Goal: Task Accomplishment & Management: Use online tool/utility

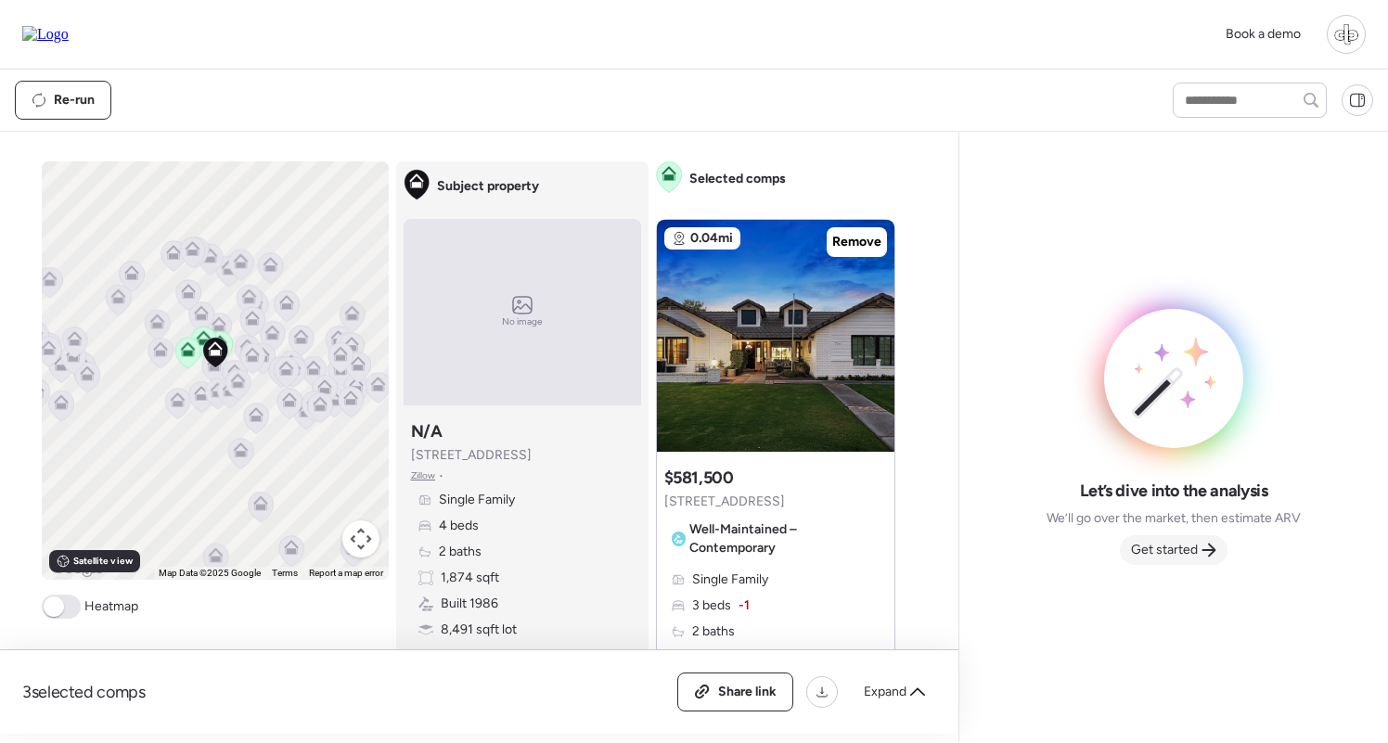
click at [1162, 542] on span "Get started" at bounding box center [1164, 550] width 67 height 19
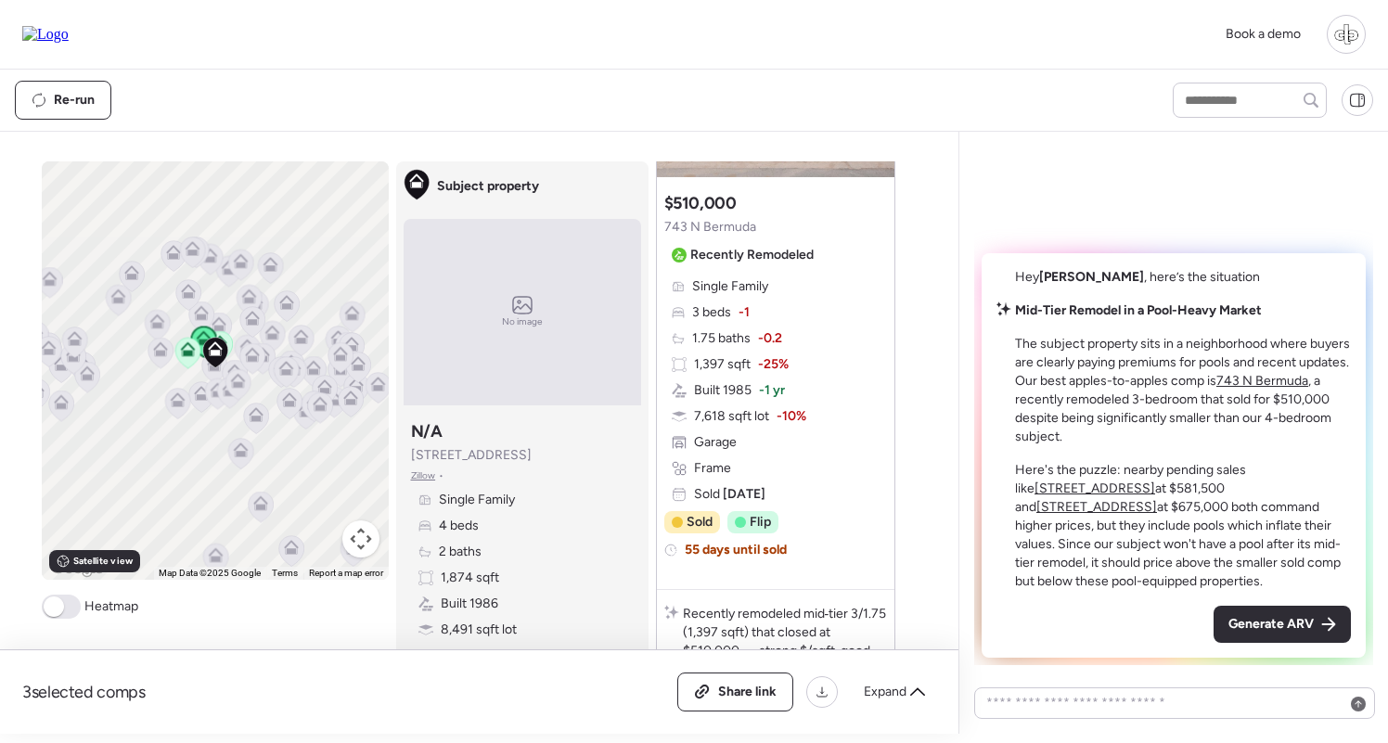
scroll to position [1181, 0]
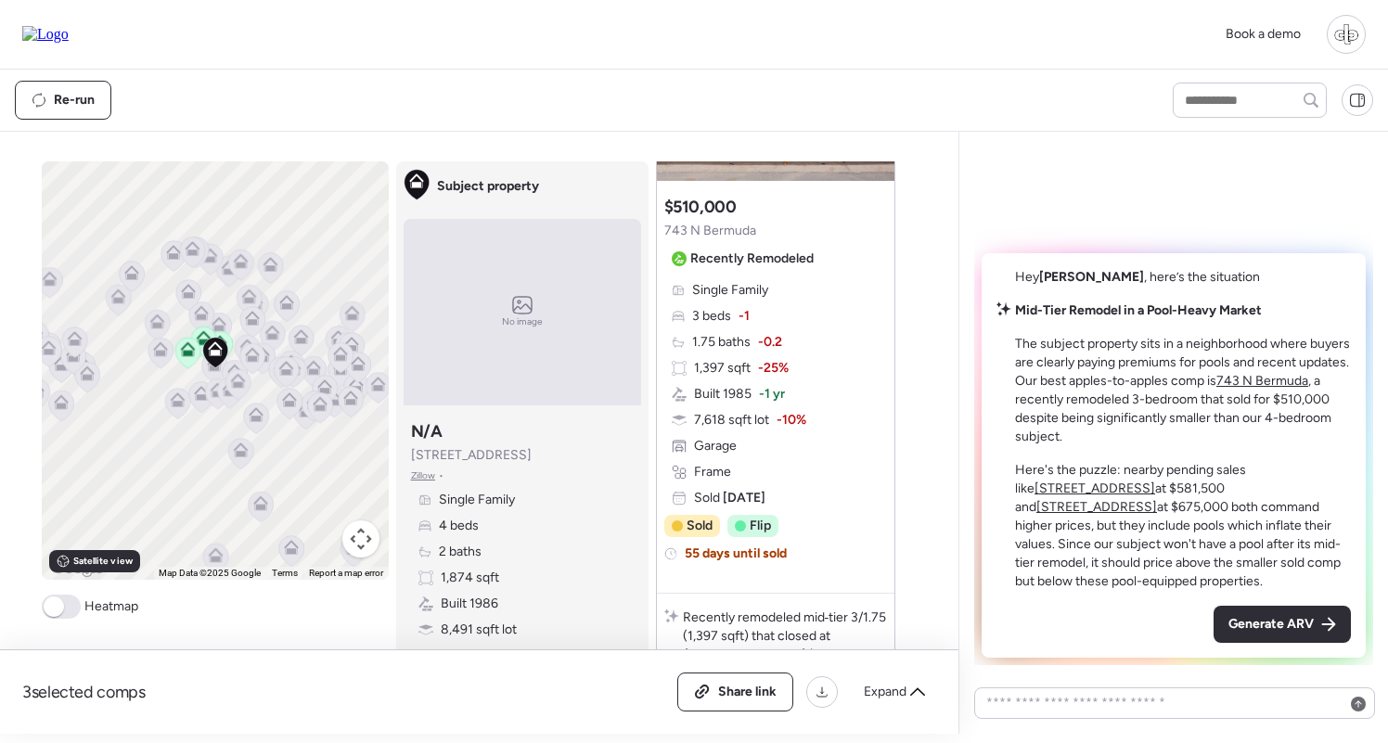
click at [1155, 481] on u "[STREET_ADDRESS]" at bounding box center [1094, 489] width 121 height 16
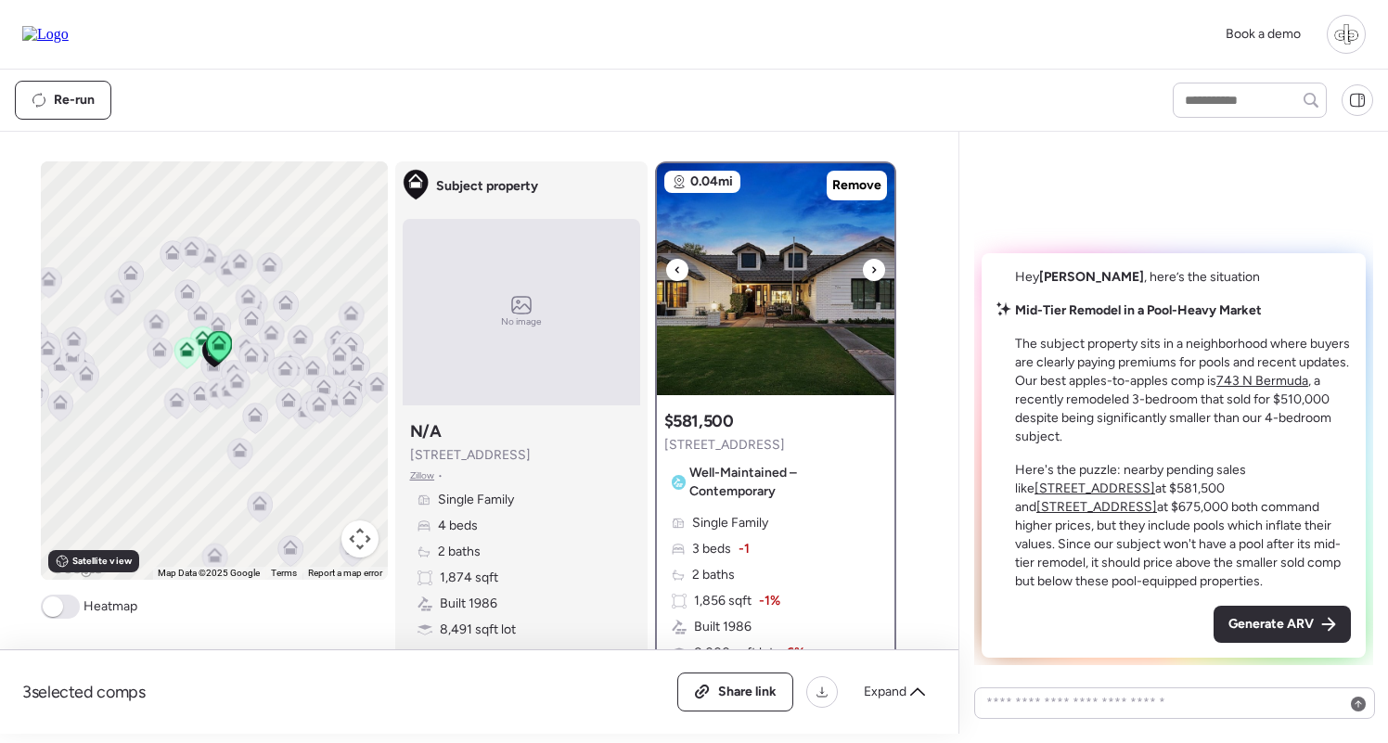
scroll to position [-1, 0]
click at [826, 287] on img at bounding box center [775, 279] width 237 height 232
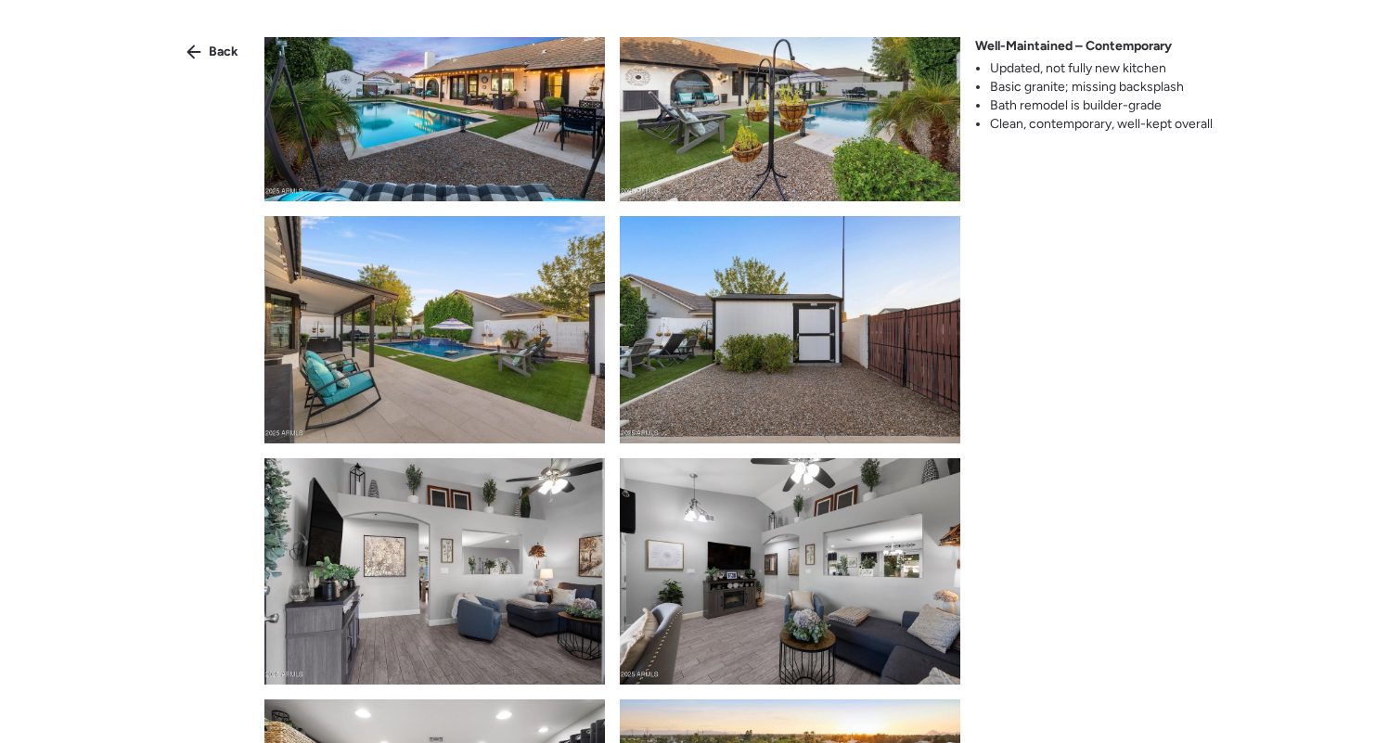
scroll to position [2963, 0]
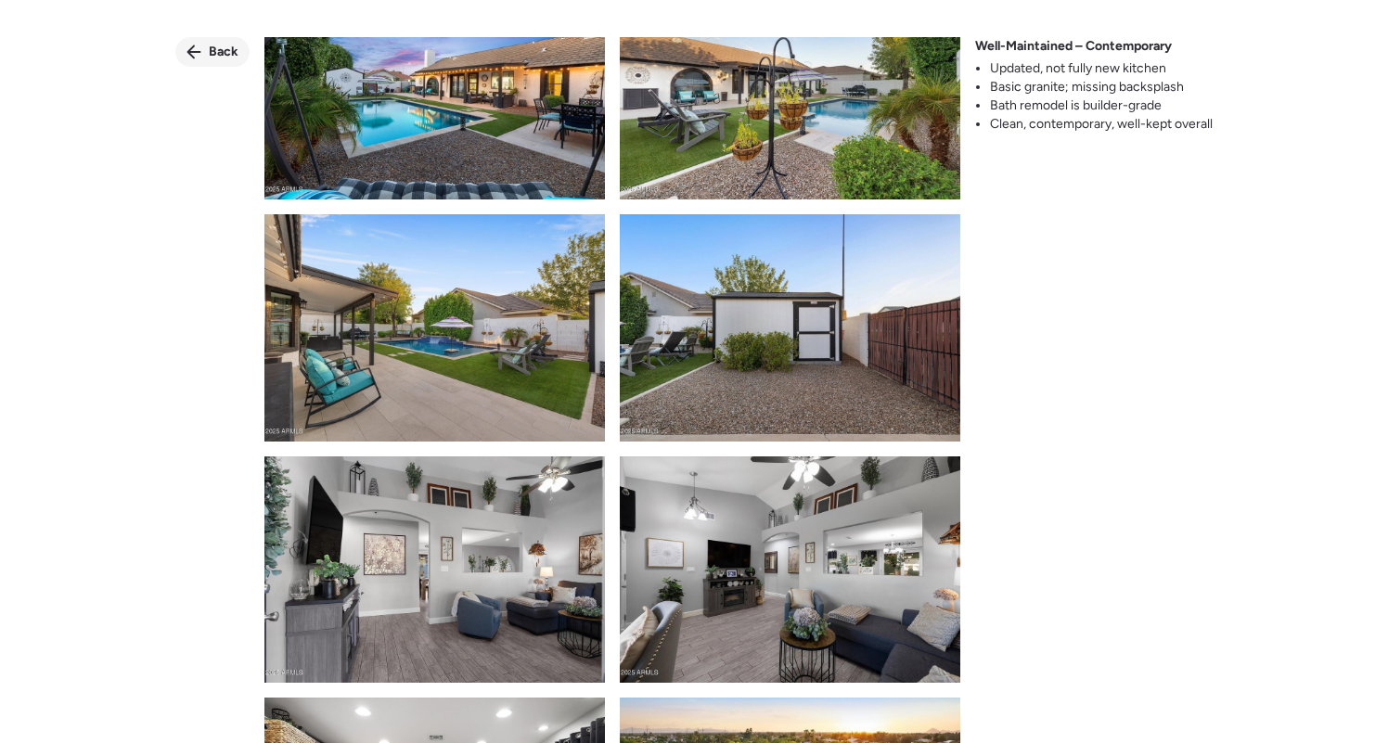
click at [211, 56] on span "Back" at bounding box center [224, 52] width 30 height 19
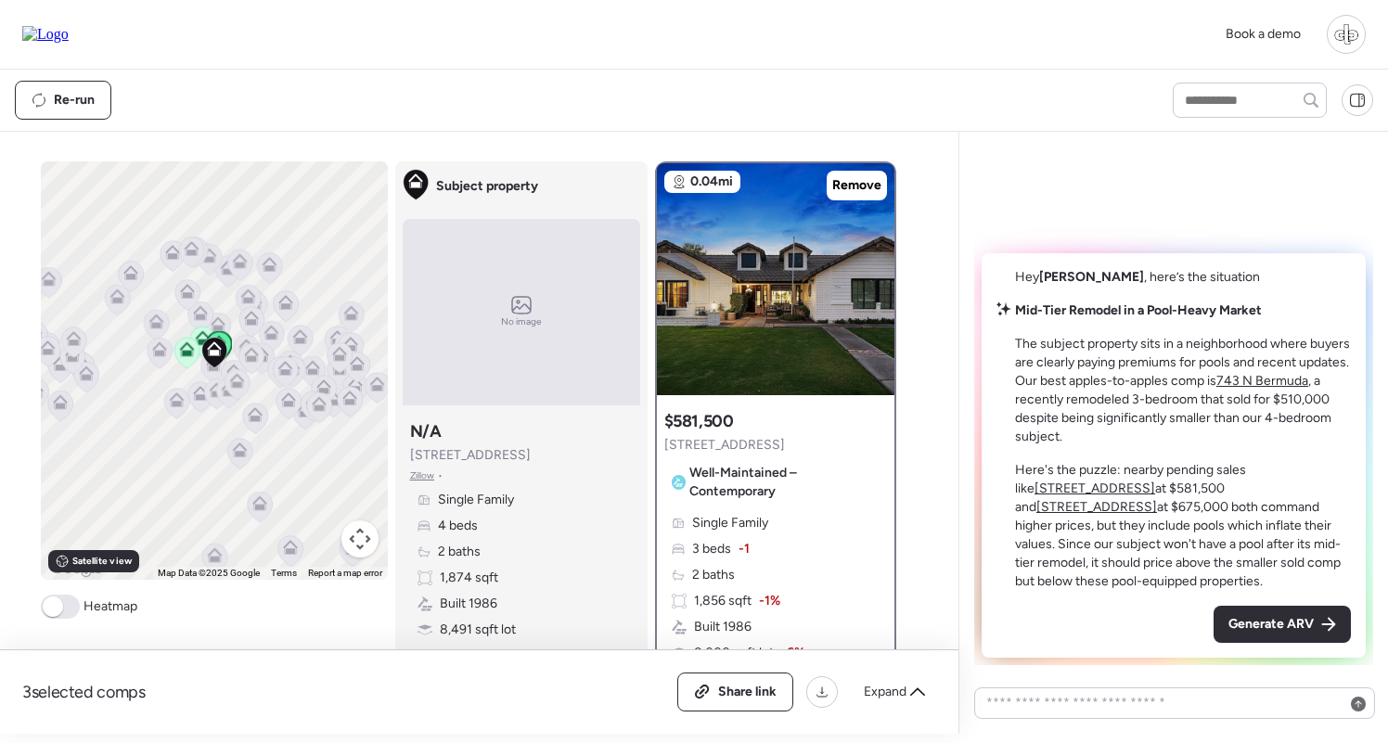
drag, startPoint x: 540, startPoint y: 458, endPoint x: 412, endPoint y: 462, distance: 128.1
click at [412, 462] on div "Subject property N/A [STREET_ADDRESS] • Single Family 4 beds 2 baths 1,874 sqft…" at bounding box center [521, 556] width 237 height 286
copy span "[STREET_ADDRESS]"
click at [522, 97] on div "Re-run" at bounding box center [577, 100] width 1124 height 39
click at [1285, 622] on span "Generate ARV" at bounding box center [1270, 624] width 85 height 19
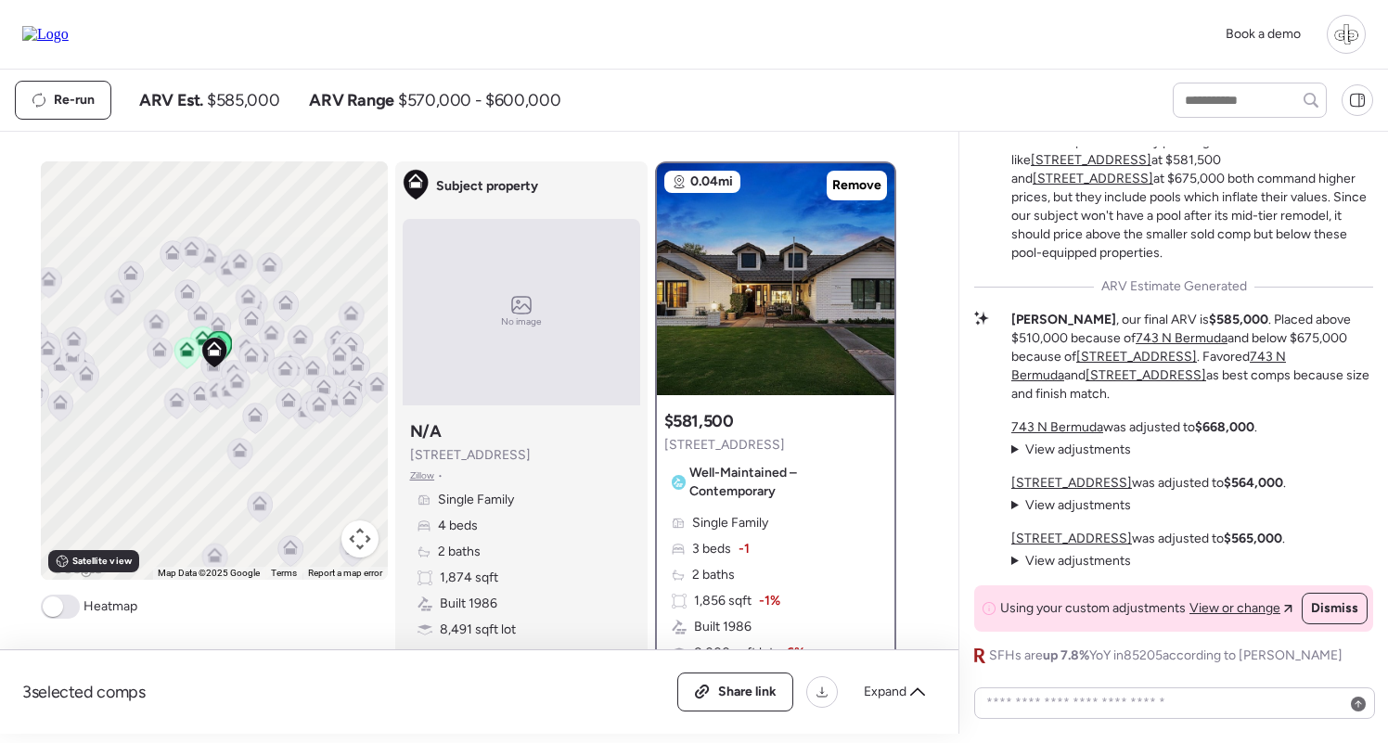
click at [1068, 421] on u "743 N Bermuda" at bounding box center [1057, 427] width 92 height 16
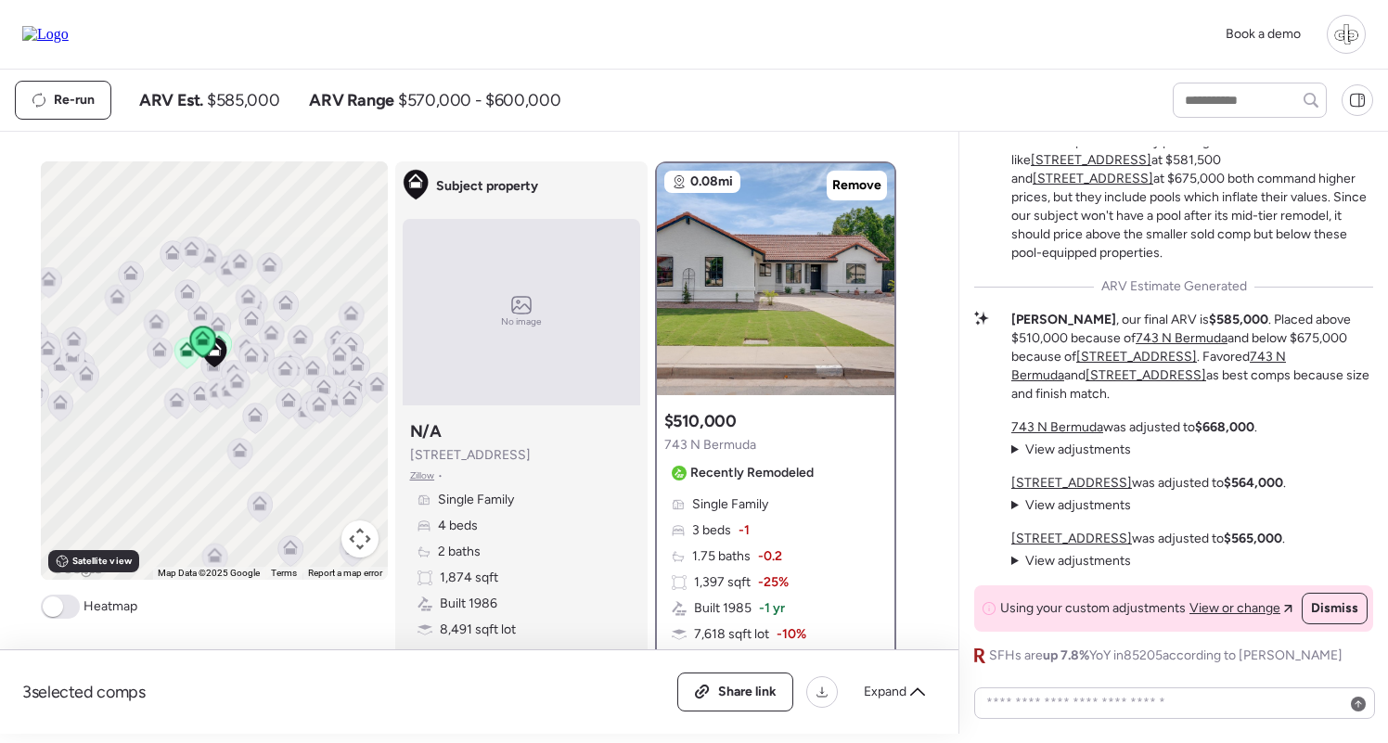
scroll to position [24, 0]
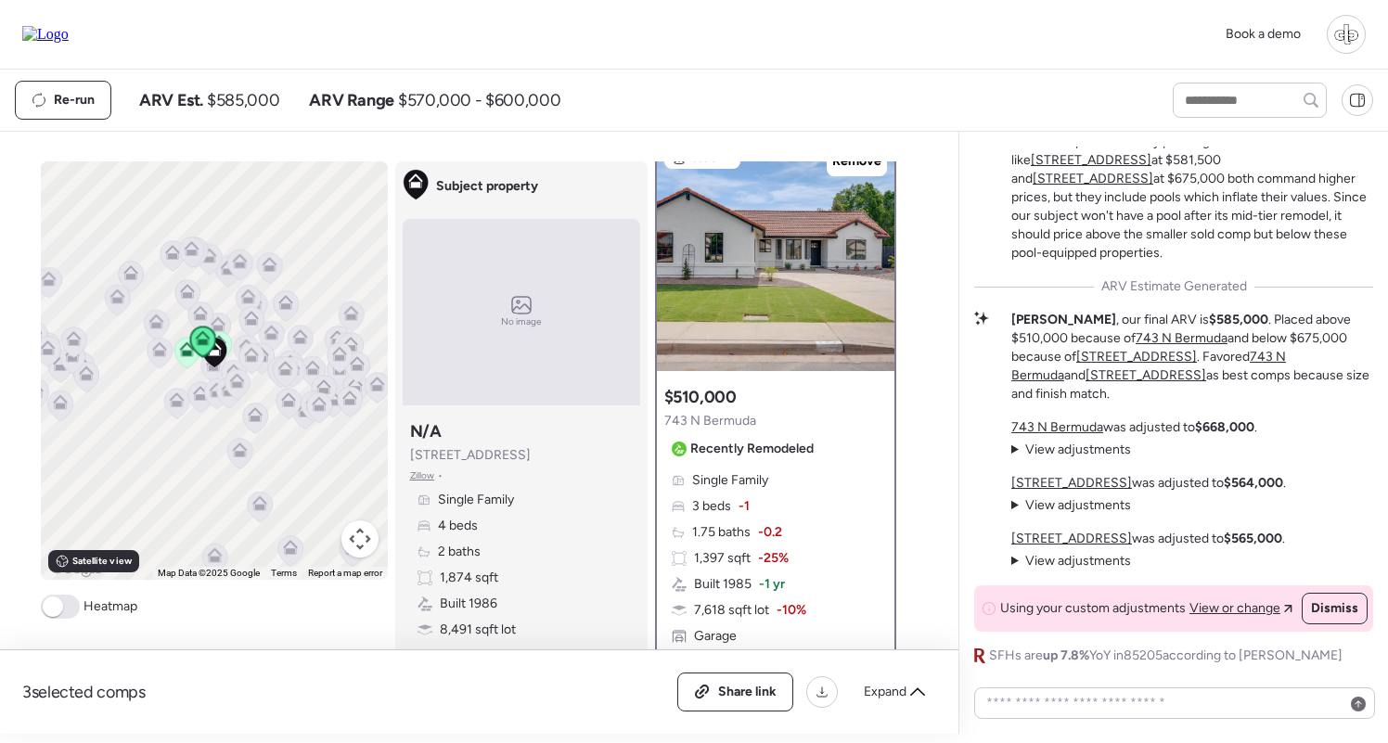
click at [1081, 481] on u "[STREET_ADDRESS]" at bounding box center [1071, 483] width 121 height 16
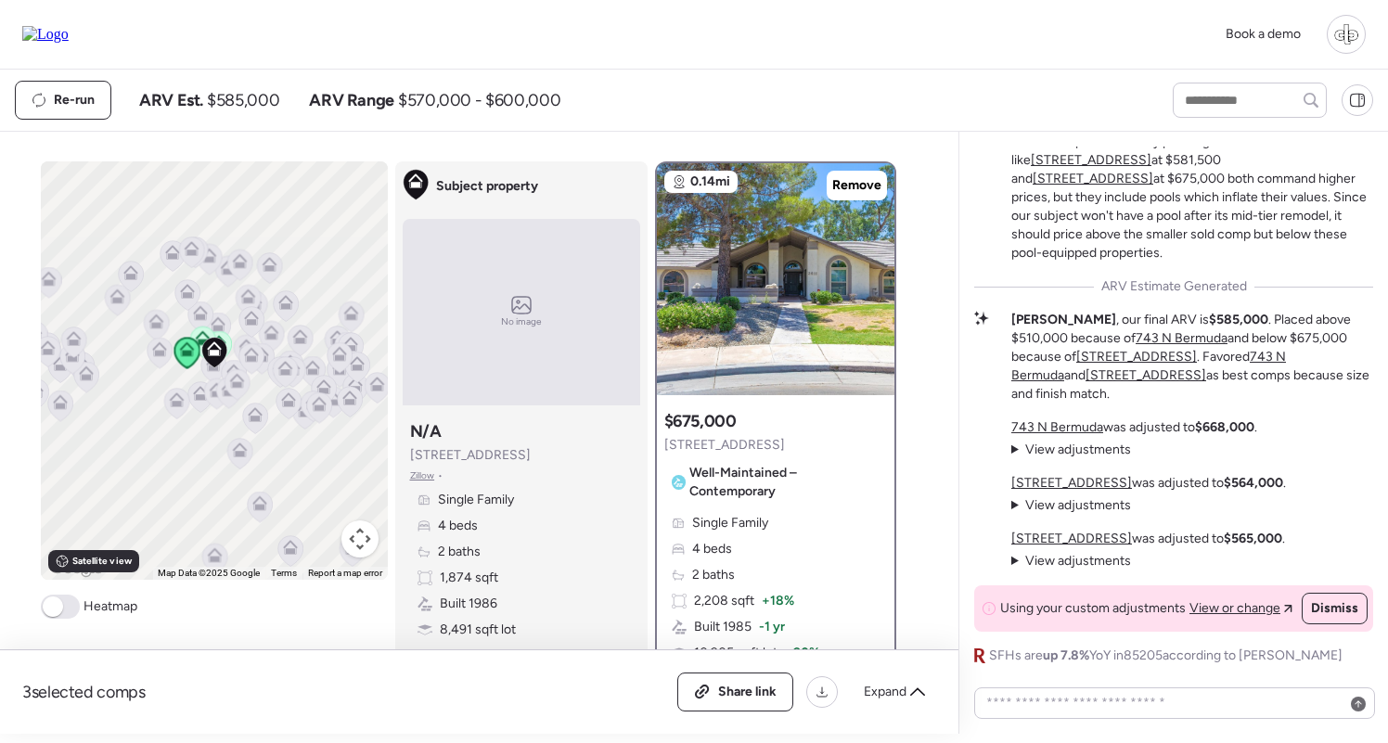
scroll to position [104, 0]
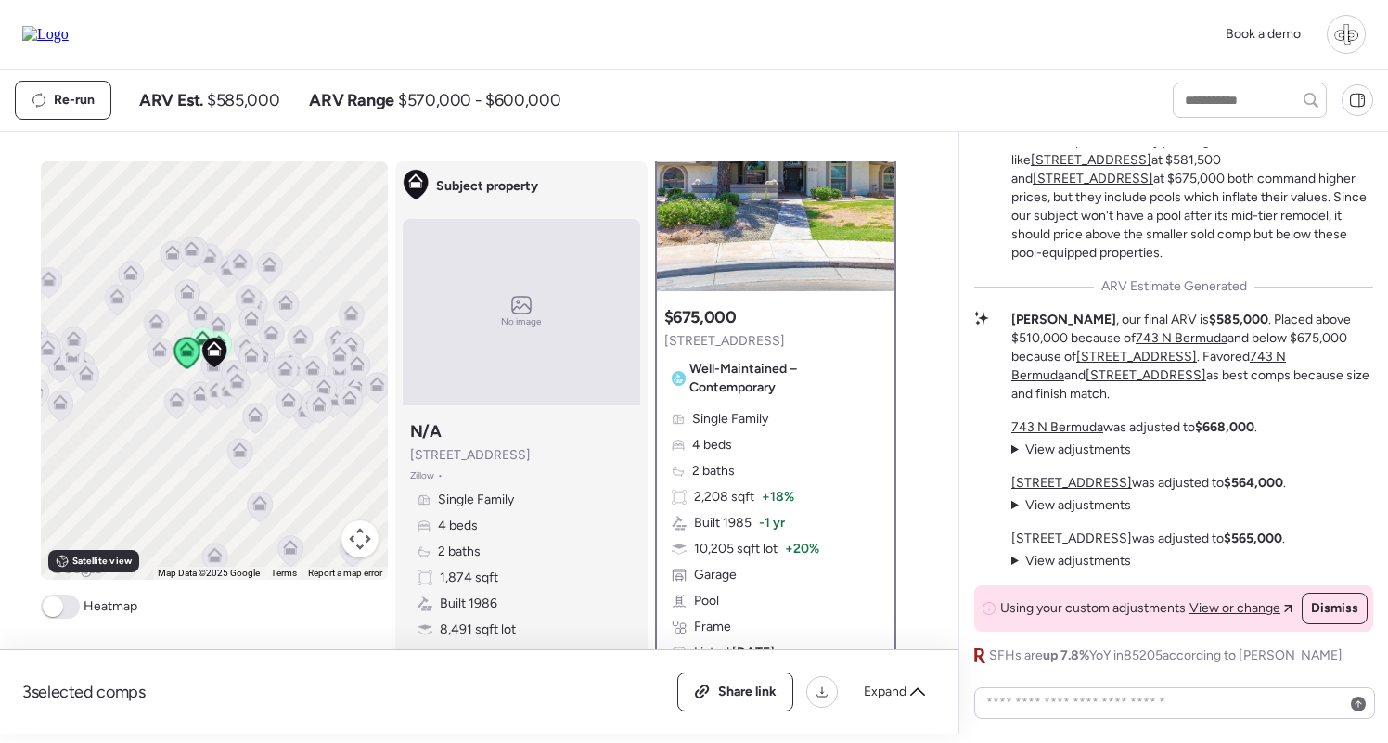
click at [1064, 537] on u "[STREET_ADDRESS]" at bounding box center [1071, 539] width 121 height 16
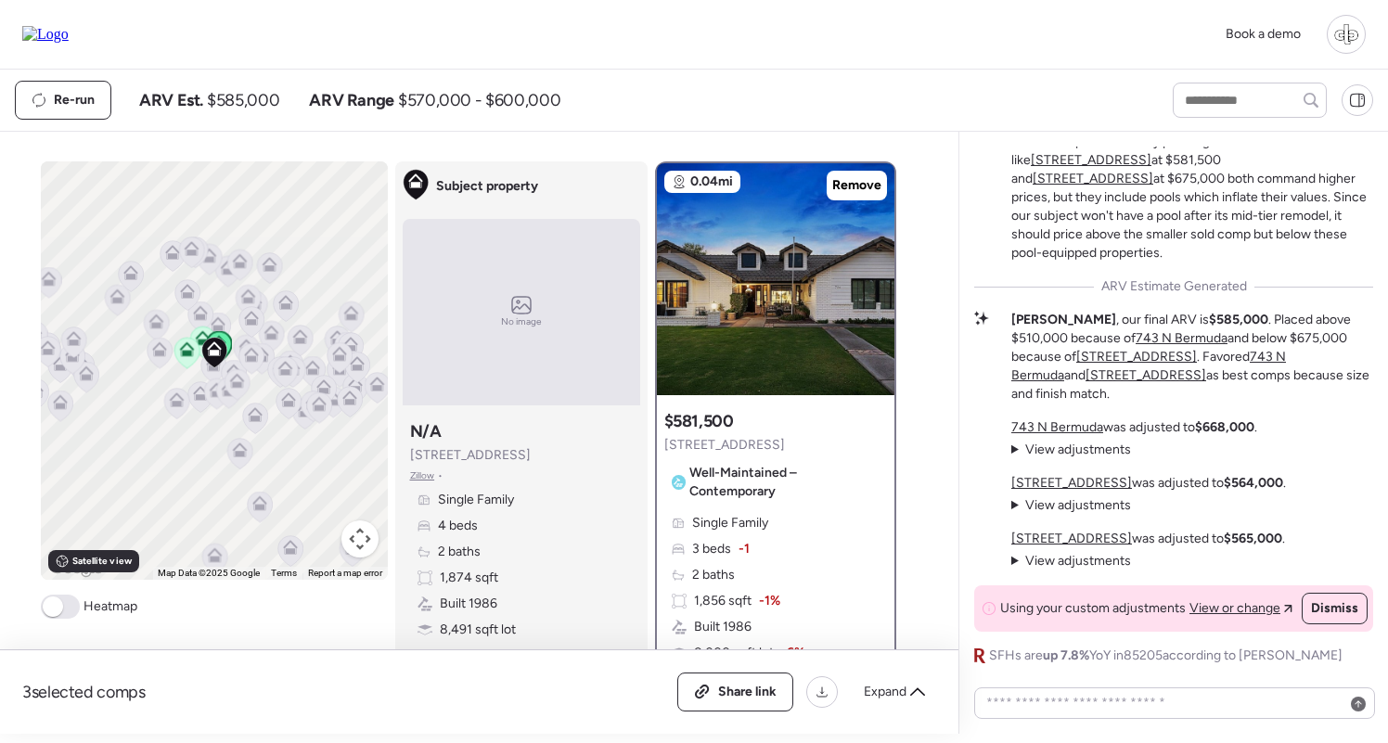
scroll to position [99, 0]
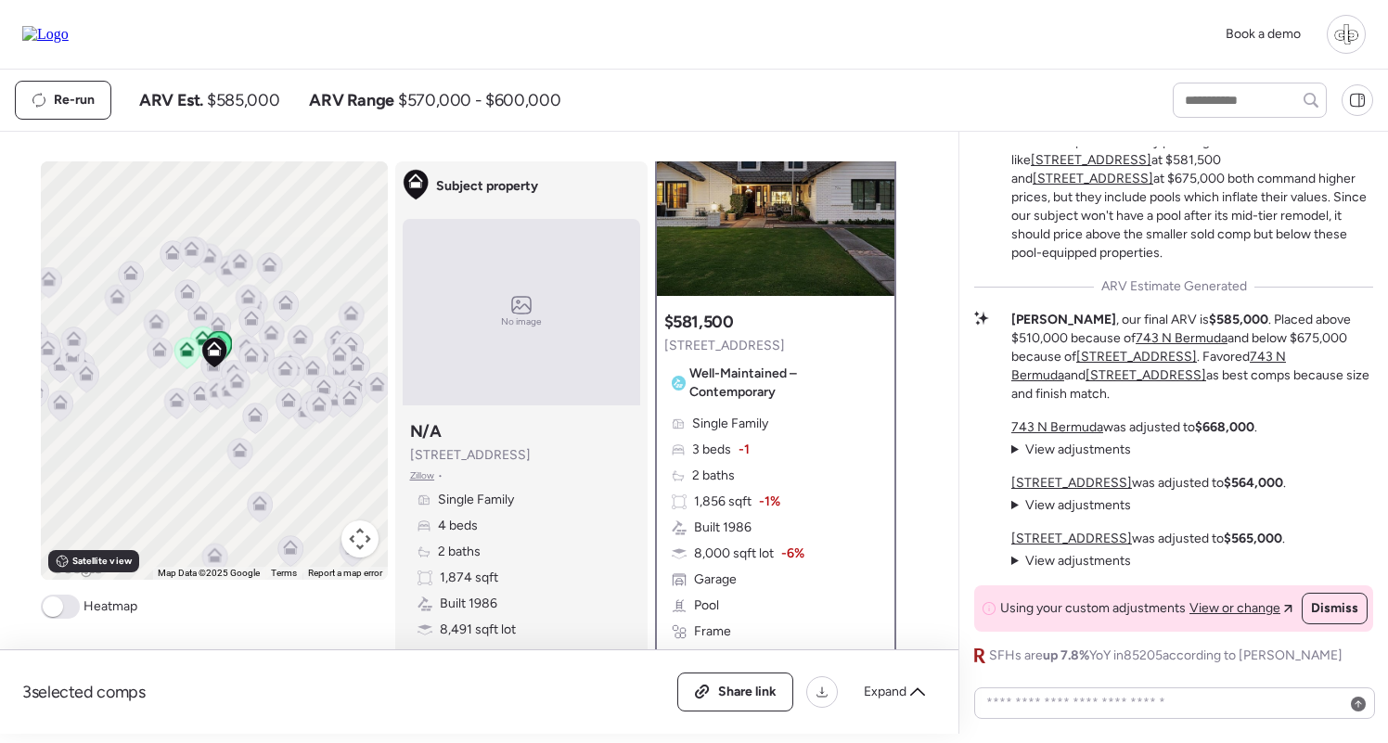
click at [1045, 426] on u "743 N Bermuda" at bounding box center [1057, 427] width 92 height 16
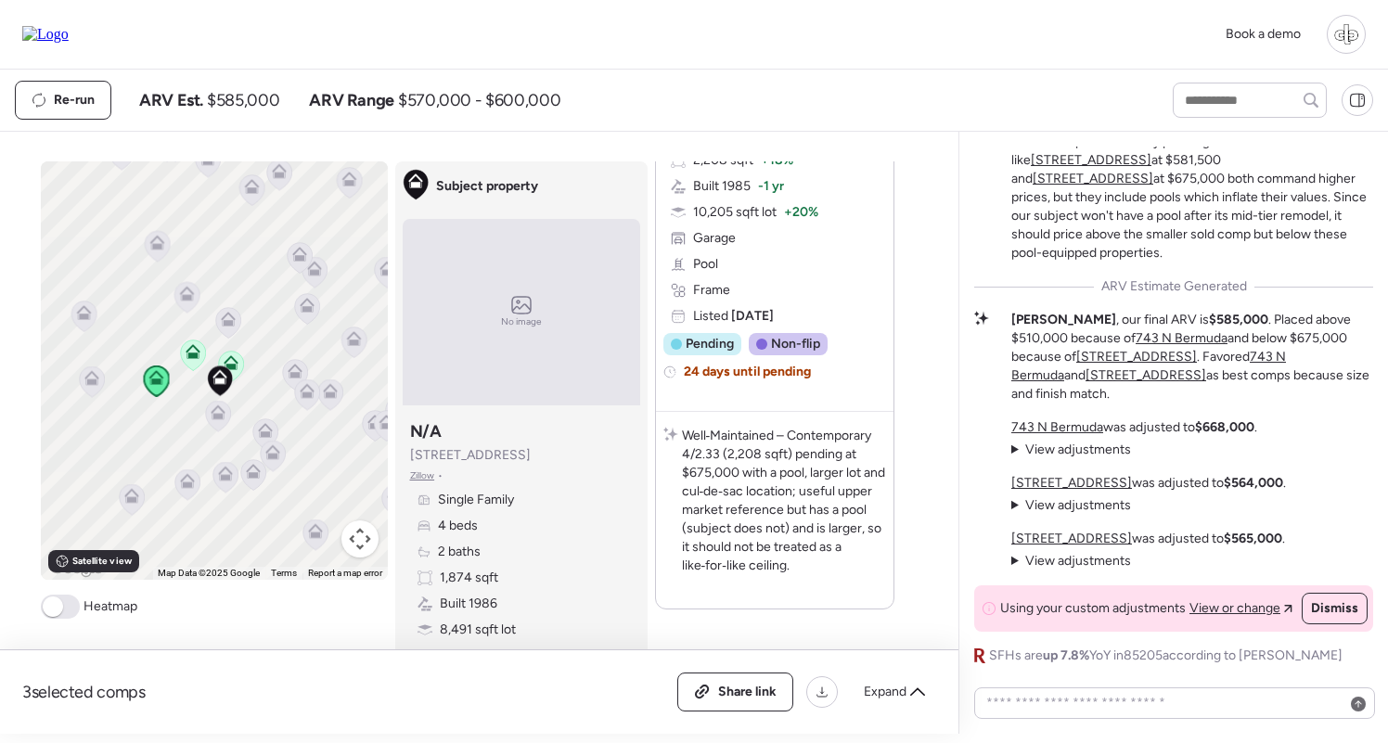
scroll to position [898, 0]
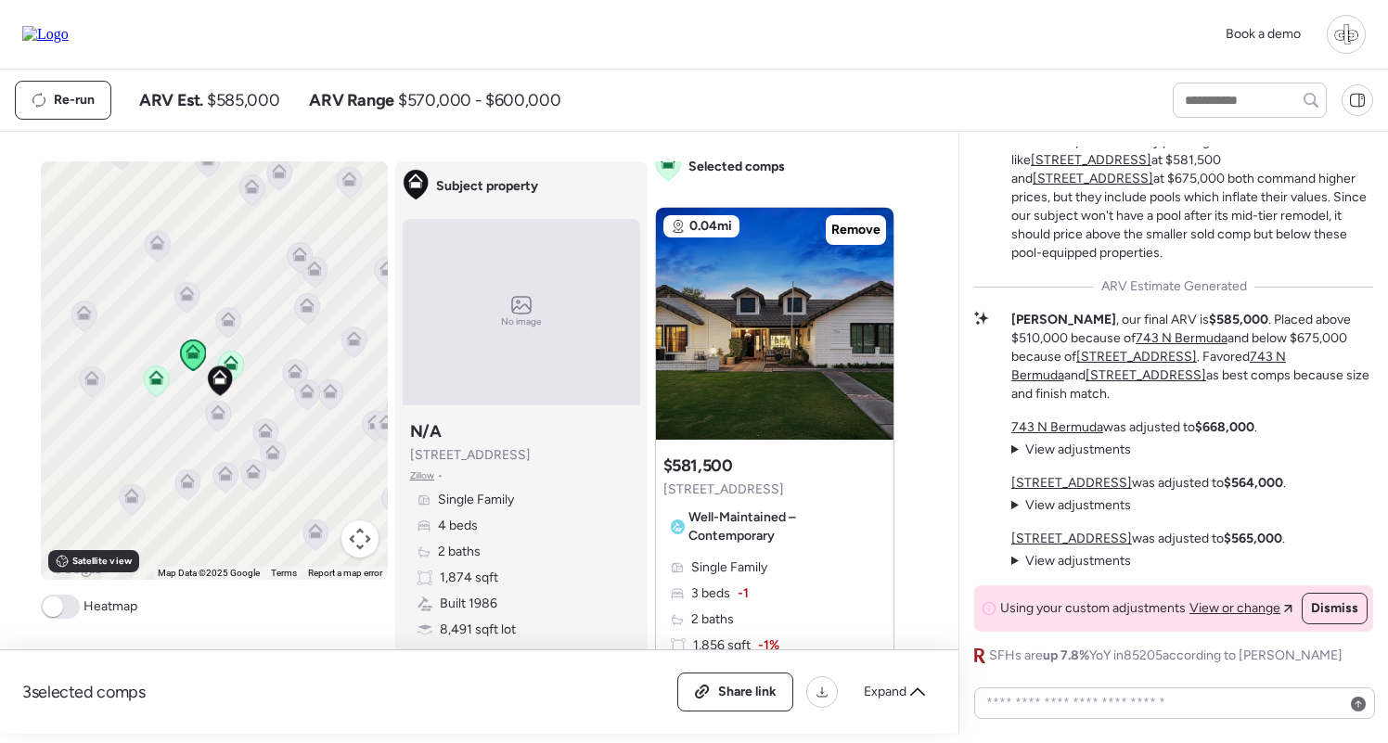
click at [227, 485] on icon at bounding box center [224, 477] width 25 height 31
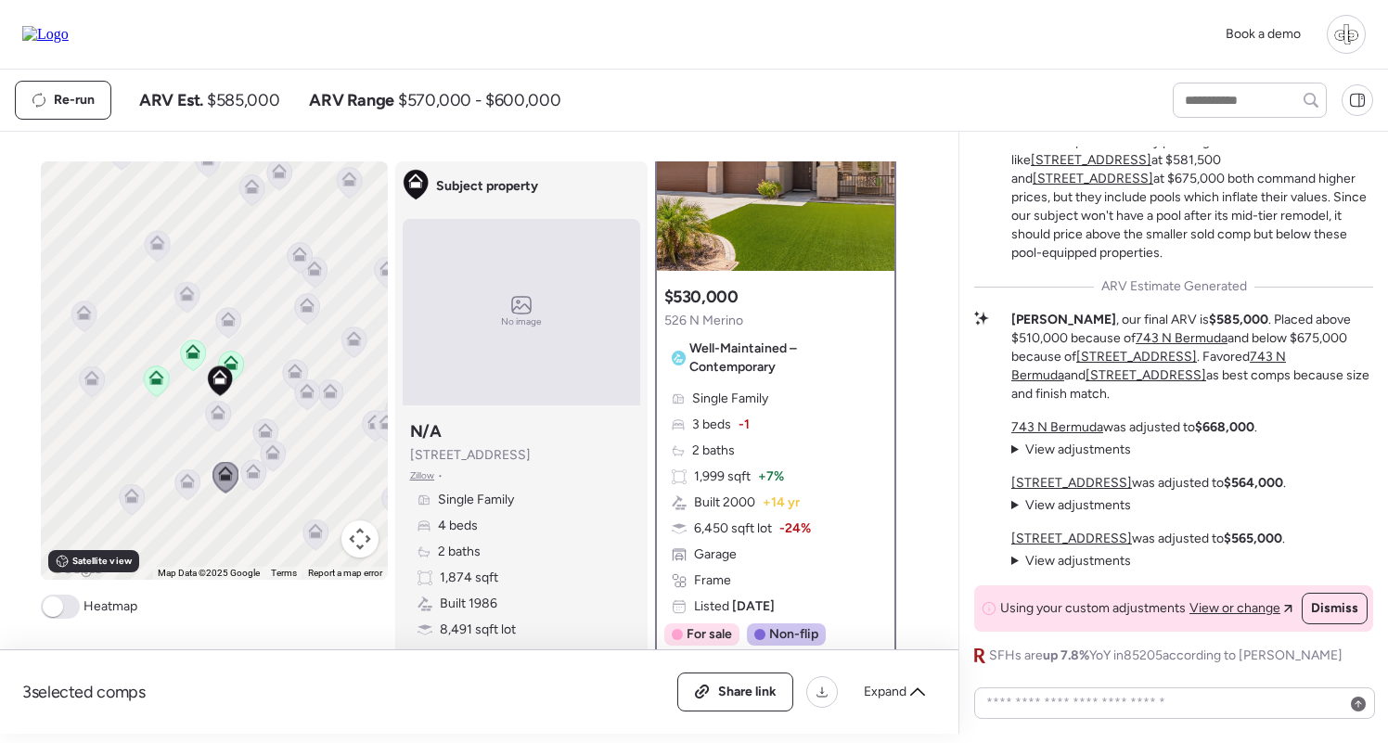
scroll to position [0, 0]
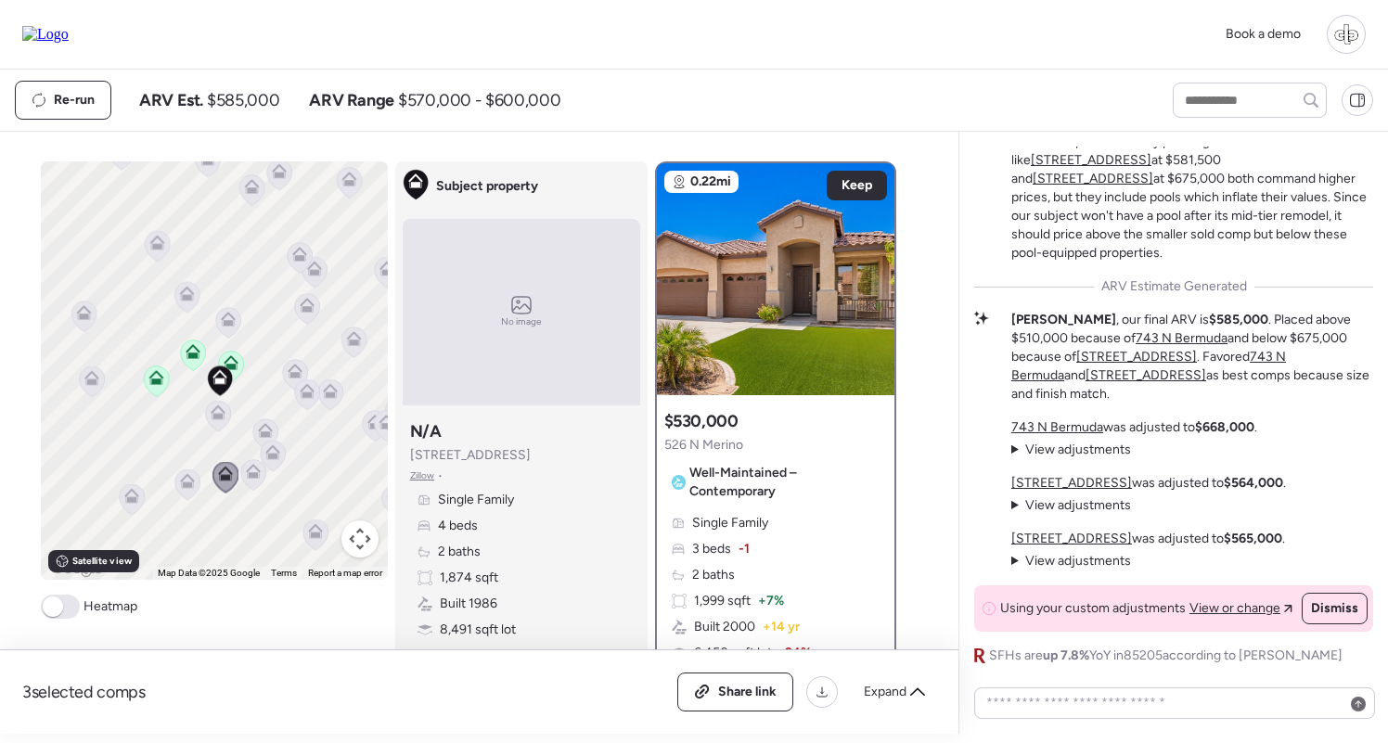
click at [253, 484] on icon at bounding box center [252, 474] width 25 height 31
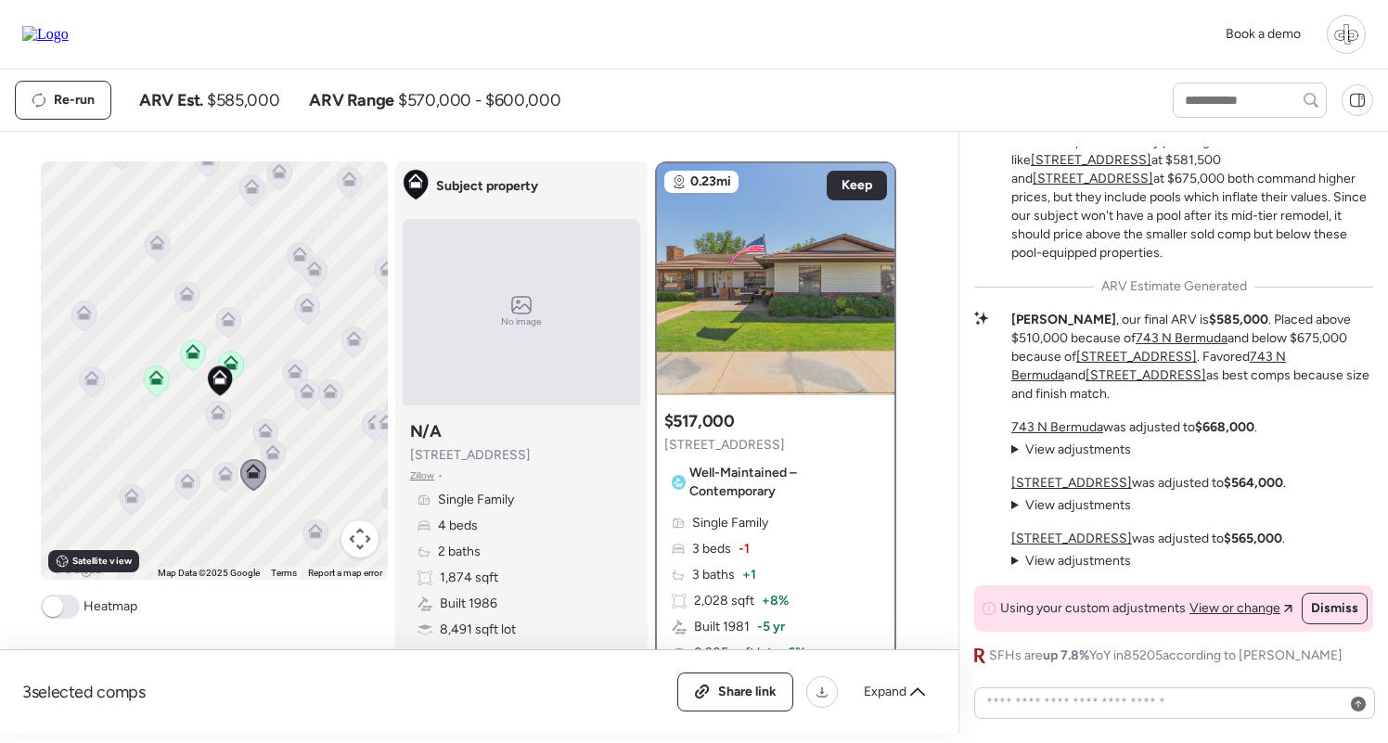
click at [267, 467] on icon at bounding box center [272, 456] width 25 height 31
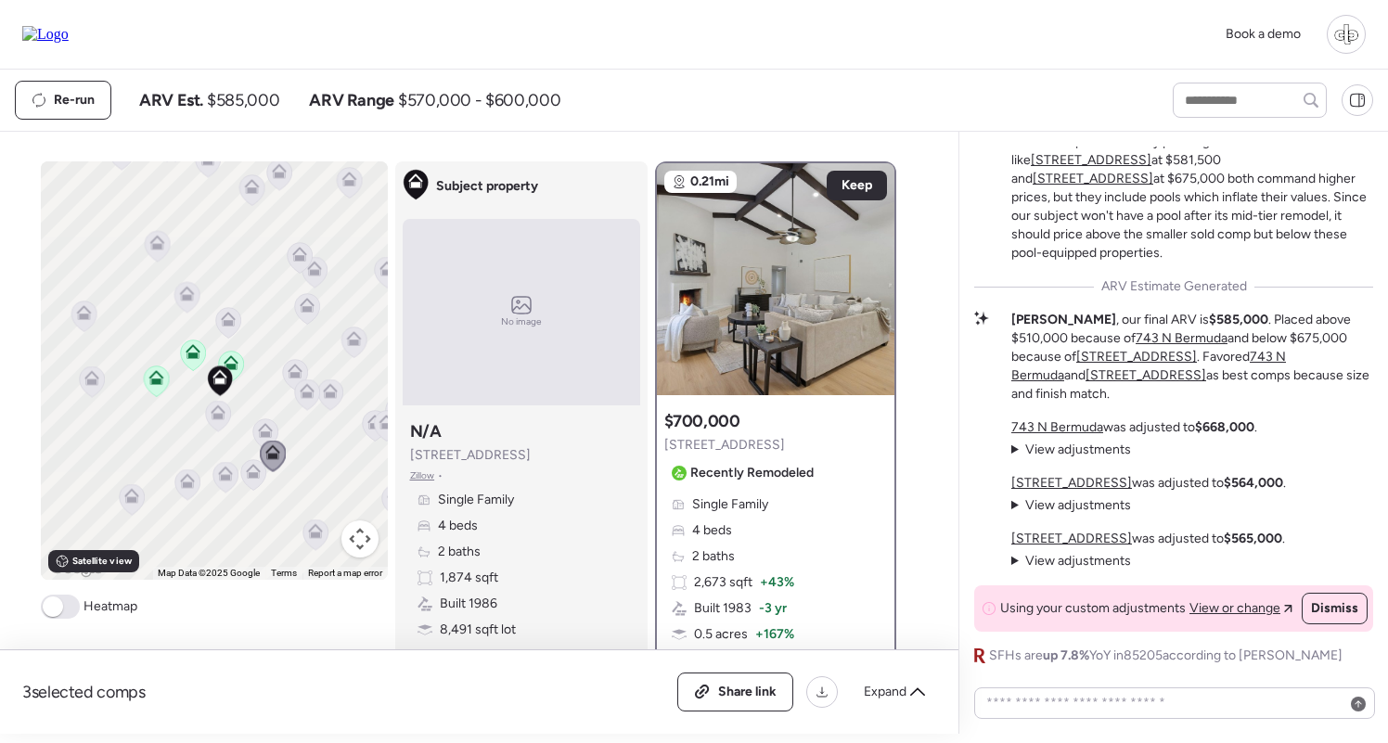
click at [266, 429] on icon at bounding box center [265, 430] width 15 height 15
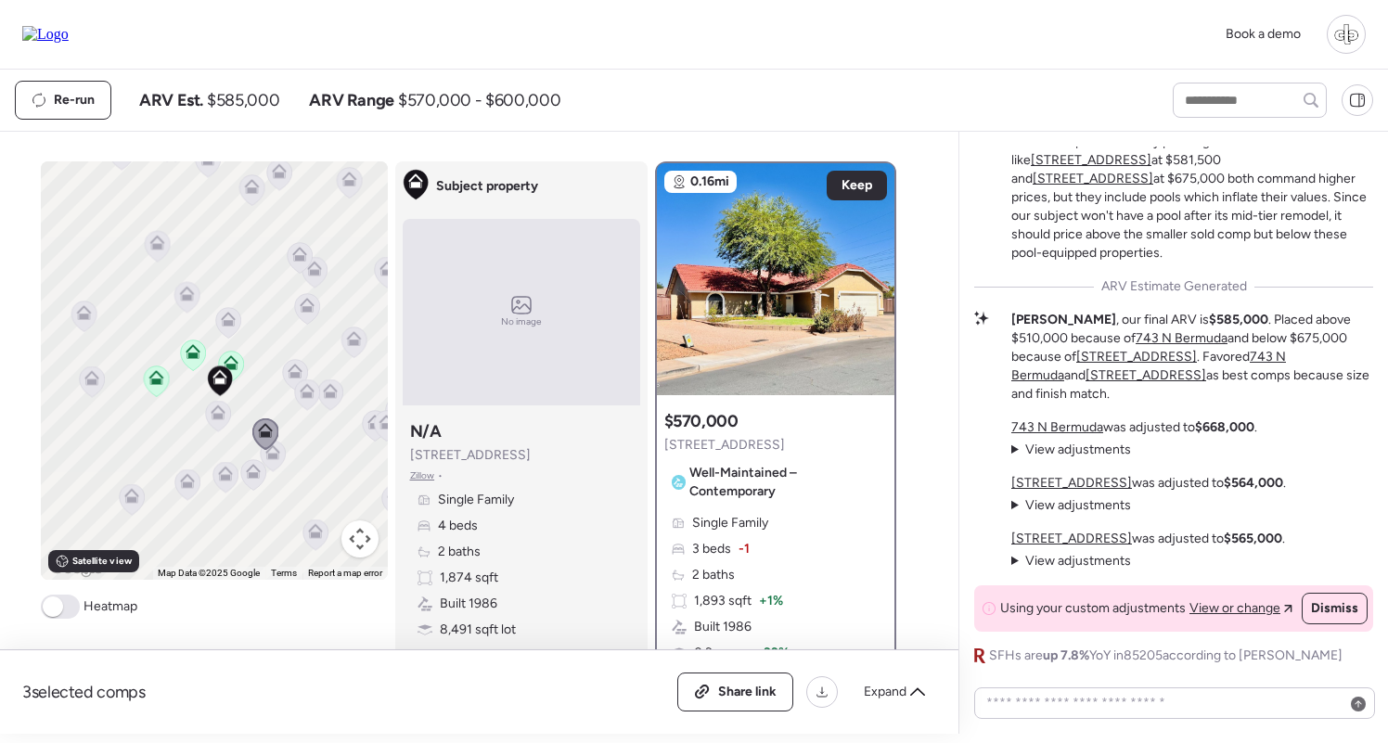
click at [282, 456] on icon at bounding box center [272, 456] width 25 height 31
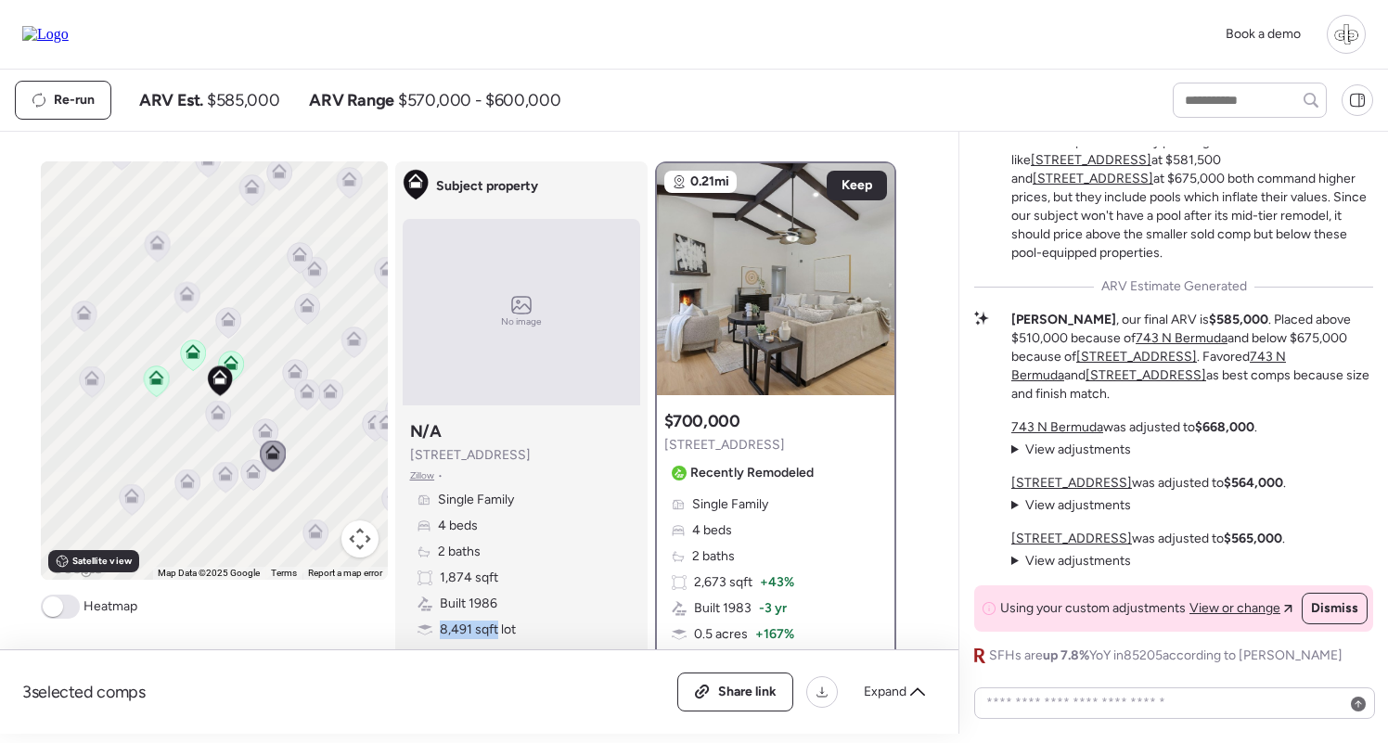
drag, startPoint x: 440, startPoint y: 627, endPoint x: 498, endPoint y: 627, distance: 58.4
click at [498, 627] on span "8,491 sqft lot" at bounding box center [478, 630] width 76 height 19
copy span "8,491 sqft"
click at [653, 83] on div "Re-run ARV Est. $585,000 ARV Range $570,000 - $600,000" at bounding box center [577, 100] width 1124 height 39
click at [1214, 100] on input "text" at bounding box center [1249, 100] width 137 height 26
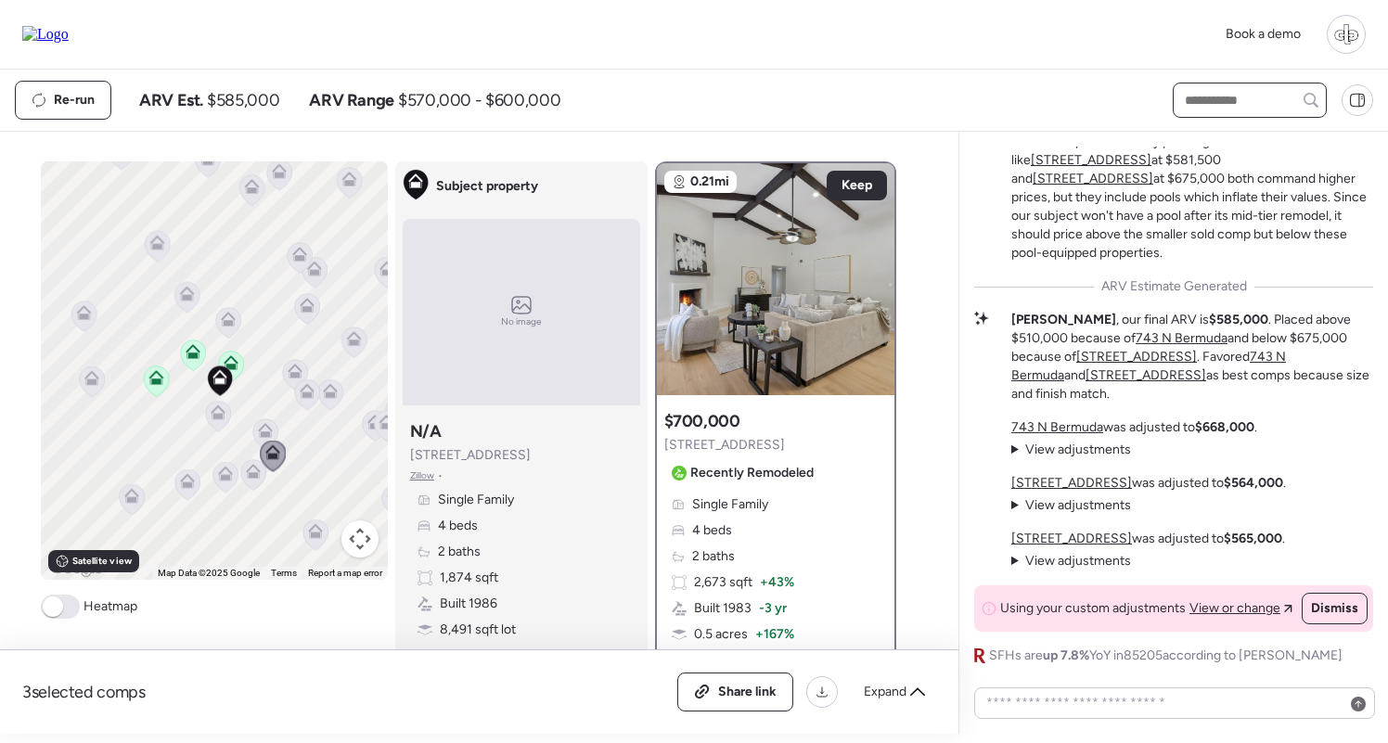
type input "*"
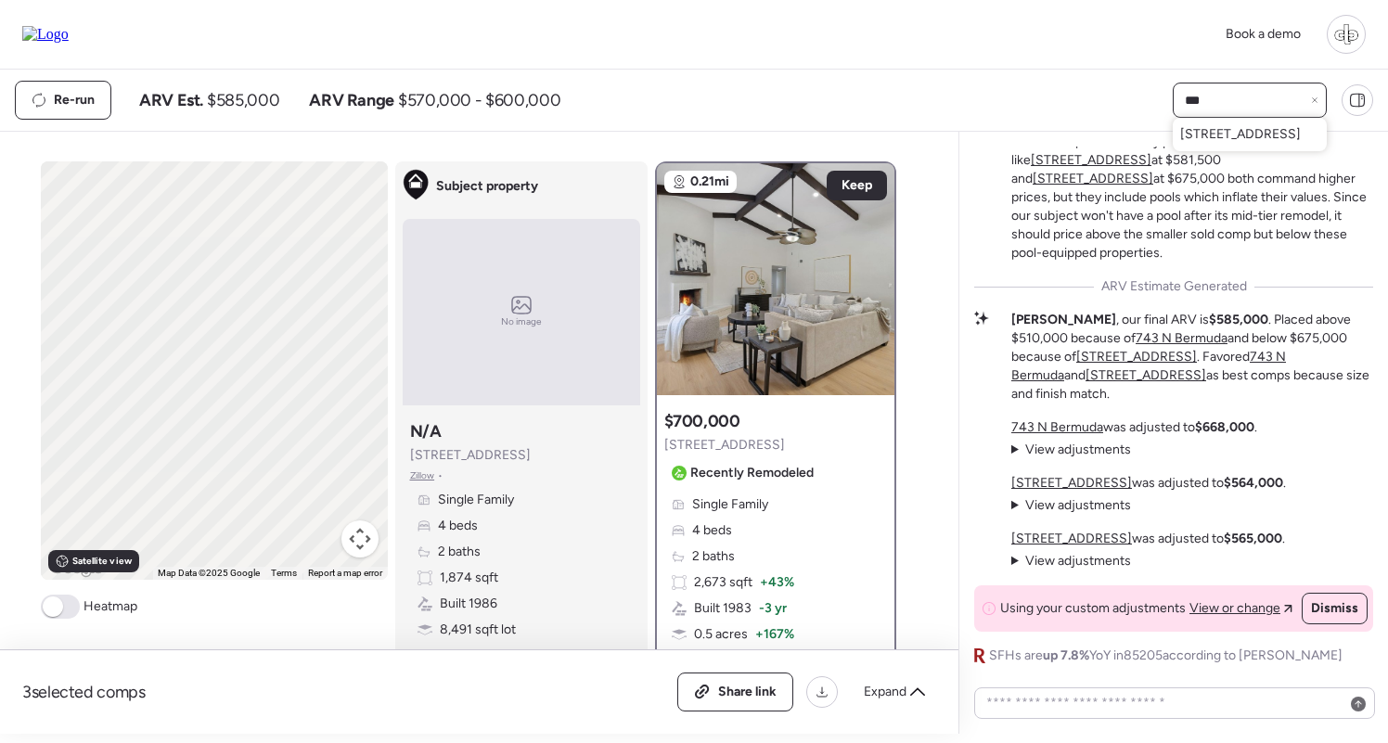
type input "****"
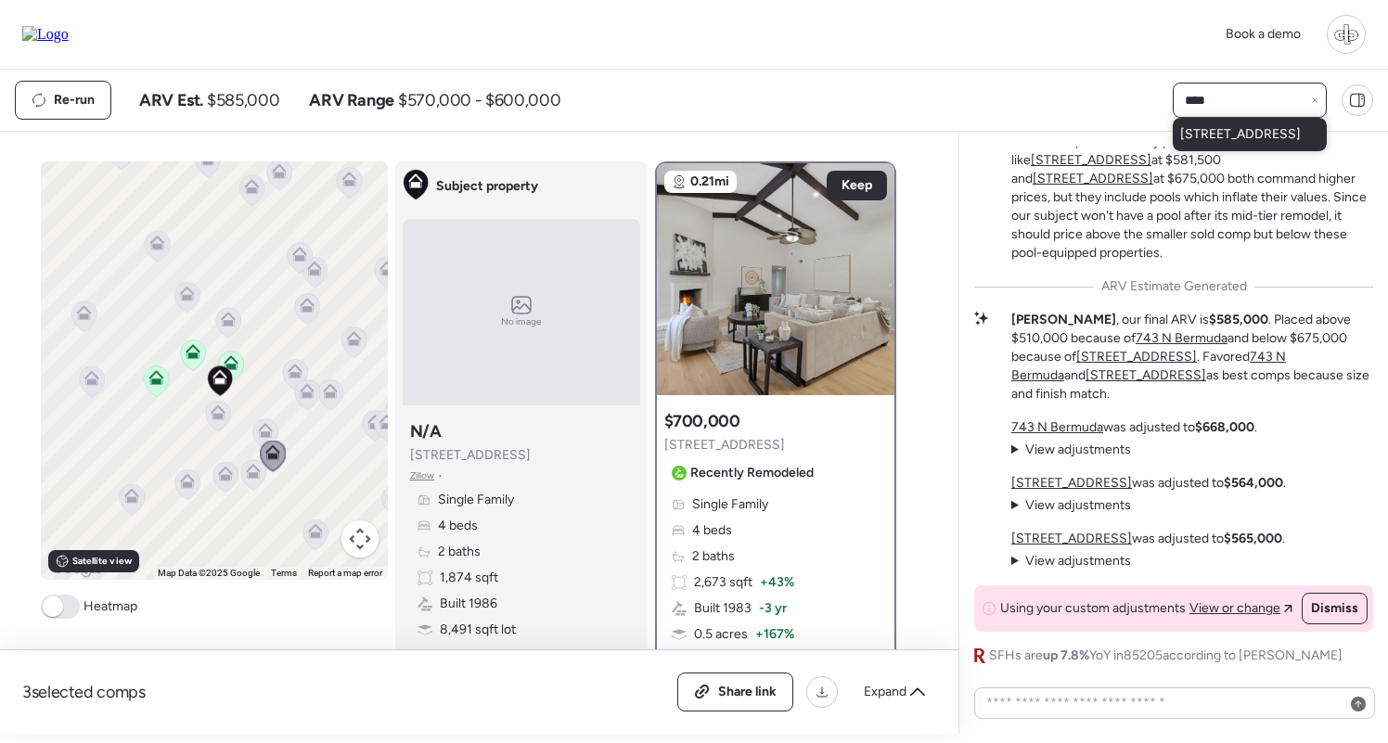
type input "****"
click at [1219, 138] on span "[STREET_ADDRESS]" at bounding box center [1240, 134] width 121 height 19
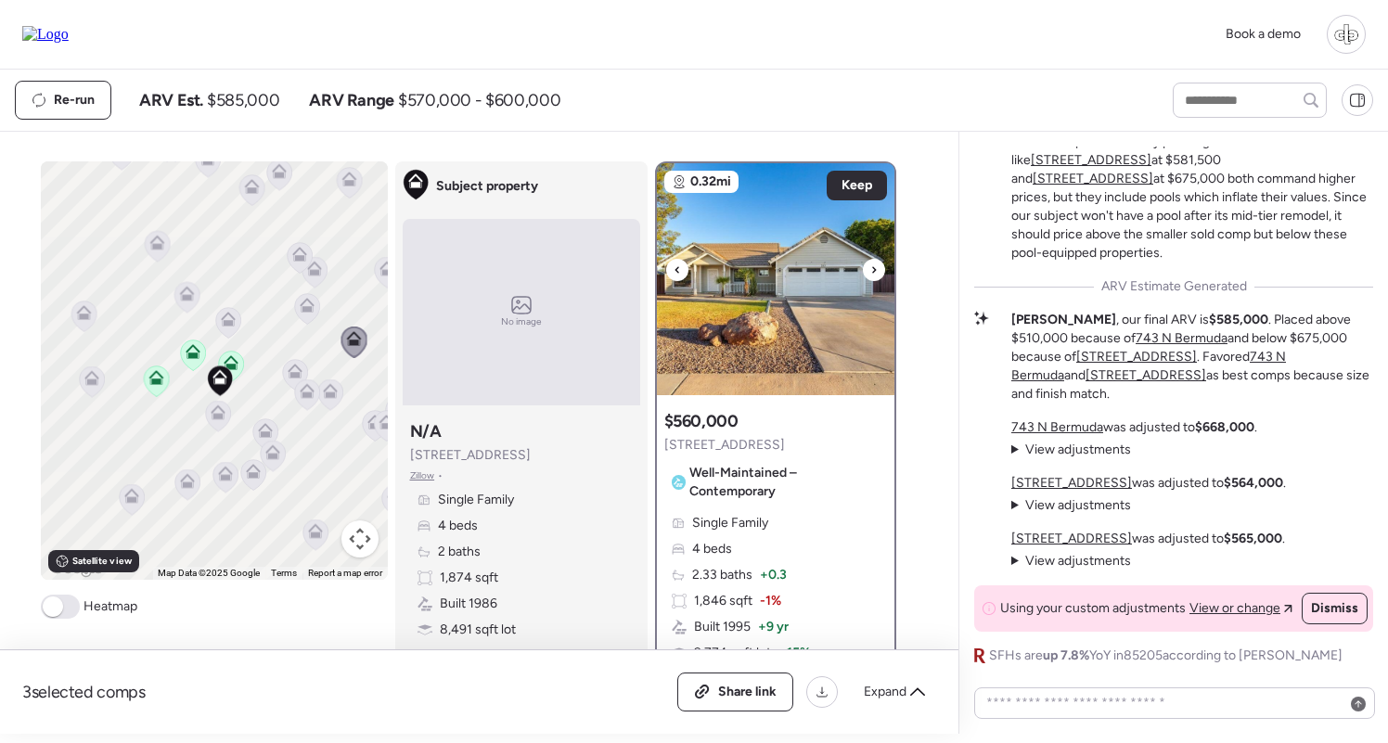
click at [763, 292] on img at bounding box center [775, 279] width 237 height 232
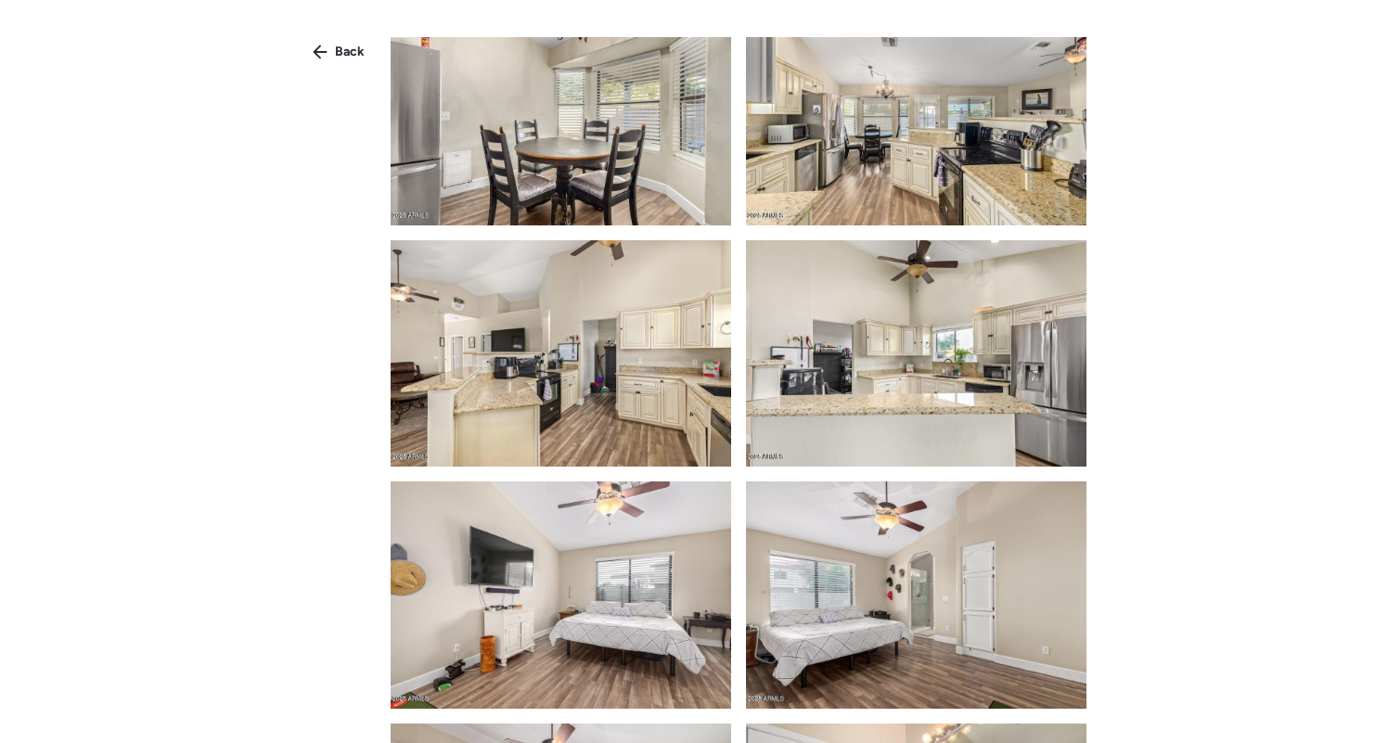
scroll to position [766, 0]
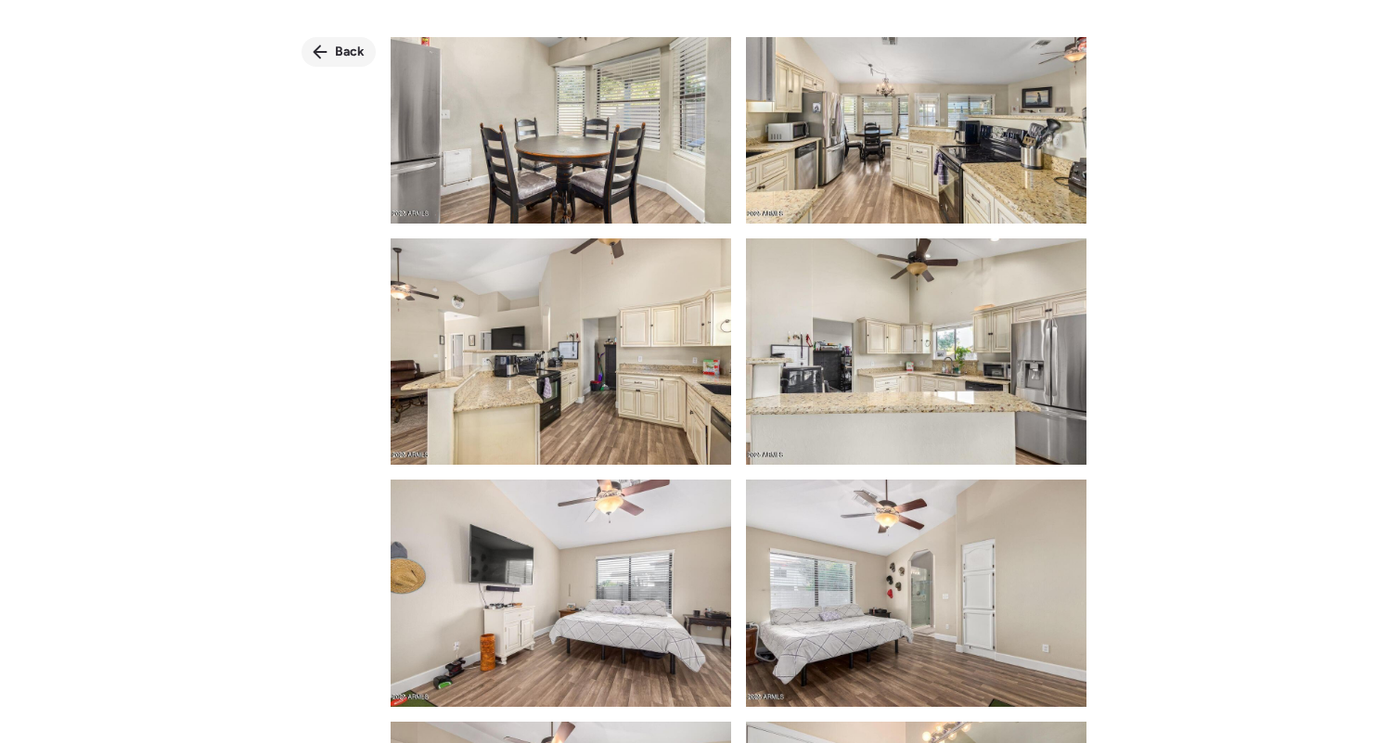
click at [334, 41] on div "Back" at bounding box center [338, 52] width 74 height 30
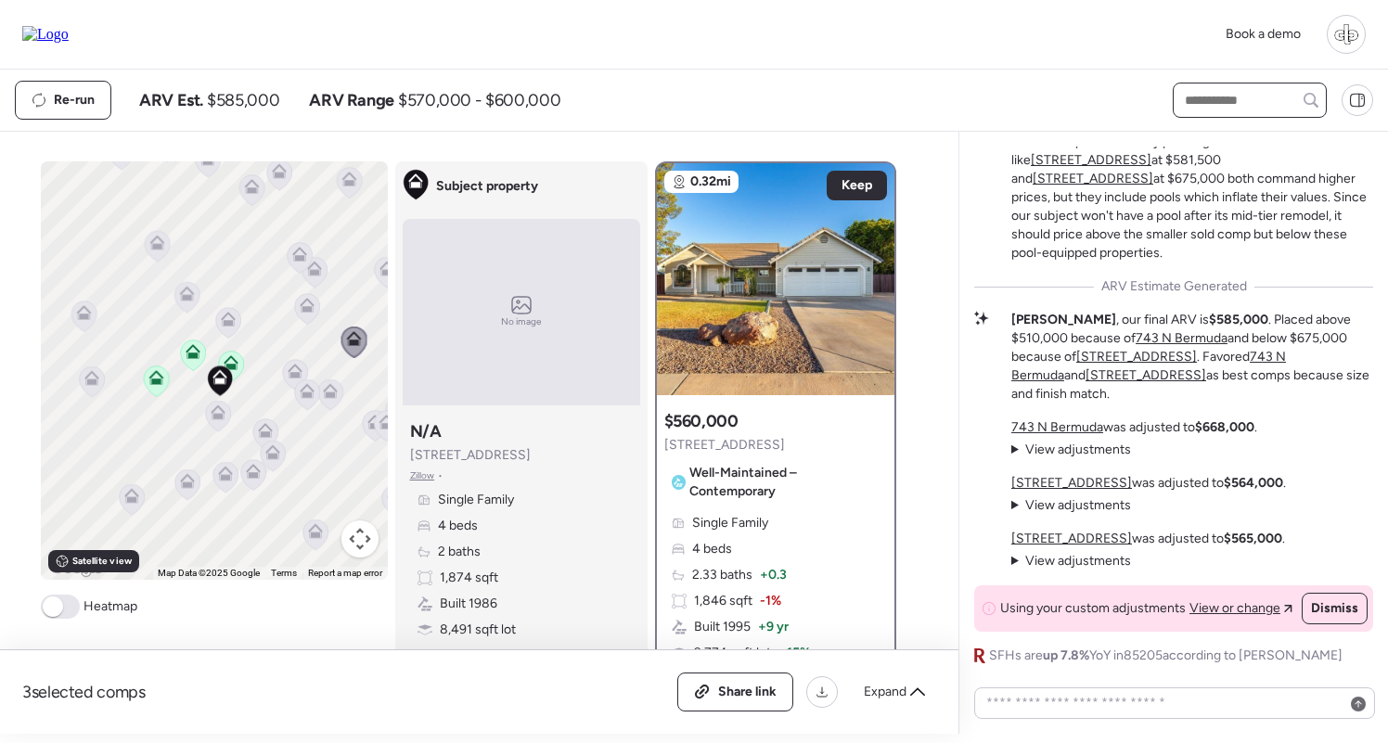
click at [1271, 104] on input "text" at bounding box center [1249, 100] width 137 height 26
type input "****"
click at [1289, 141] on span "[STREET_ADDRESS]" at bounding box center [1240, 134] width 121 height 19
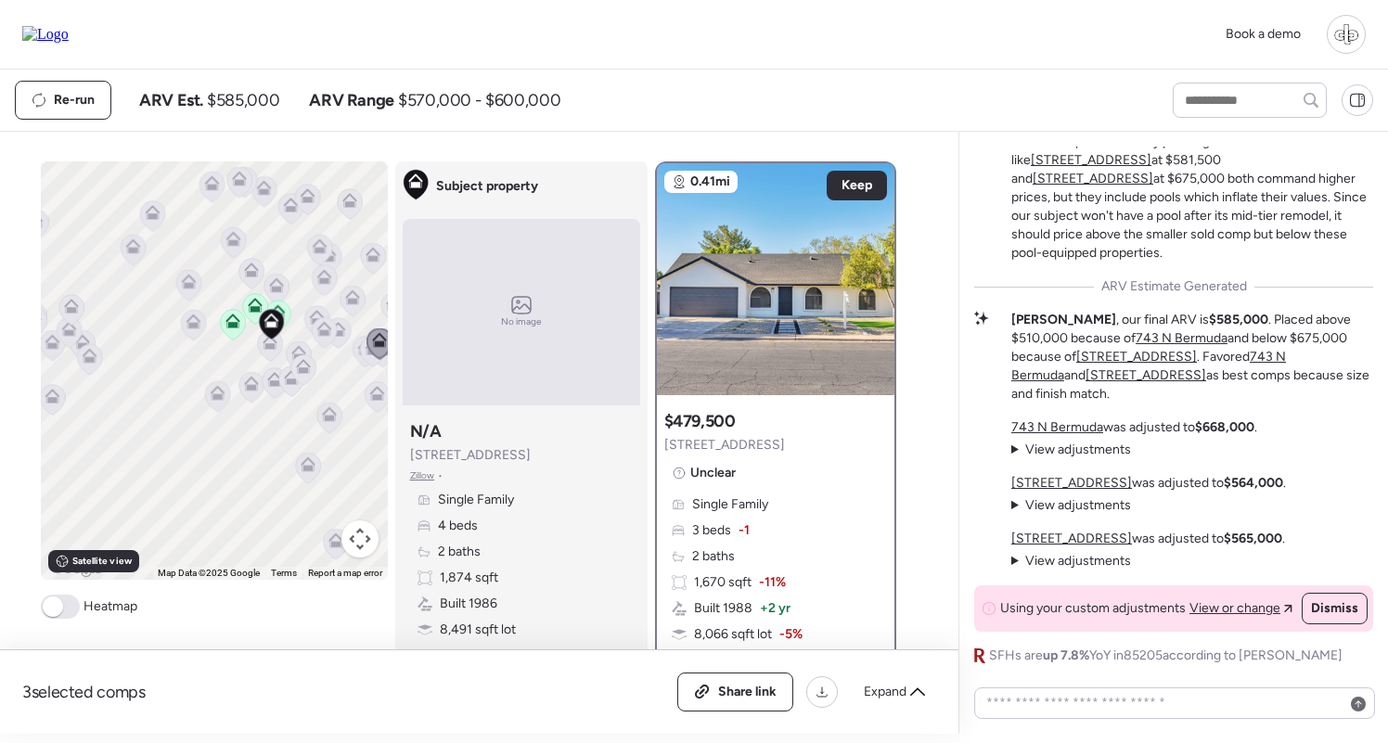
drag, startPoint x: 348, startPoint y: 263, endPoint x: 283, endPoint y: 263, distance: 64.9
click at [283, 263] on div "To navigate, press the arrow keys. To activate drag with keyboard, press Alt + …" at bounding box center [214, 370] width 347 height 418
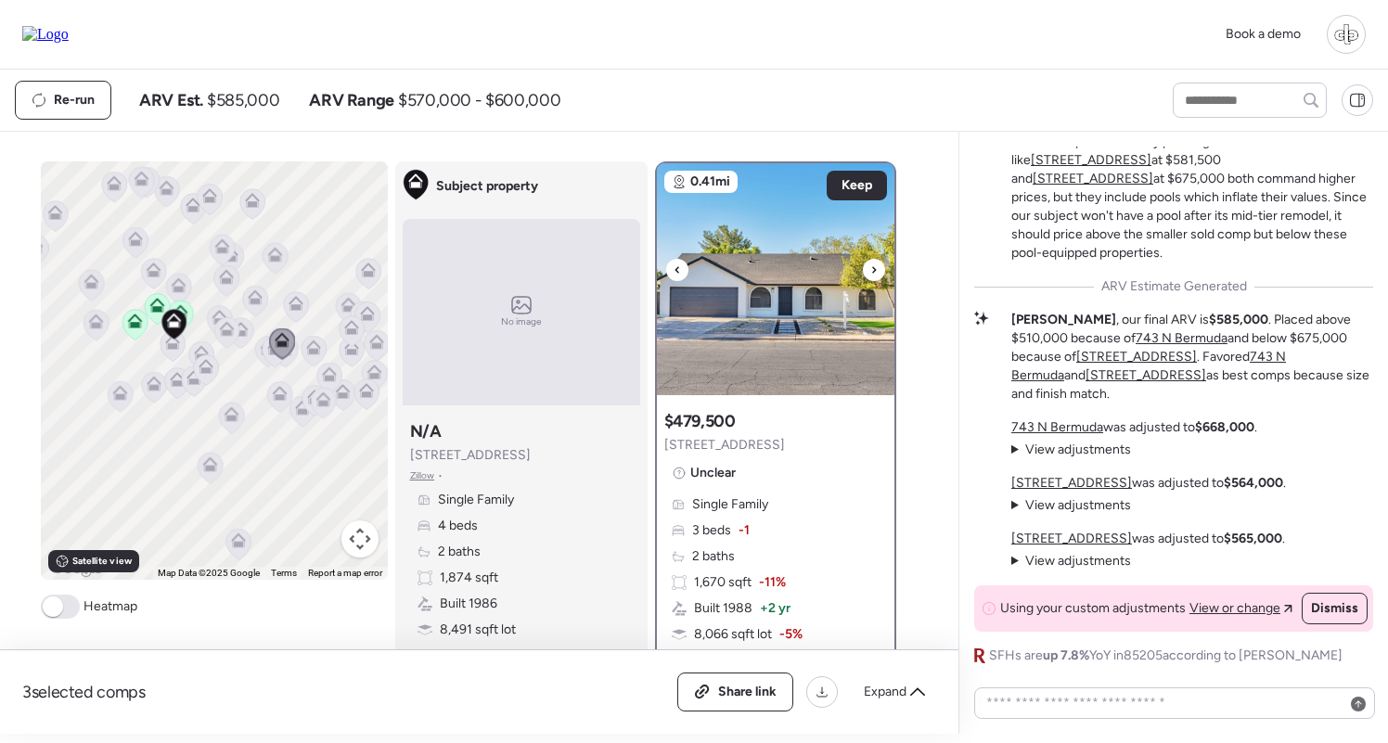
click at [865, 271] on div at bounding box center [874, 270] width 22 height 22
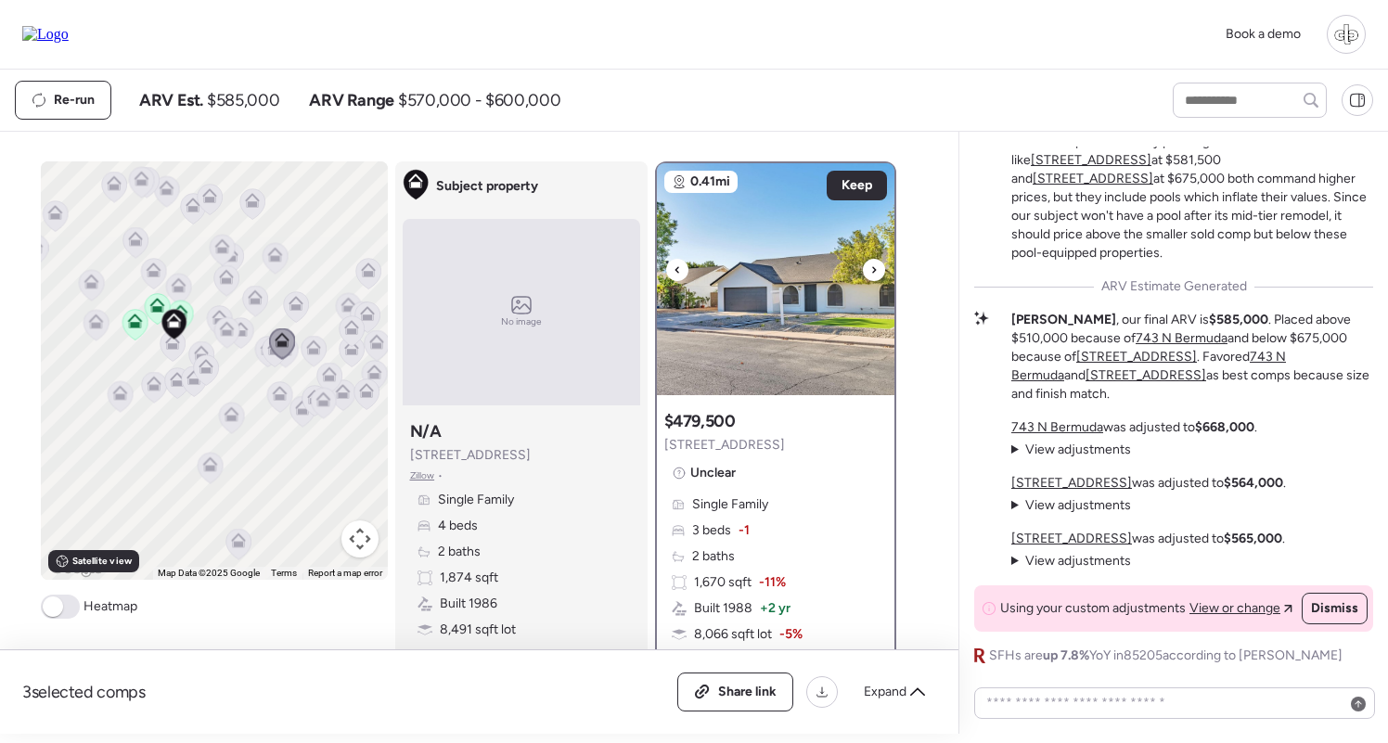
click at [865, 271] on div at bounding box center [874, 270] width 22 height 22
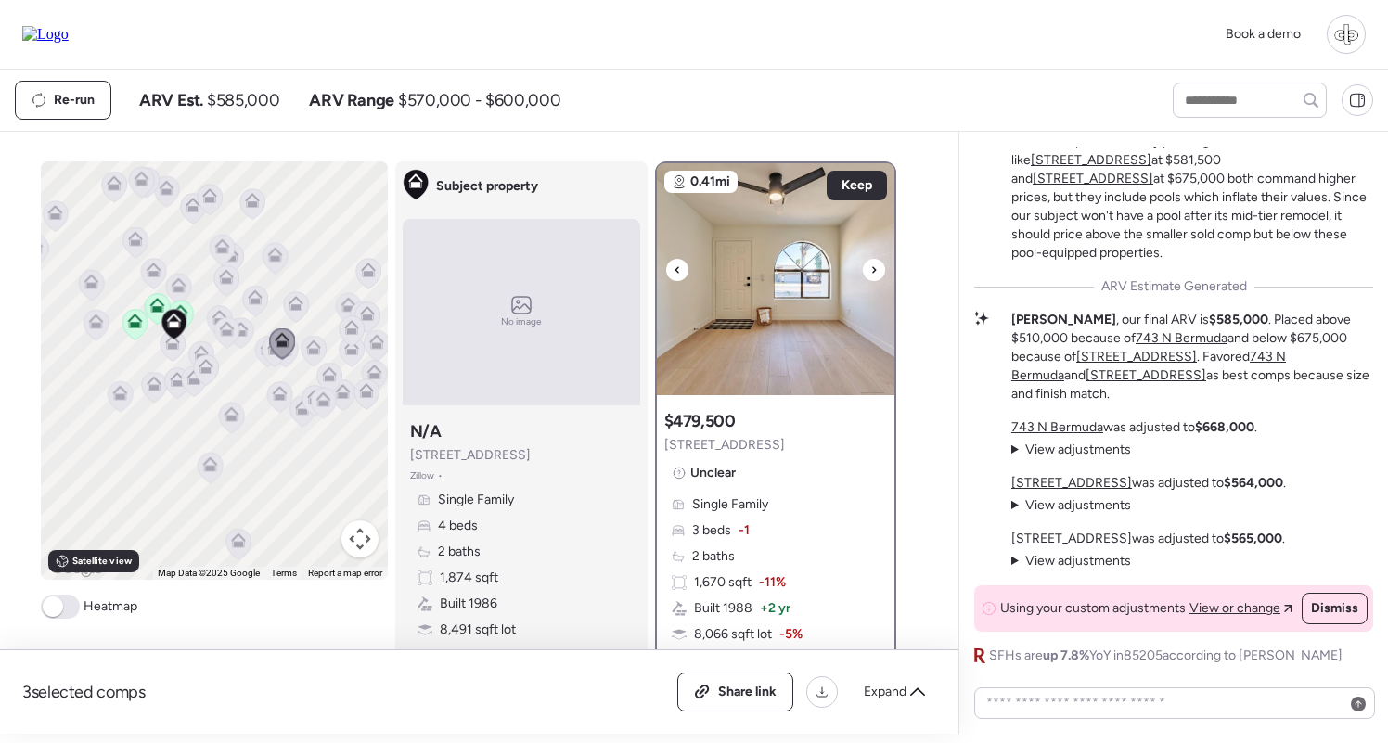
click at [865, 271] on div at bounding box center [874, 270] width 22 height 22
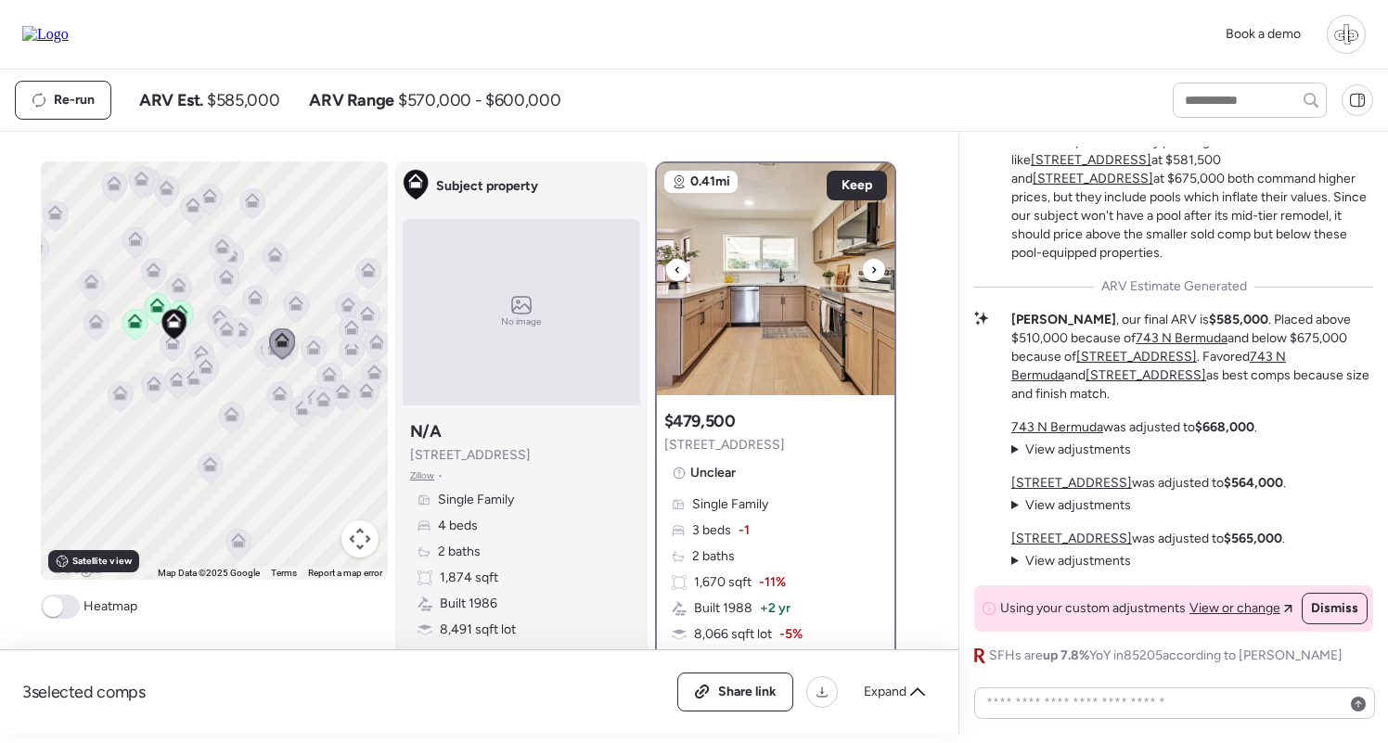
click at [865, 271] on div at bounding box center [874, 270] width 22 height 22
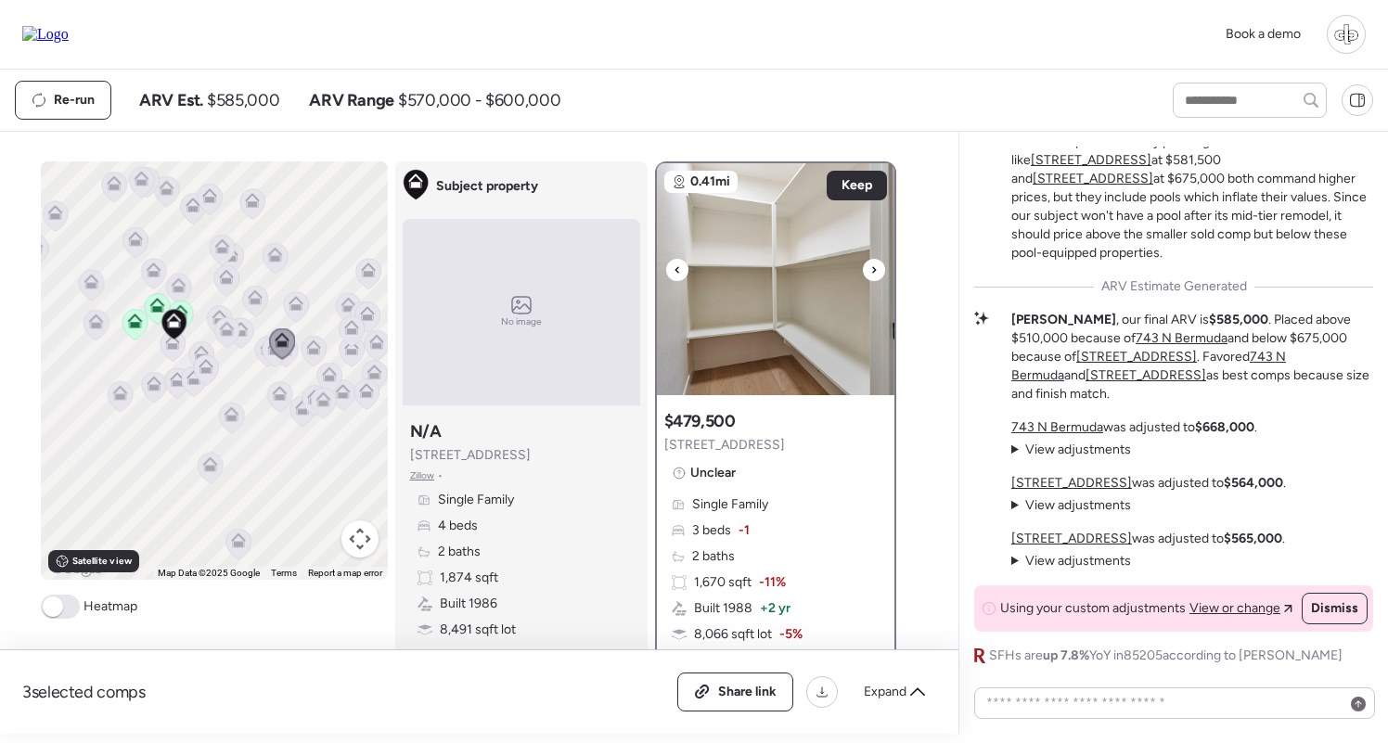
click at [865, 271] on div at bounding box center [874, 270] width 22 height 22
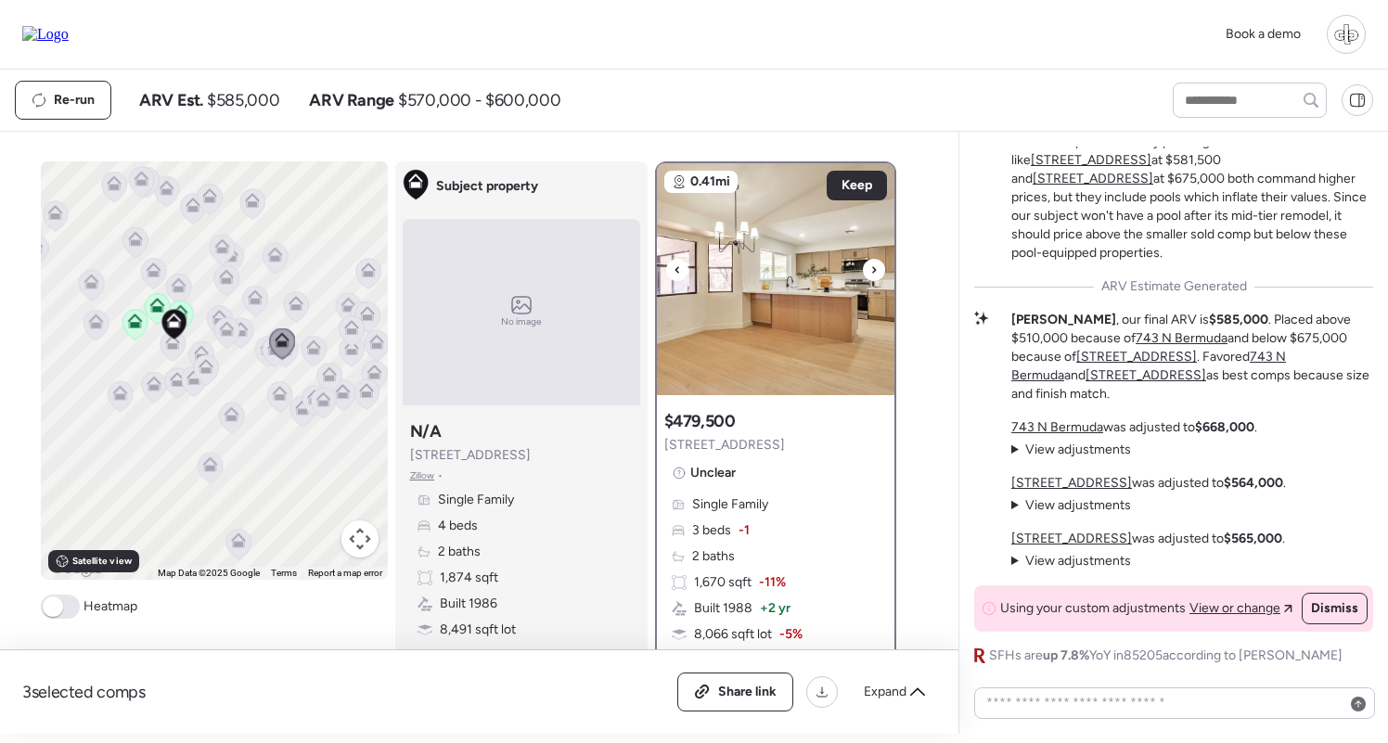
click at [865, 271] on div at bounding box center [874, 270] width 22 height 22
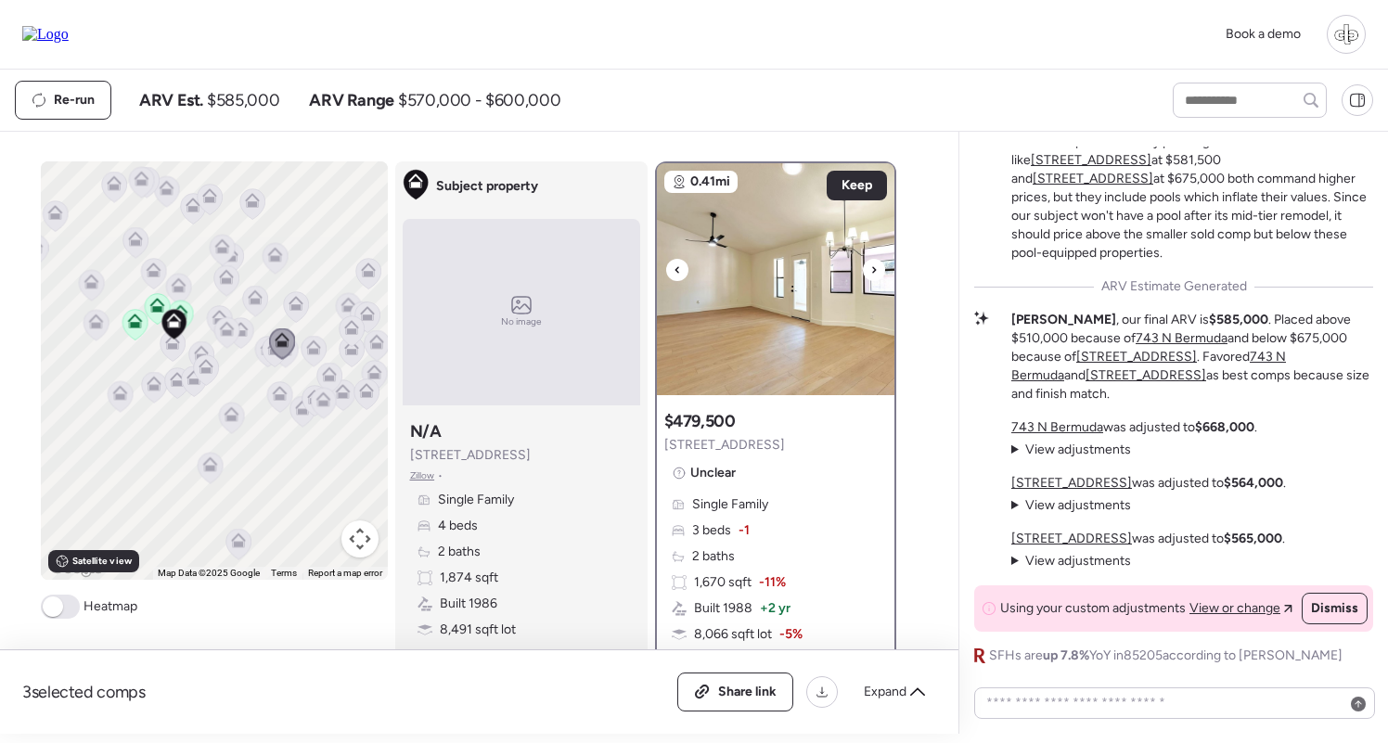
click at [865, 271] on div at bounding box center [874, 270] width 22 height 22
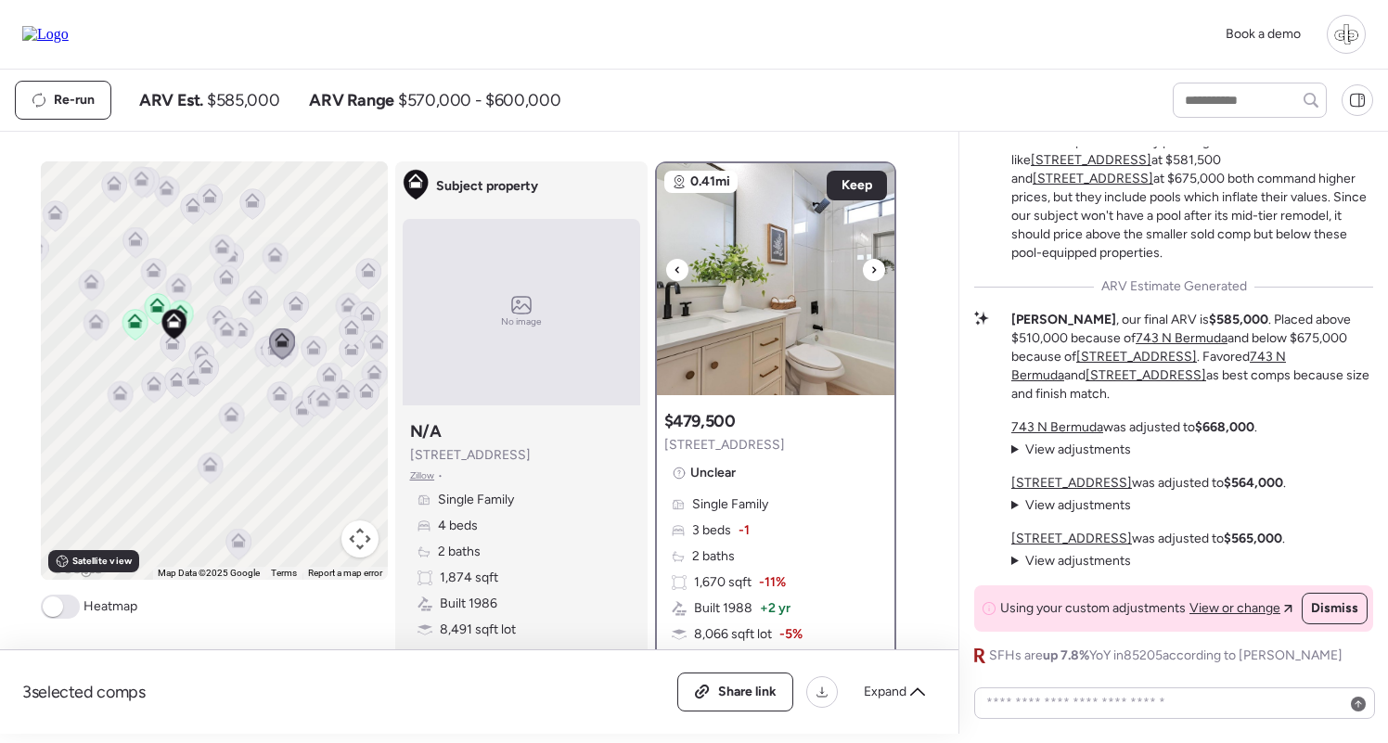
click at [865, 271] on div at bounding box center [874, 270] width 22 height 22
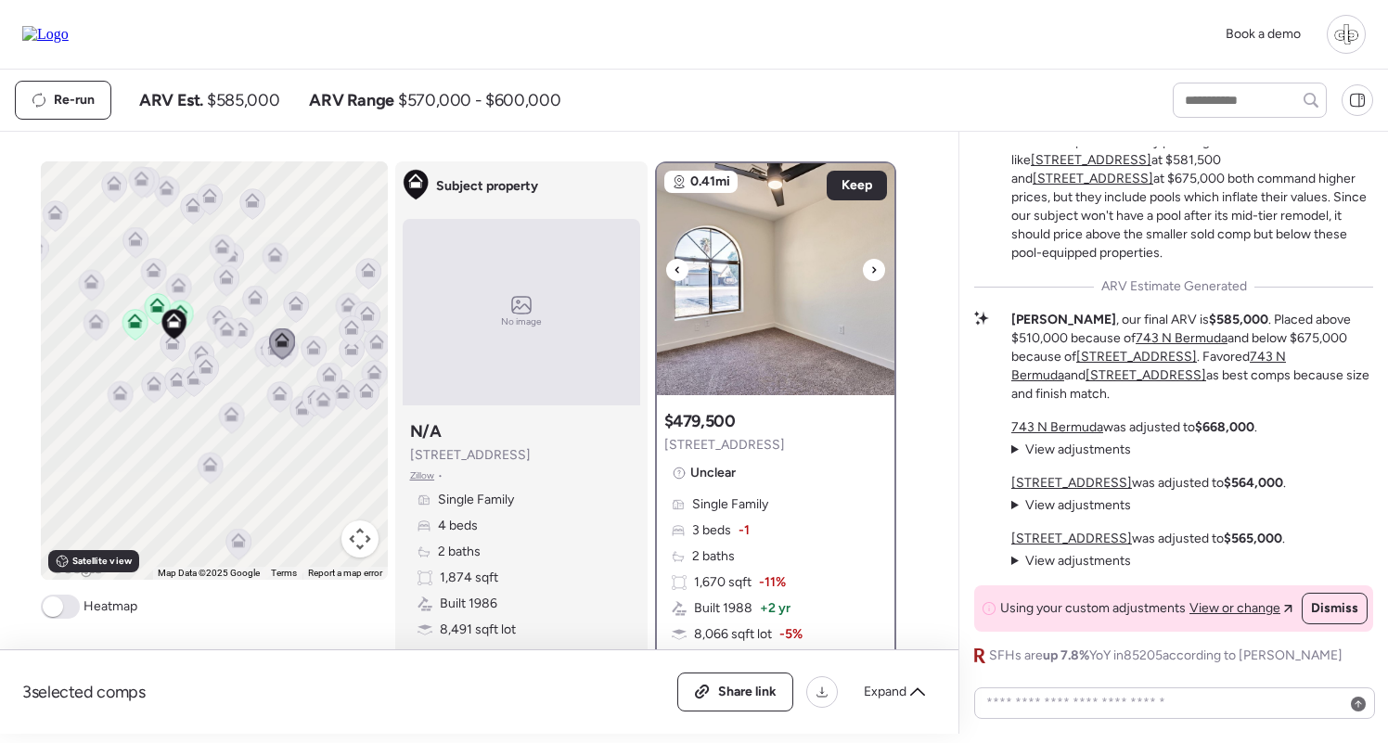
click at [865, 271] on div at bounding box center [874, 270] width 22 height 22
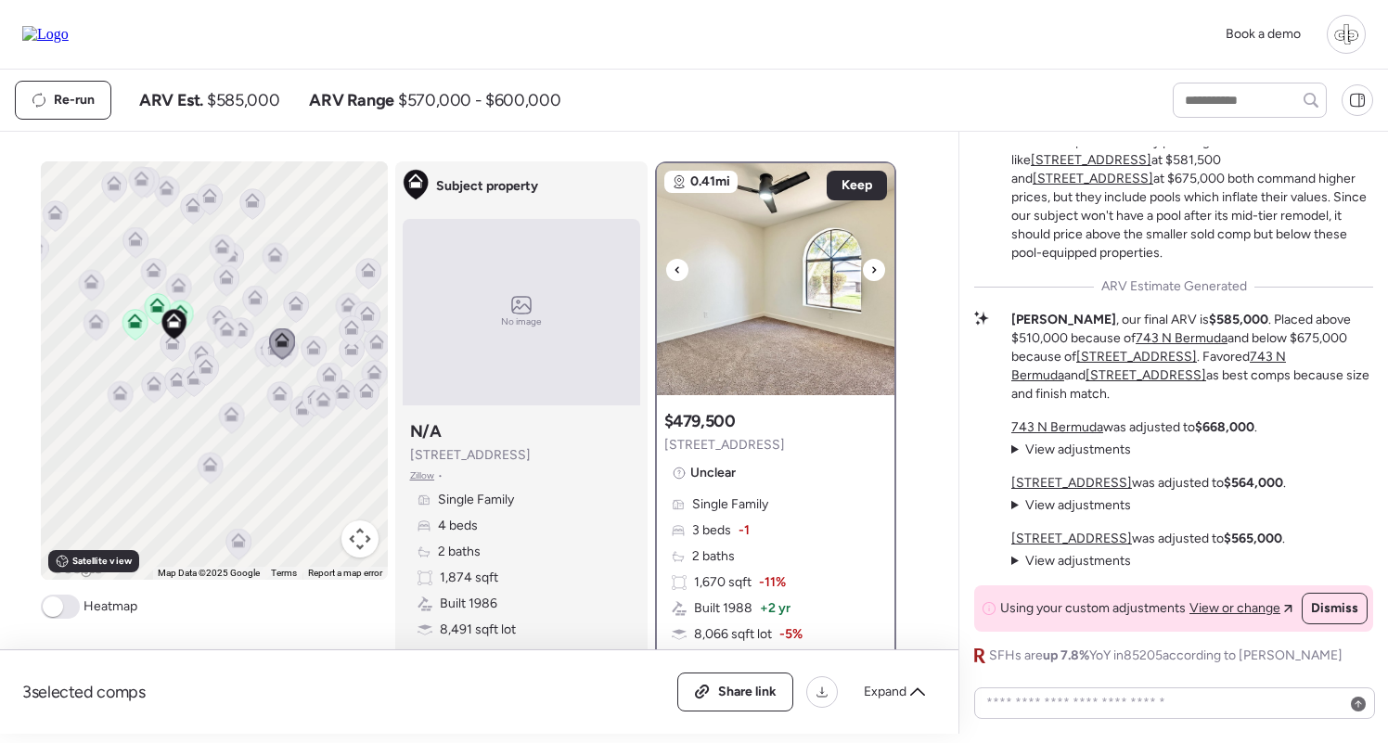
click at [865, 271] on div at bounding box center [874, 270] width 22 height 22
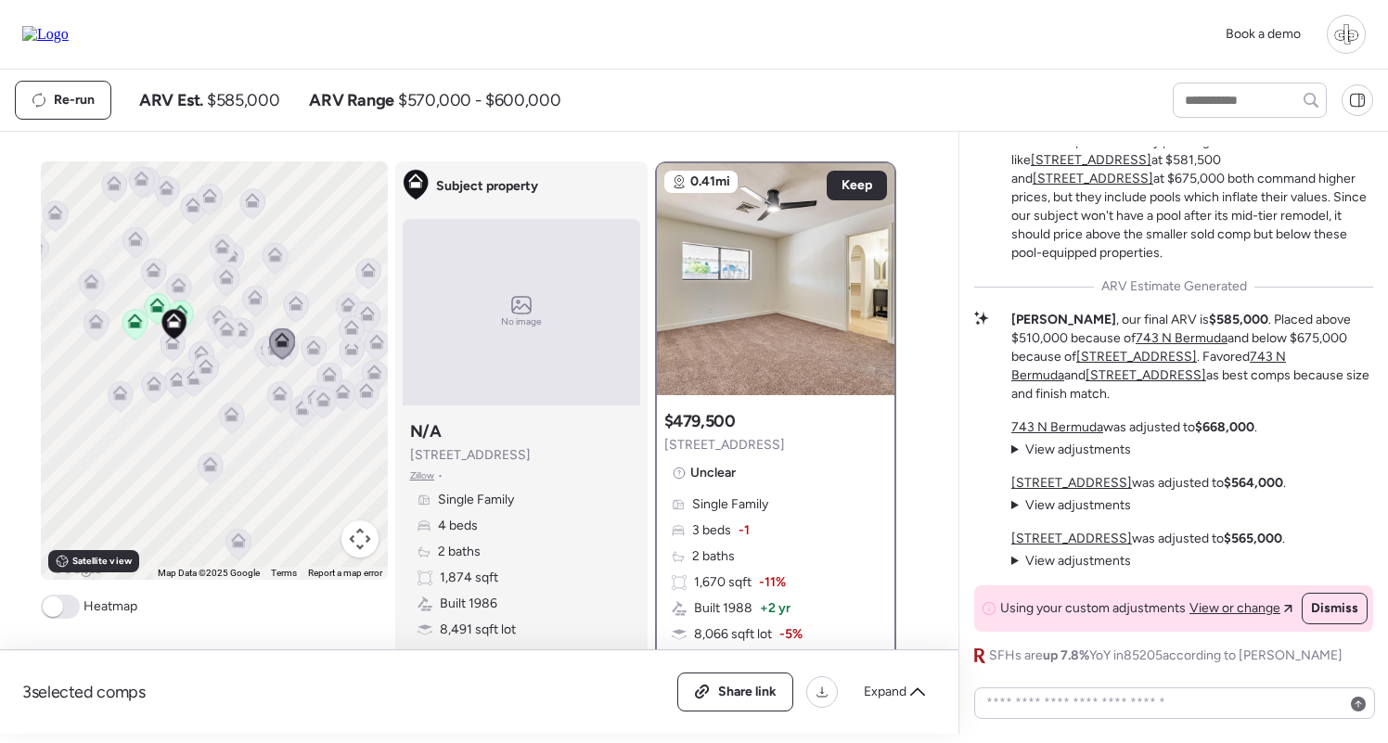
click at [769, 492] on div "$479,500 [STREET_ADDRESS][GEOGRAPHIC_DATA] Single Family 3 beds -1 2 baths 1,67…" at bounding box center [775, 601] width 237 height 397
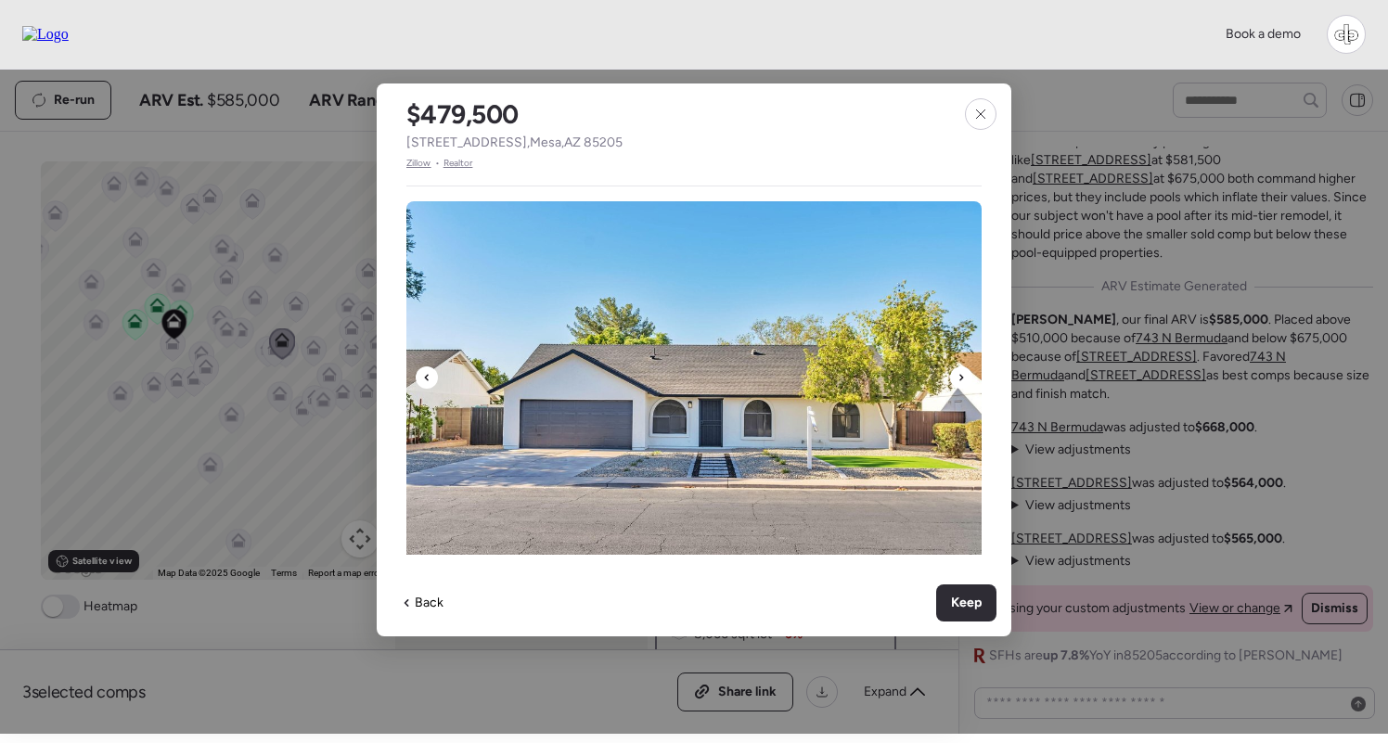
scroll to position [499, 0]
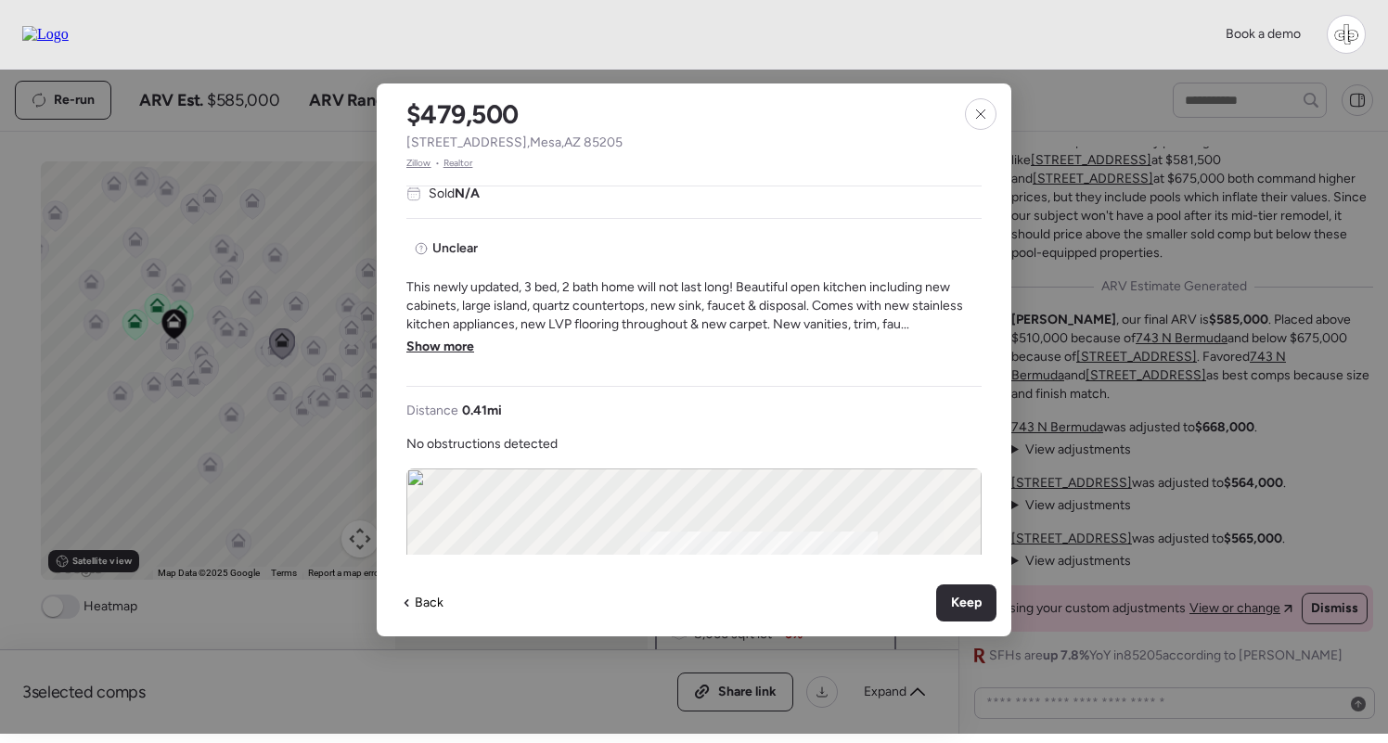
click at [453, 345] on span "Show more" at bounding box center [440, 347] width 68 height 19
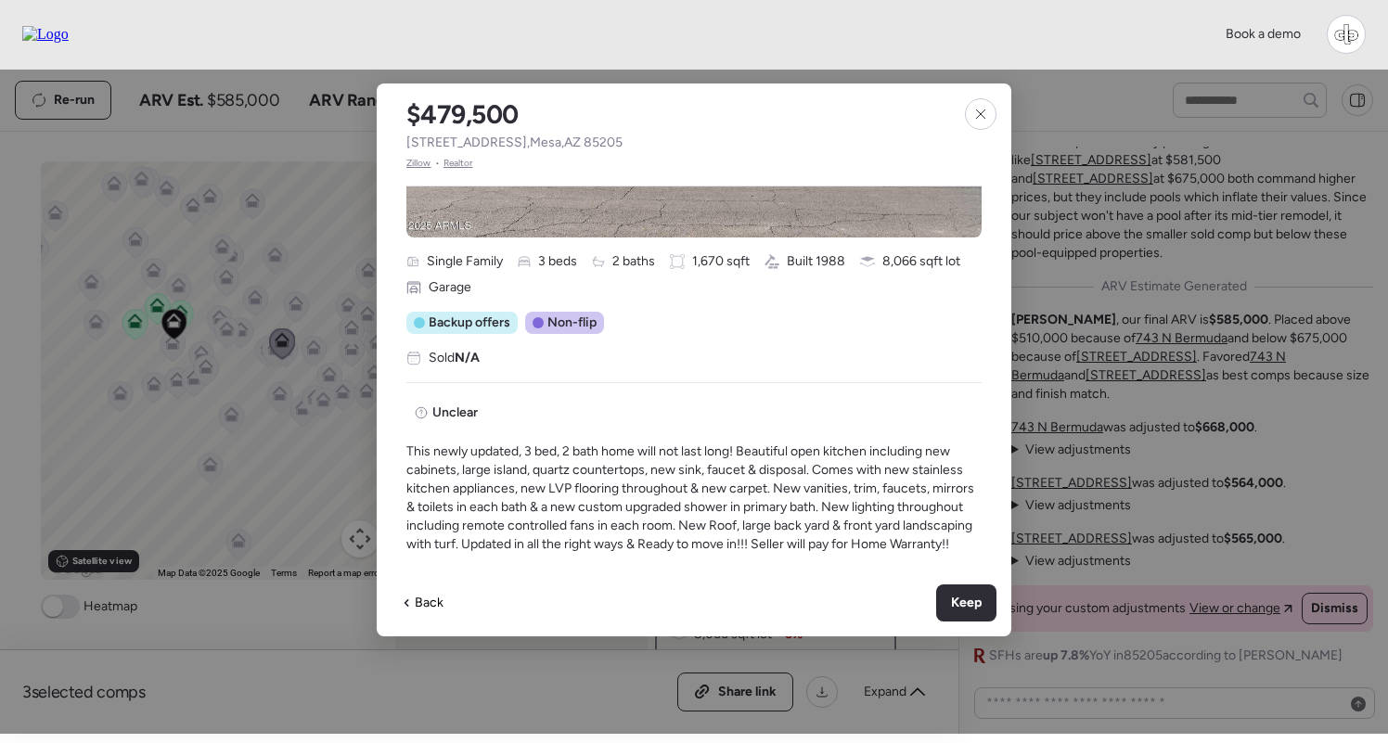
scroll to position [68, 0]
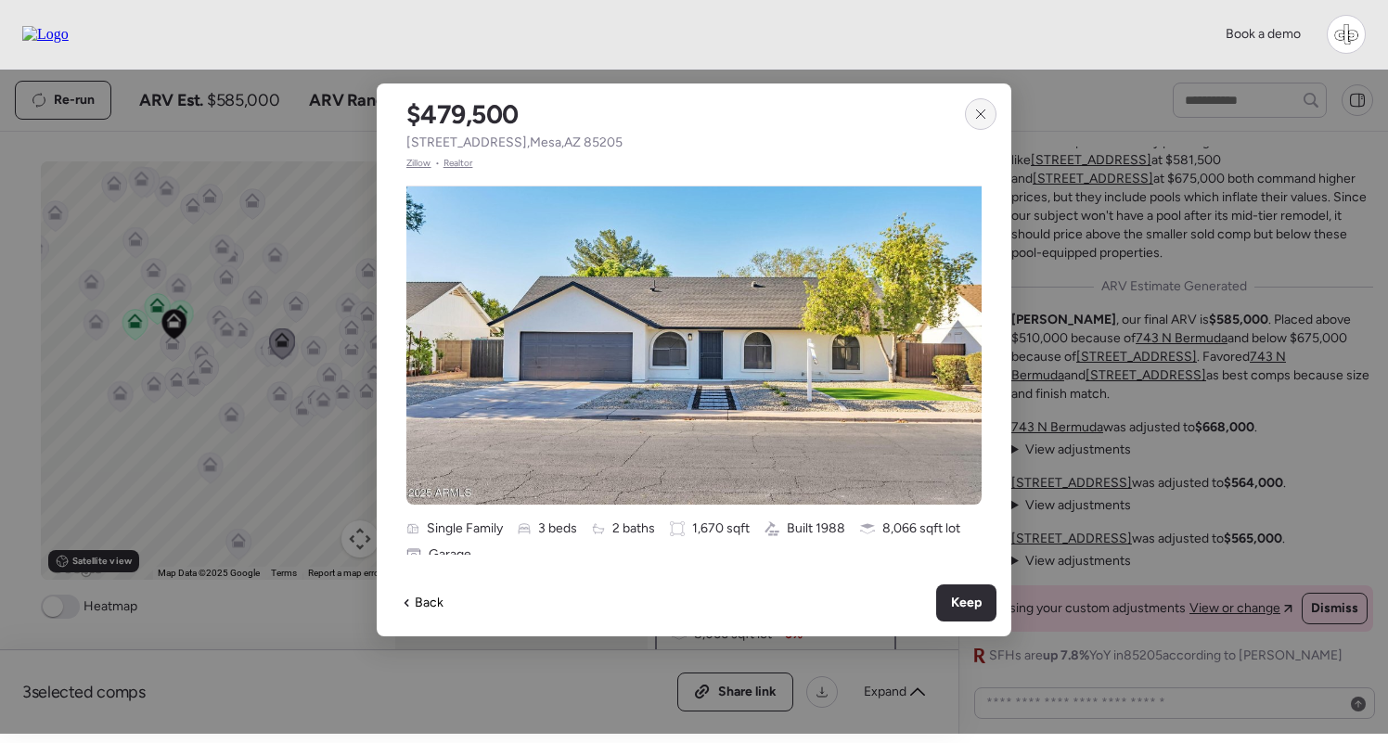
click at [981, 118] on icon at bounding box center [980, 114] width 15 height 15
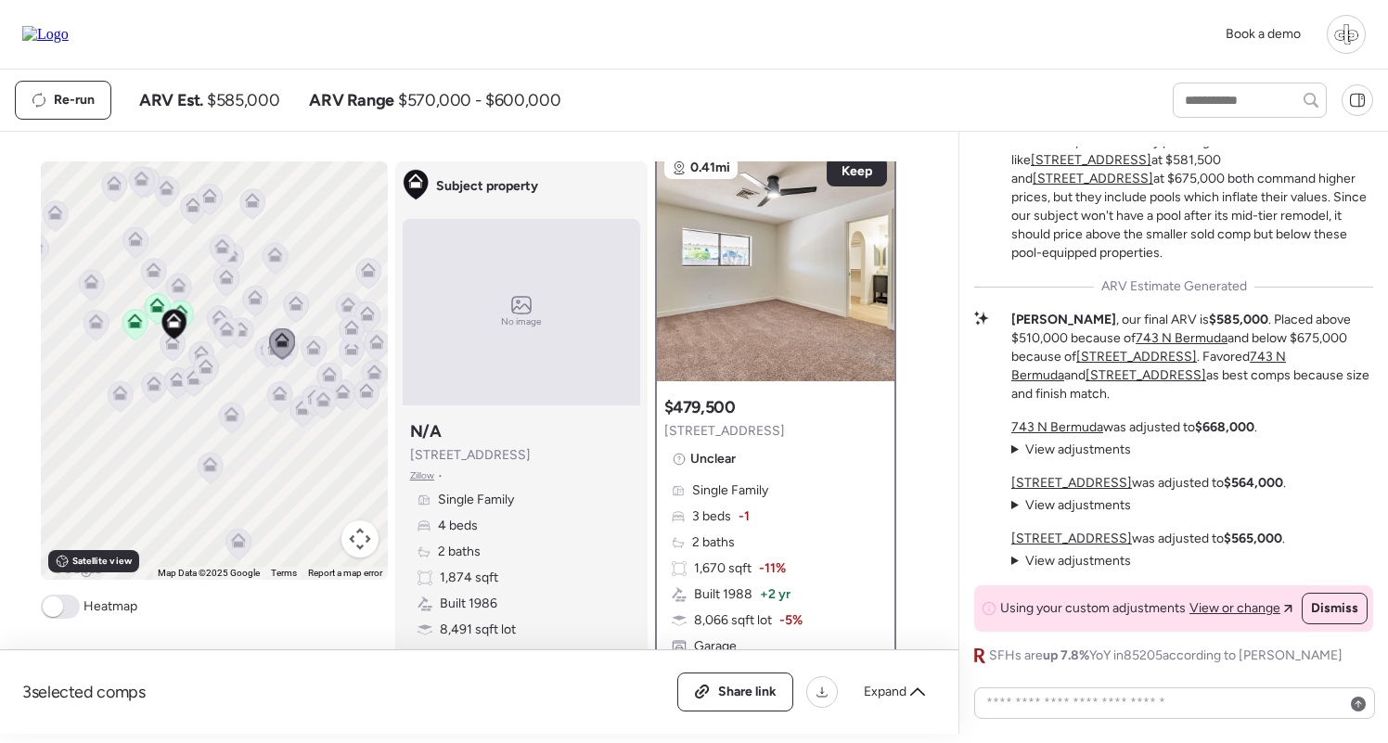
scroll to position [9, 0]
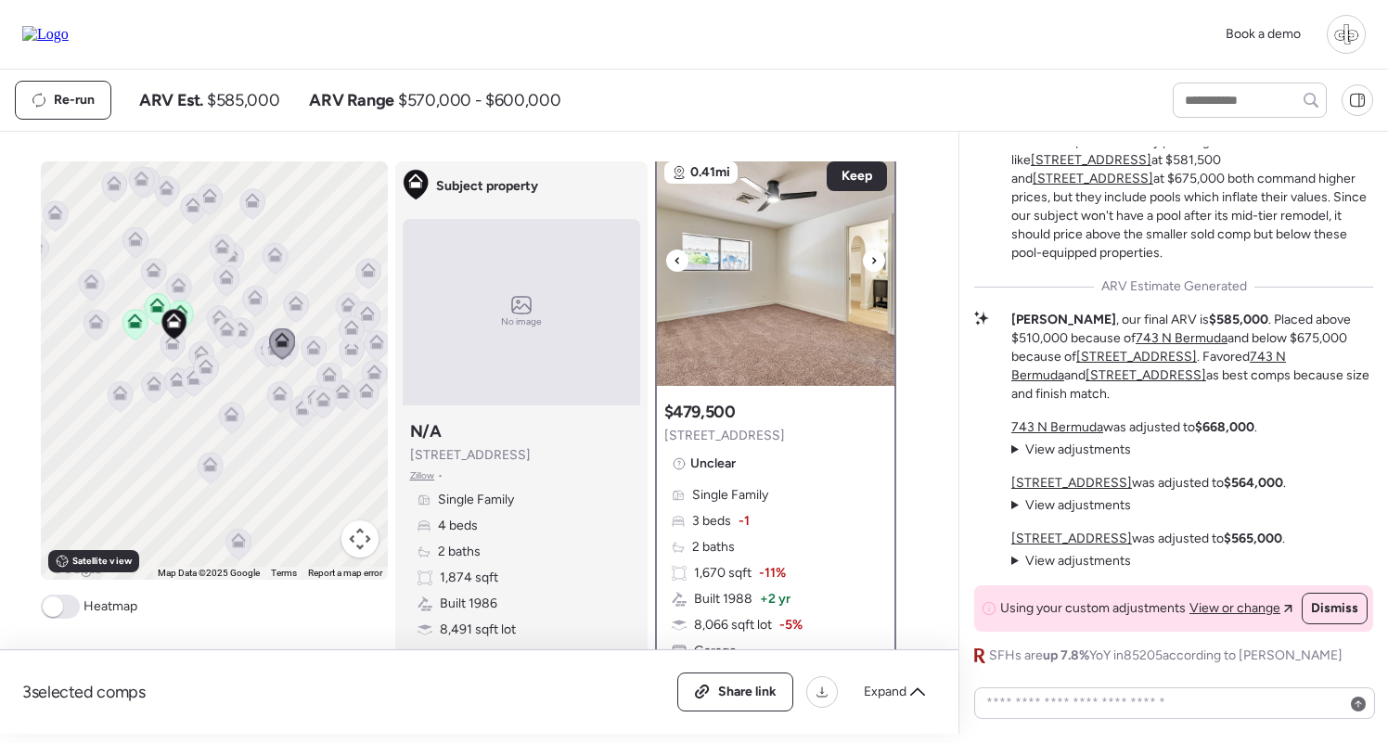
click at [763, 287] on img at bounding box center [775, 270] width 237 height 232
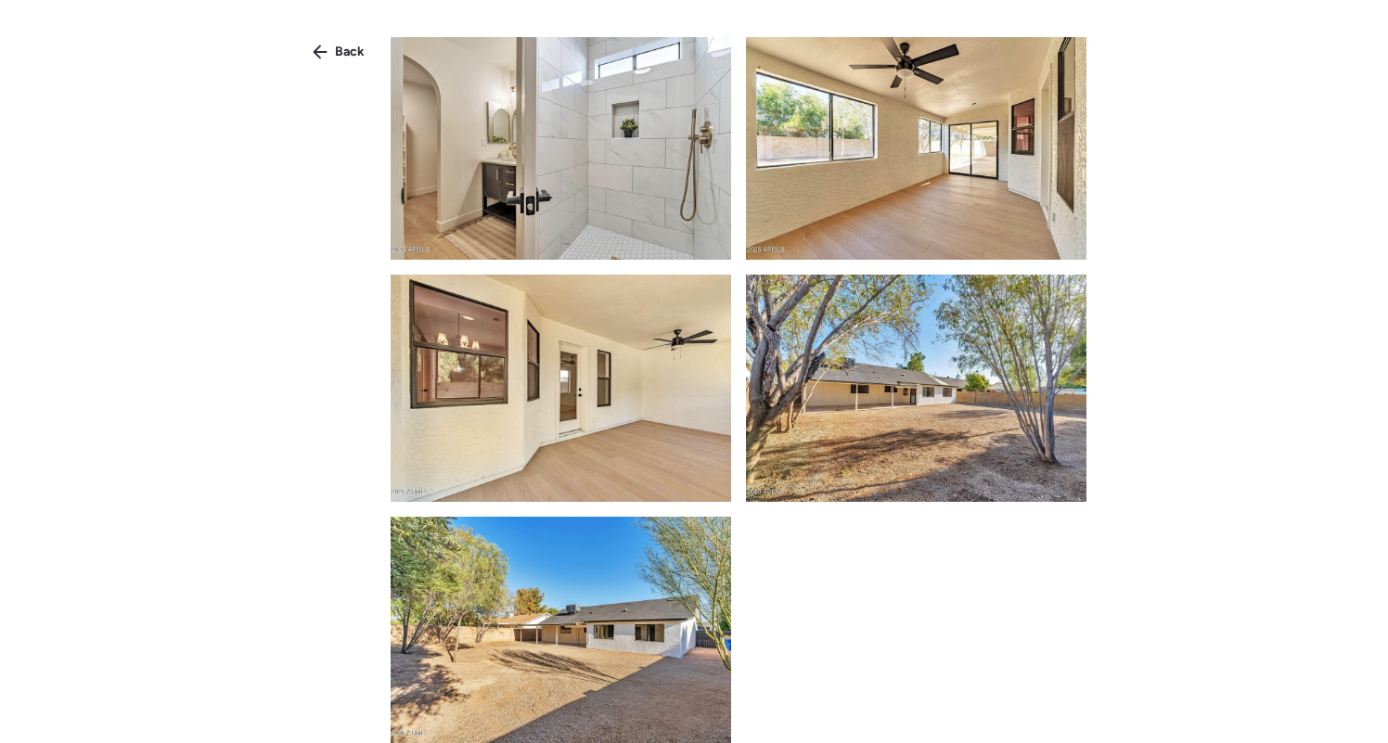
scroll to position [1695, 0]
click at [343, 64] on div "Back" at bounding box center [338, 52] width 74 height 30
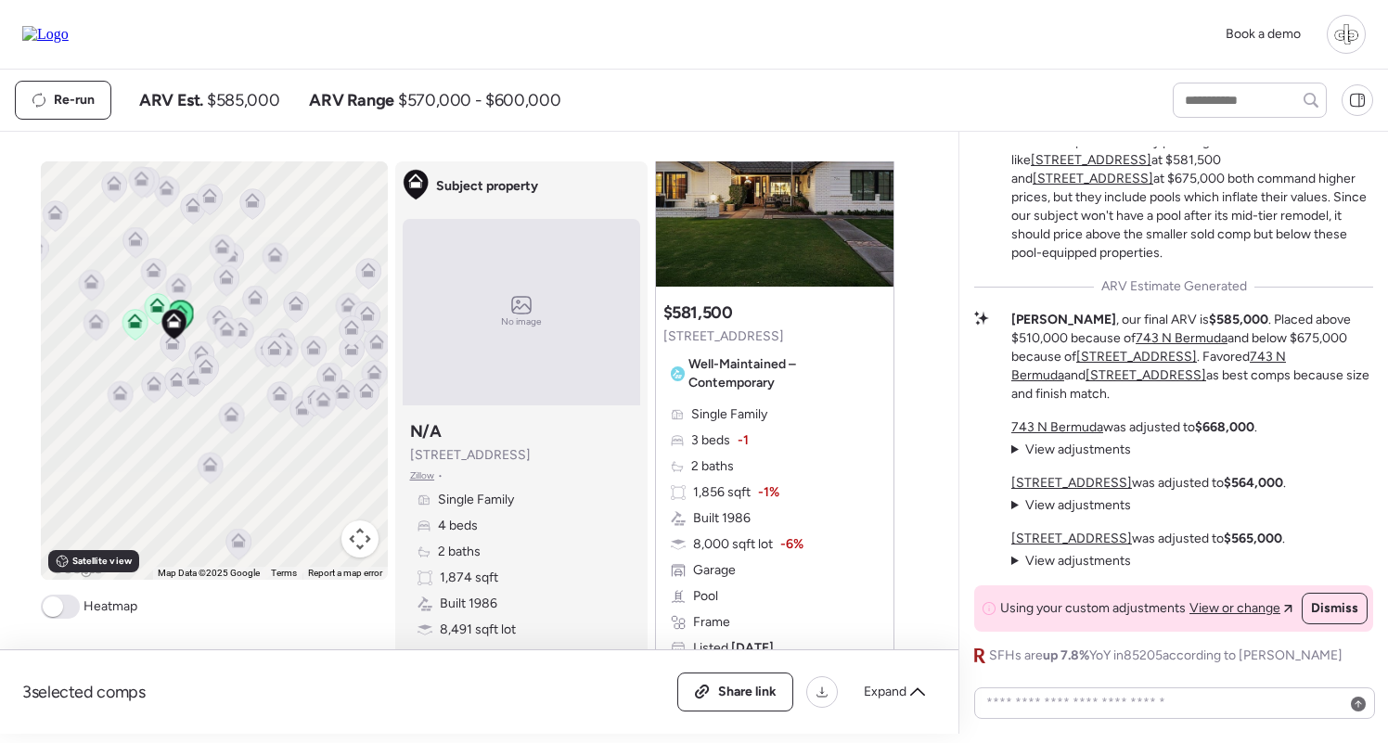
scroll to position [968, 0]
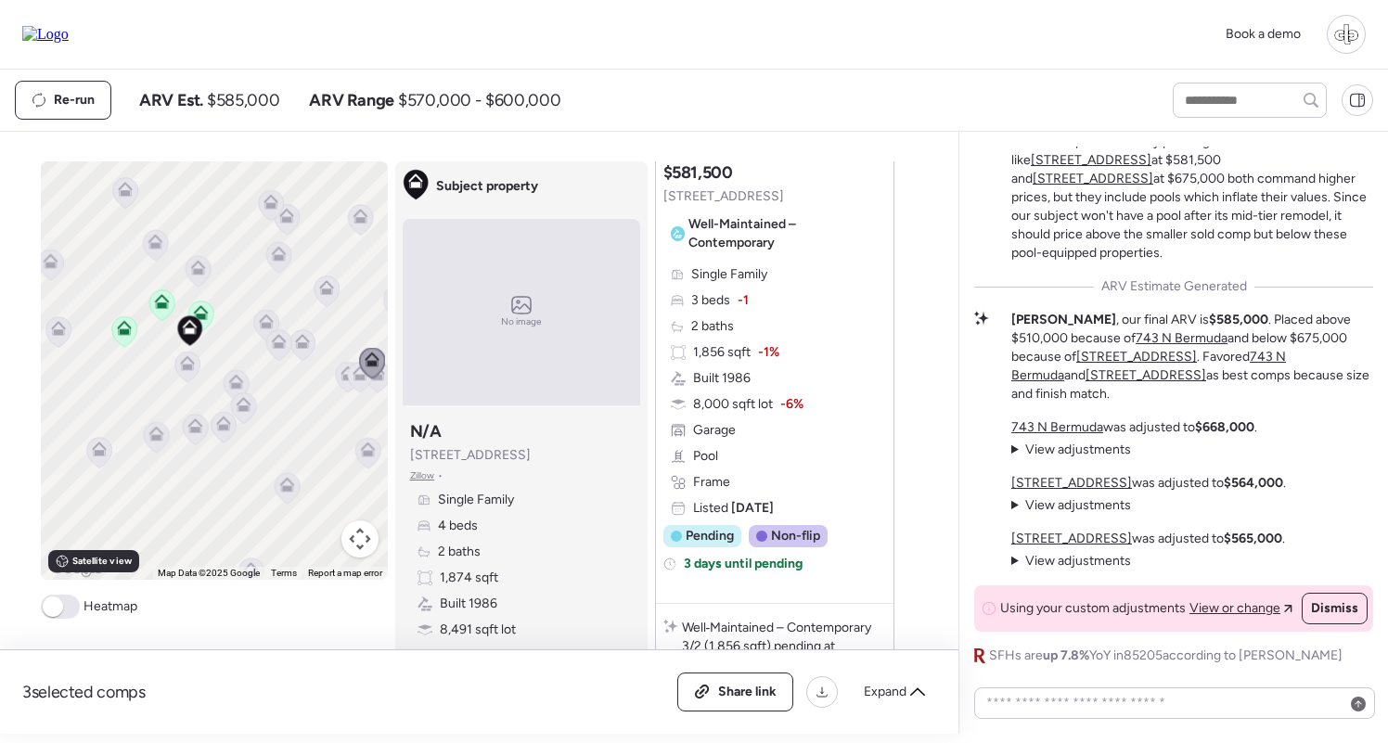
click at [122, 331] on icon at bounding box center [124, 331] width 12 height 6
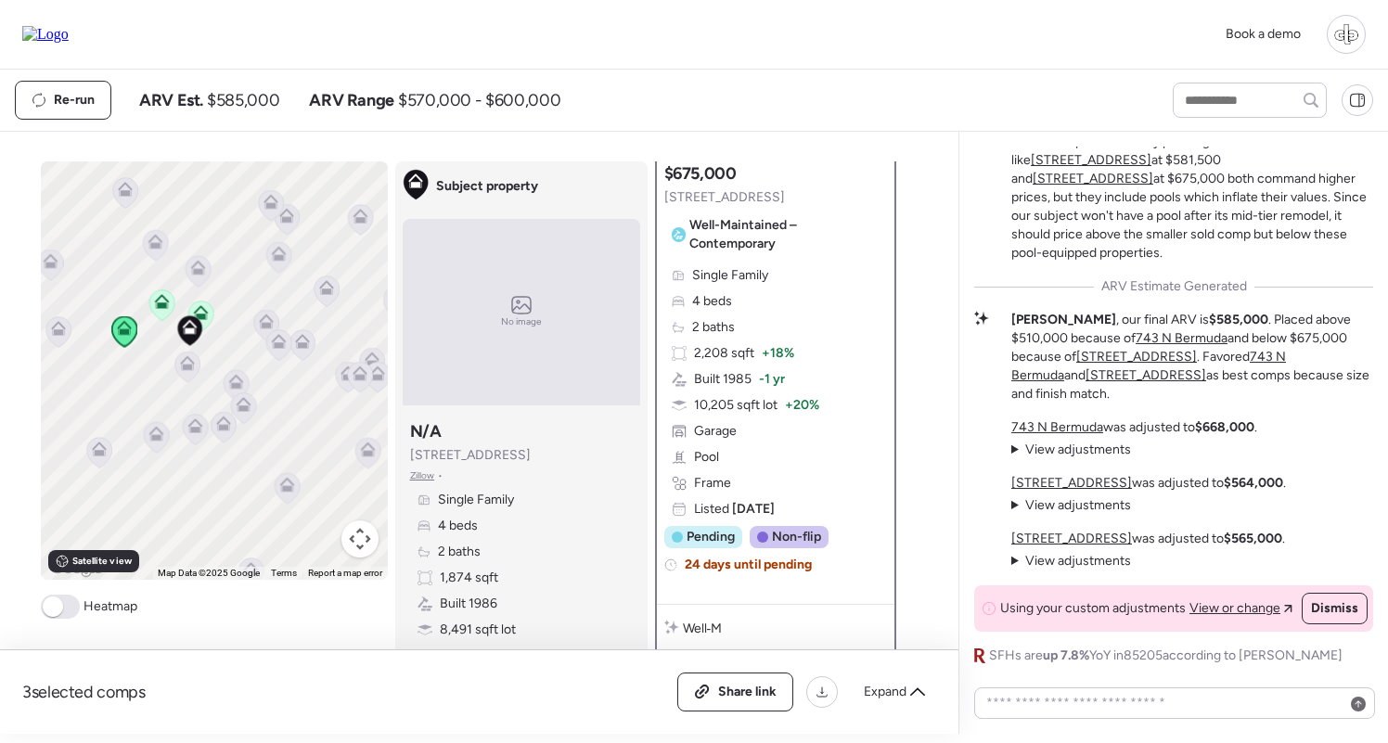
scroll to position [0, 0]
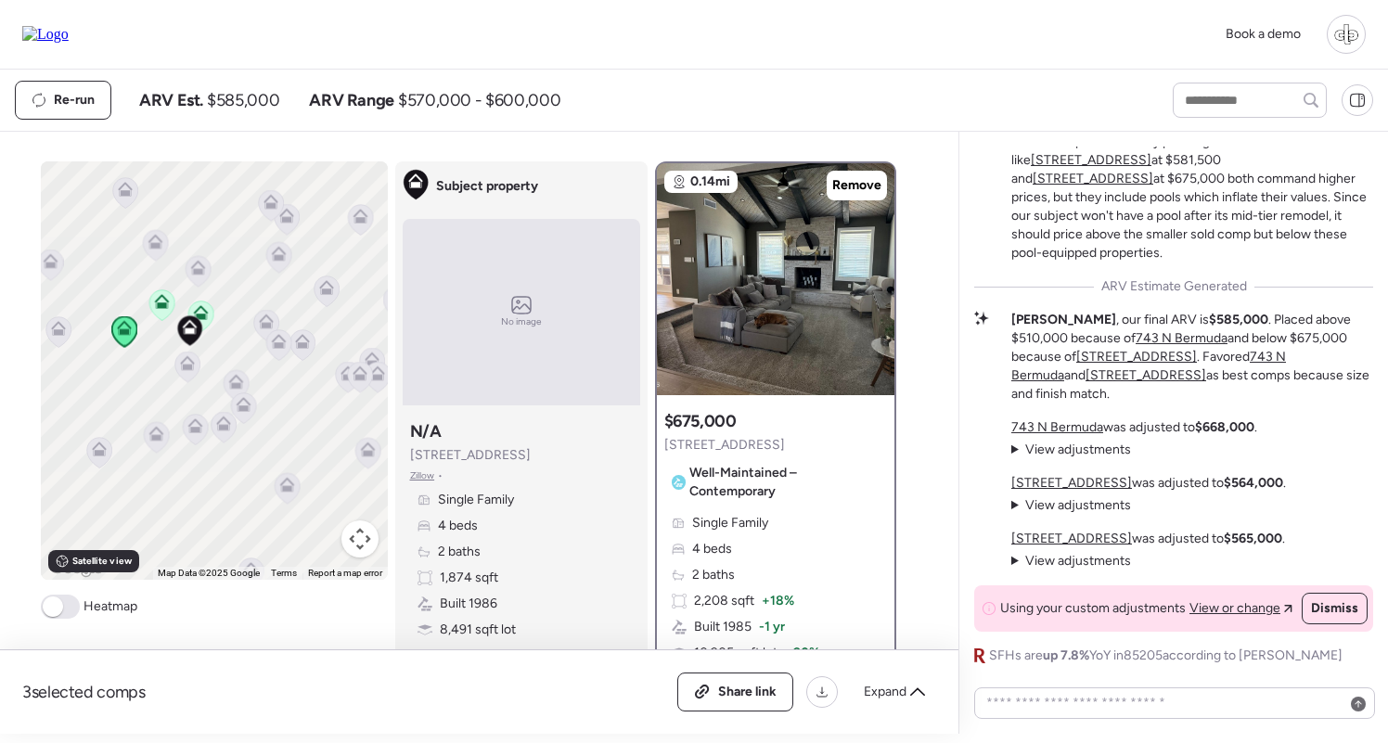
click at [154, 305] on icon at bounding box center [161, 301] width 15 height 15
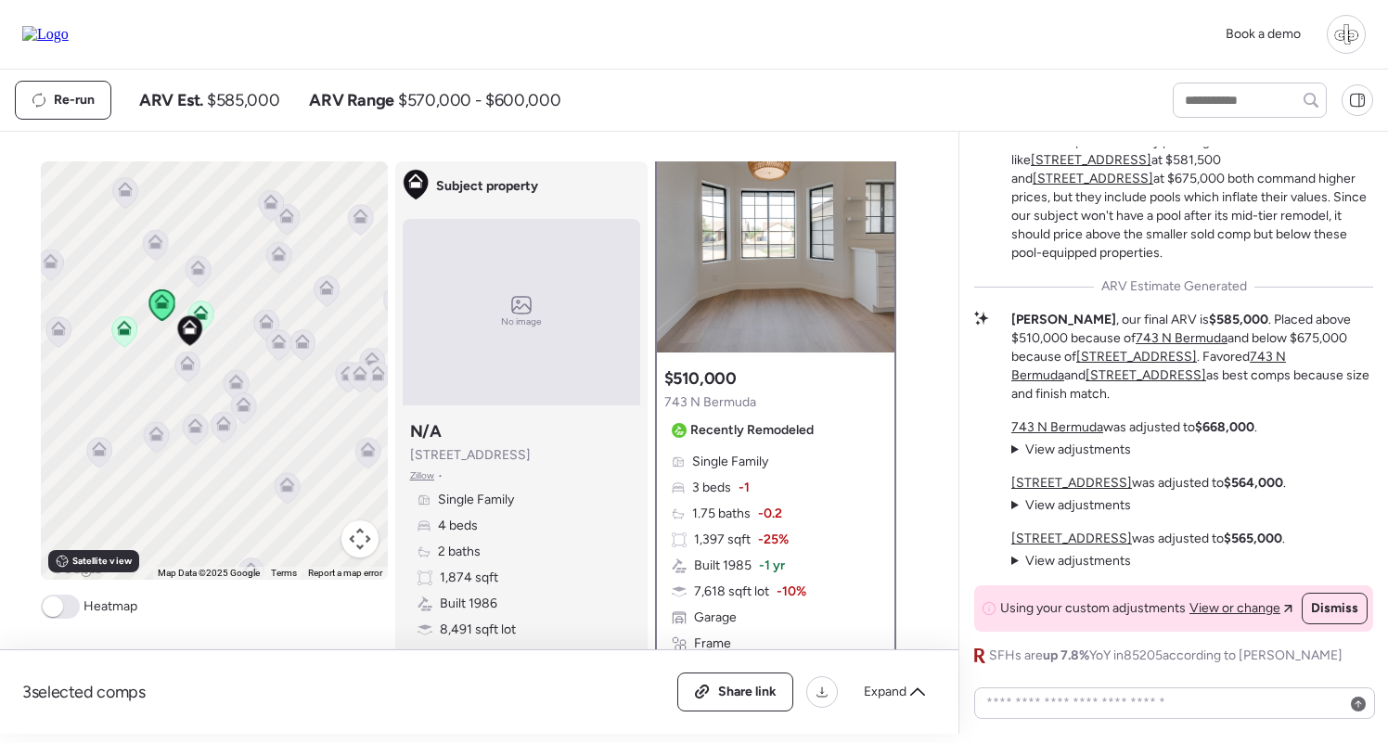
scroll to position [33, 0]
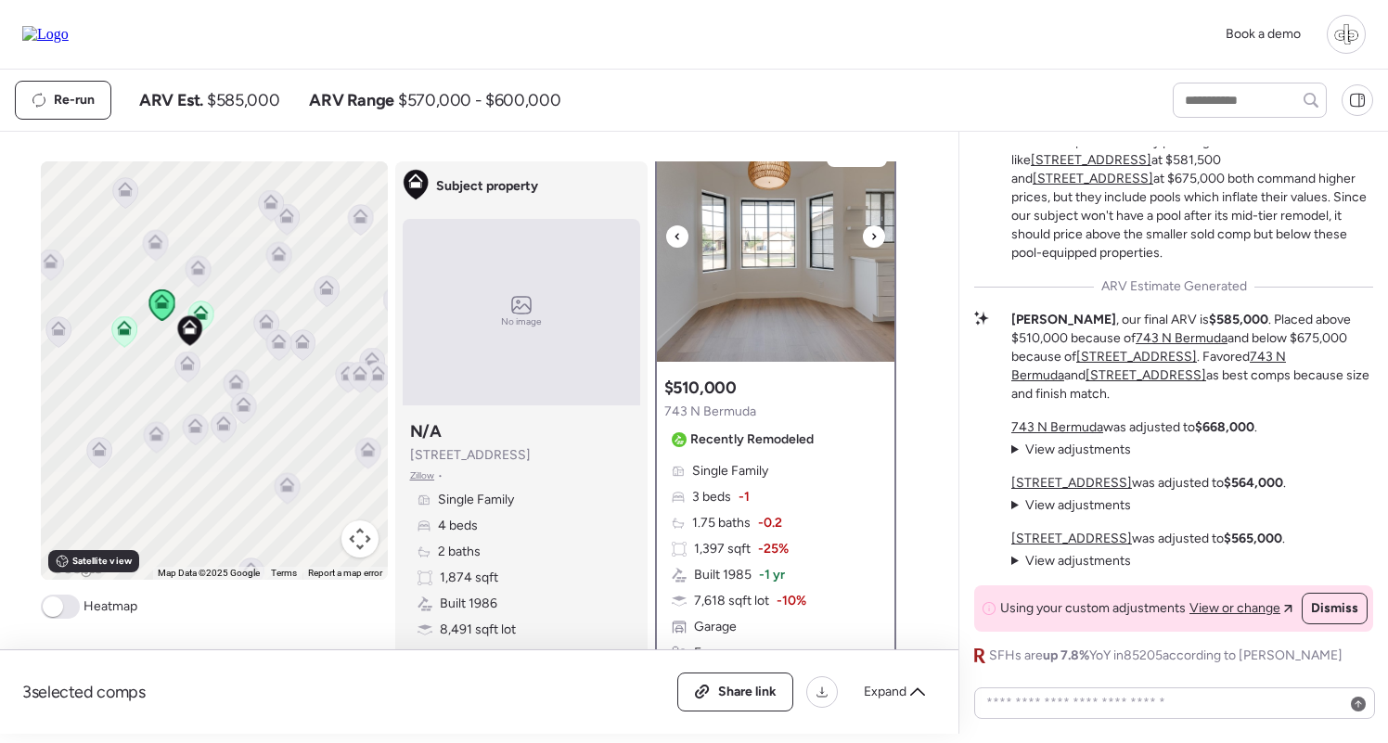
click at [774, 283] on img at bounding box center [775, 246] width 237 height 232
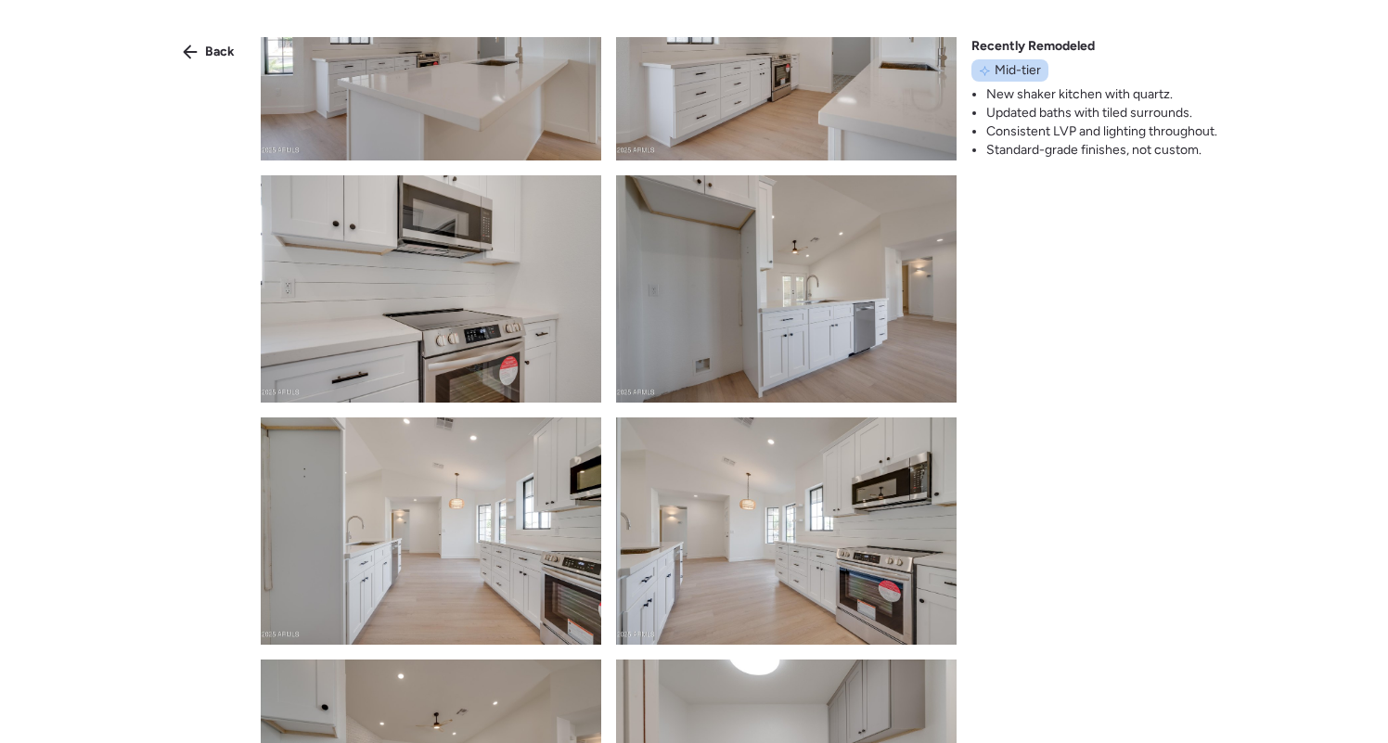
scroll to position [2276, 0]
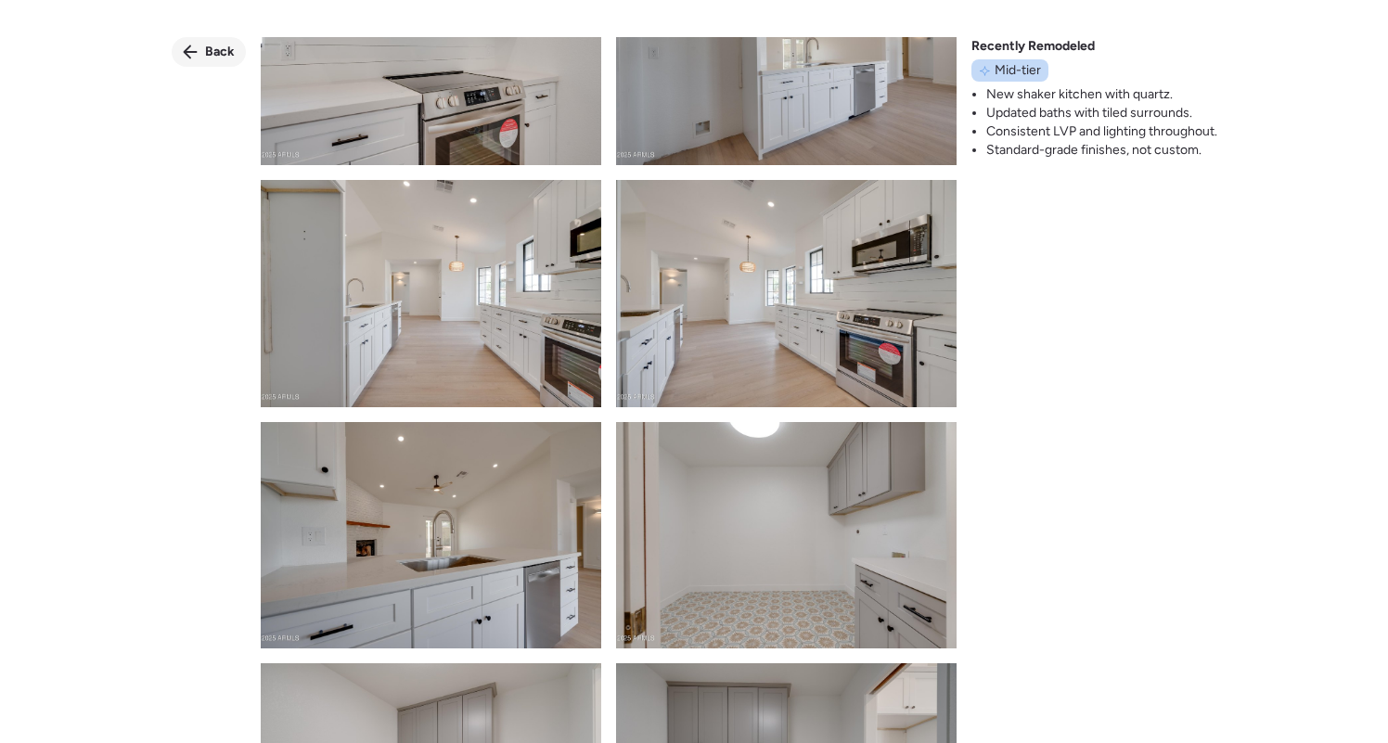
click at [216, 46] on span "Back" at bounding box center [220, 52] width 30 height 19
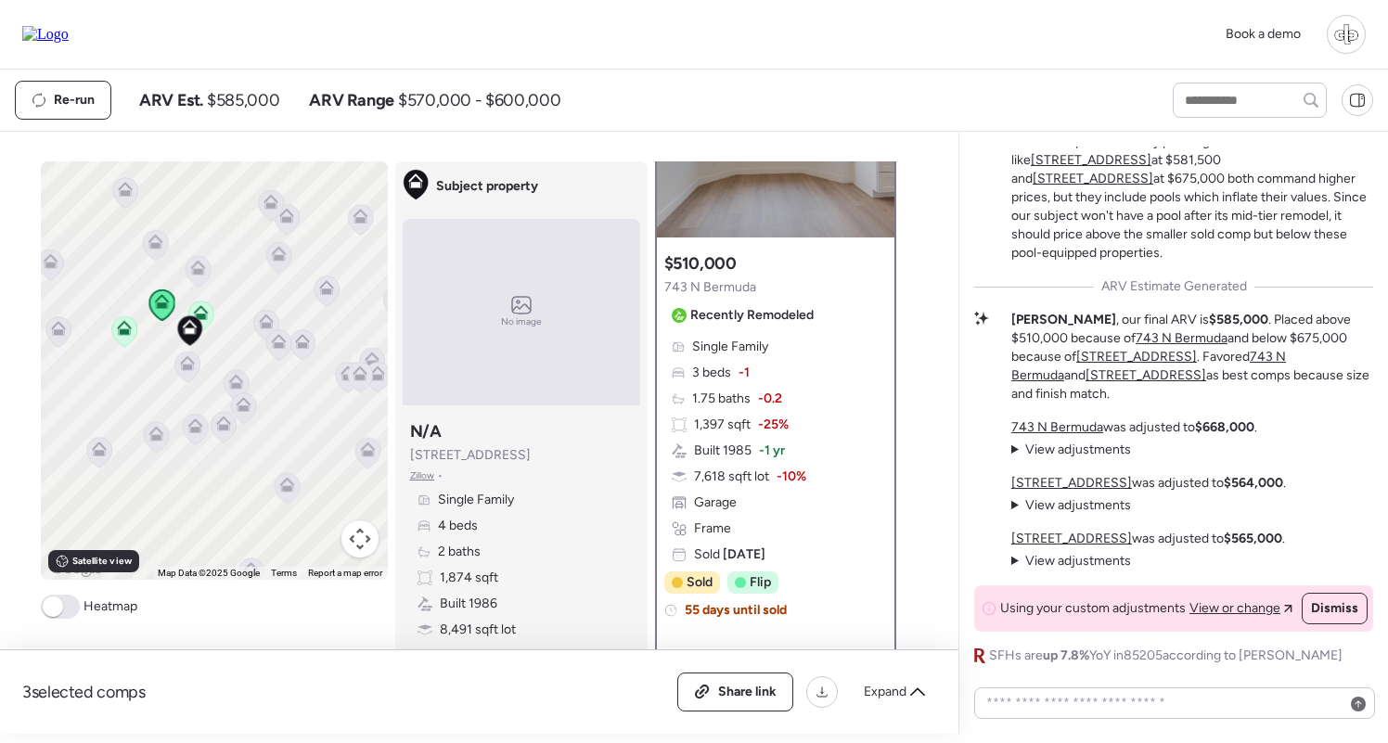
scroll to position [159, 0]
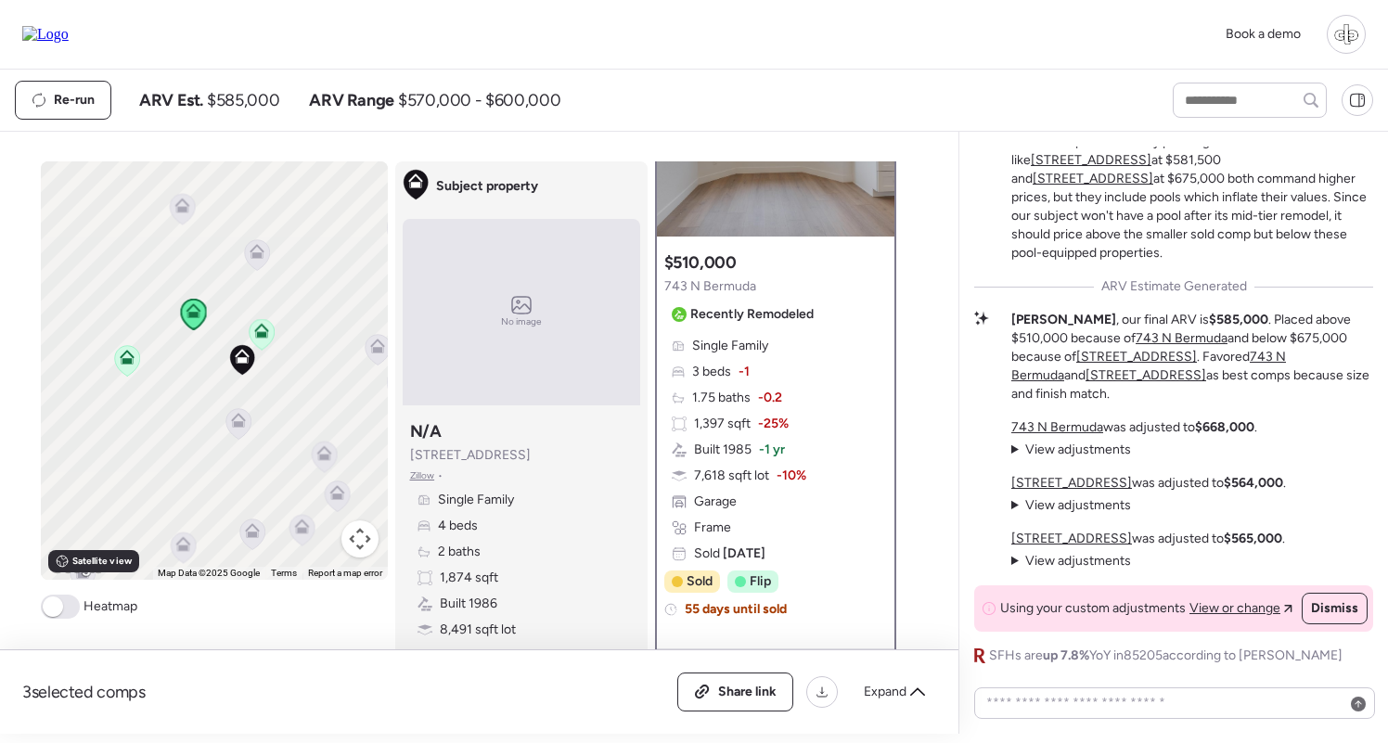
click at [122, 362] on icon at bounding box center [127, 361] width 12 height 6
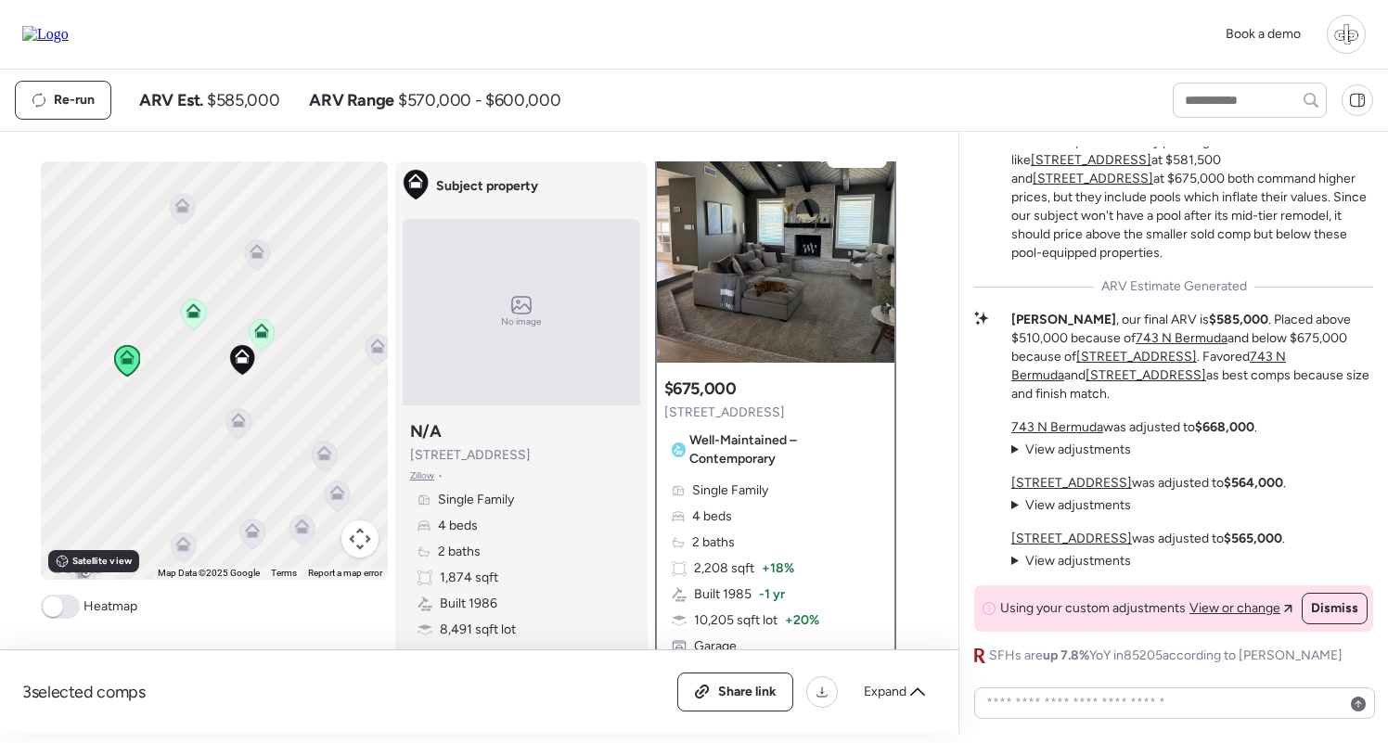
scroll to position [0, 0]
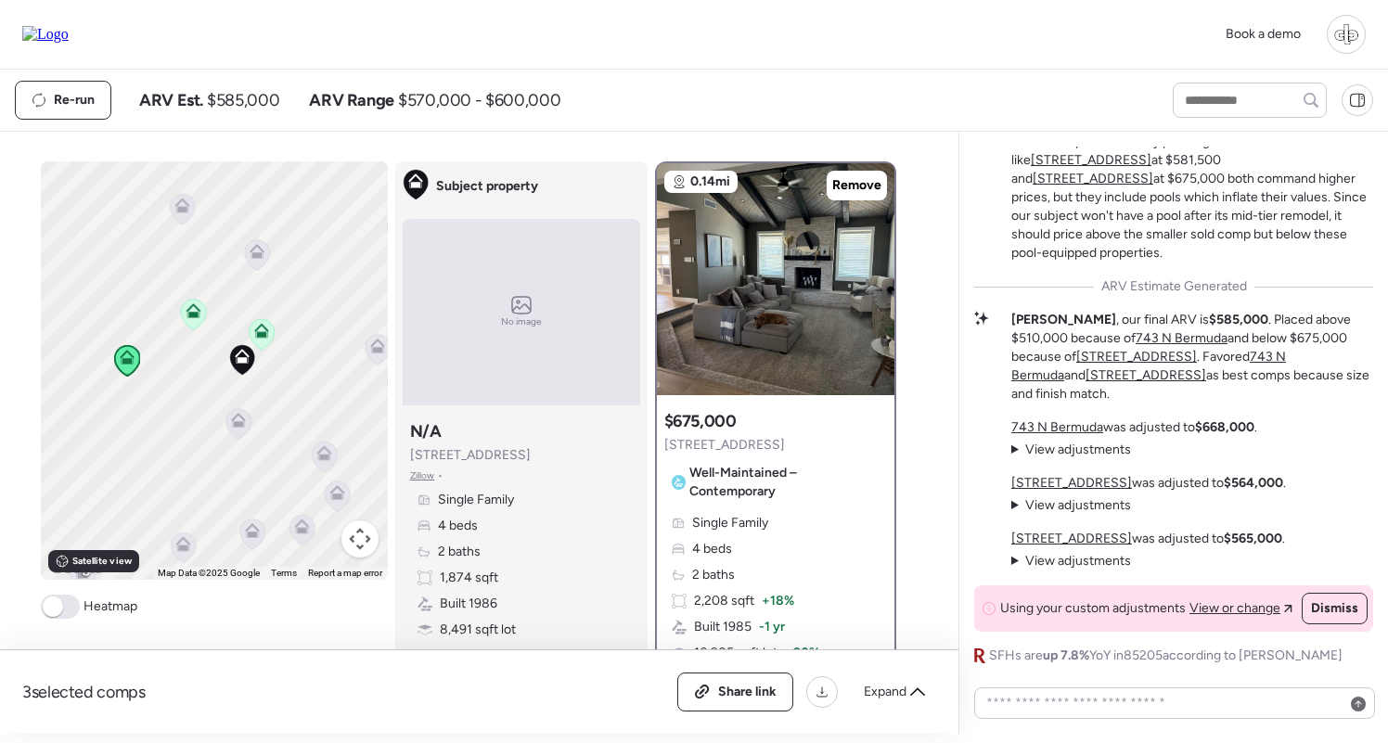
click at [260, 340] on icon at bounding box center [261, 334] width 25 height 31
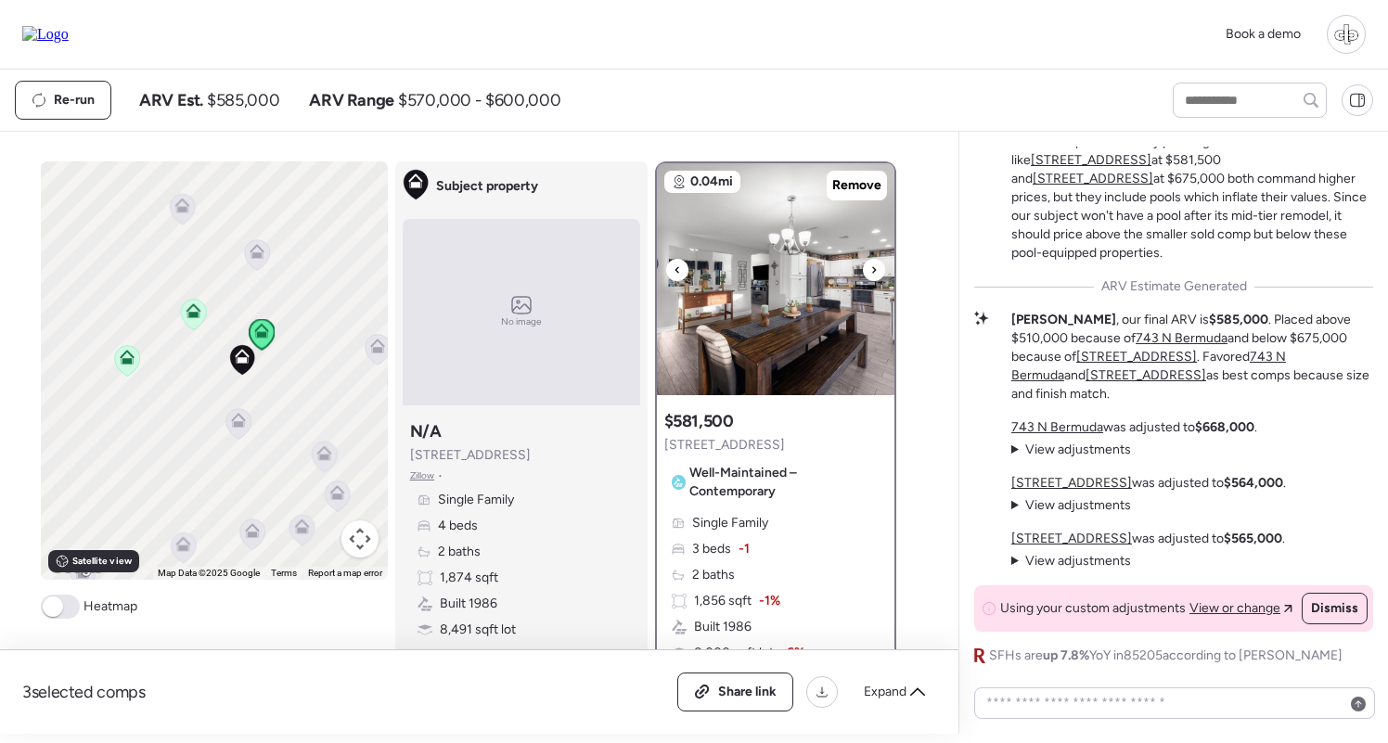
click at [782, 296] on img at bounding box center [775, 279] width 237 height 232
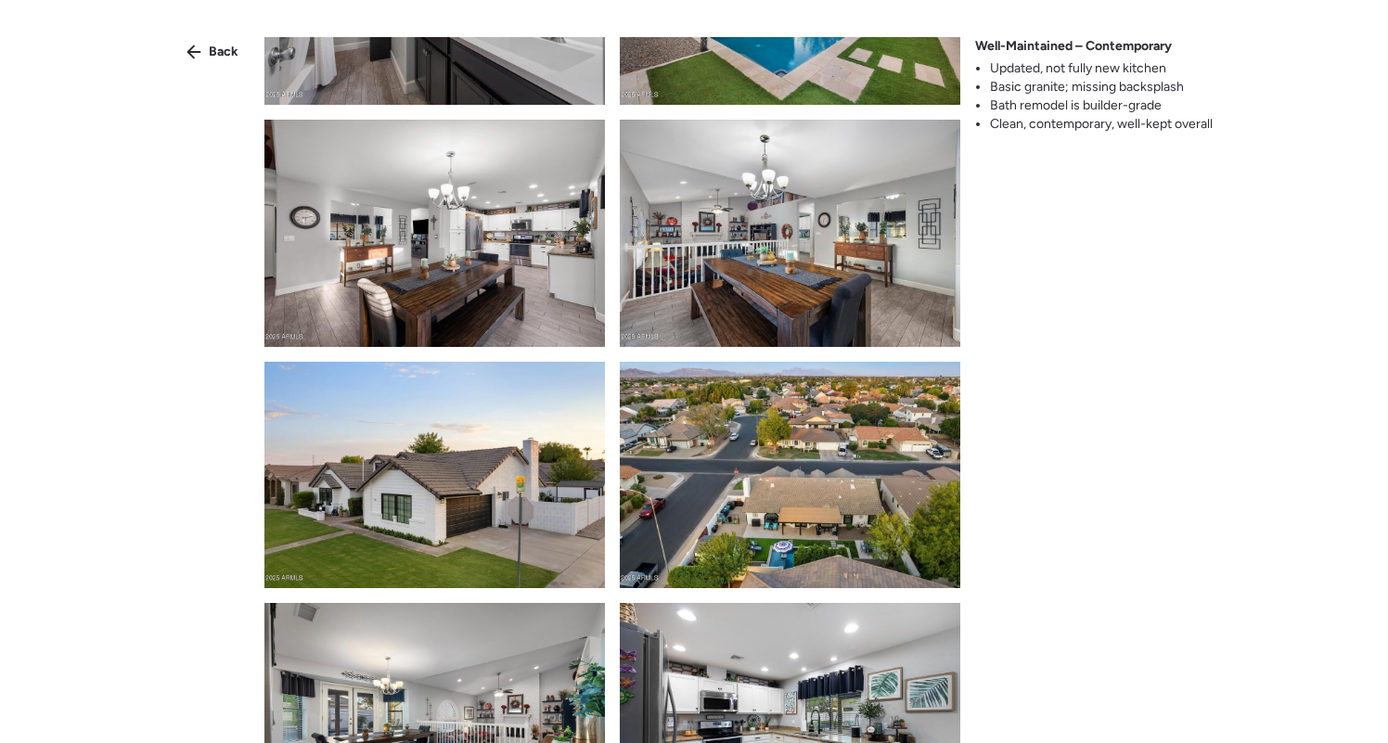
scroll to position [1875, 0]
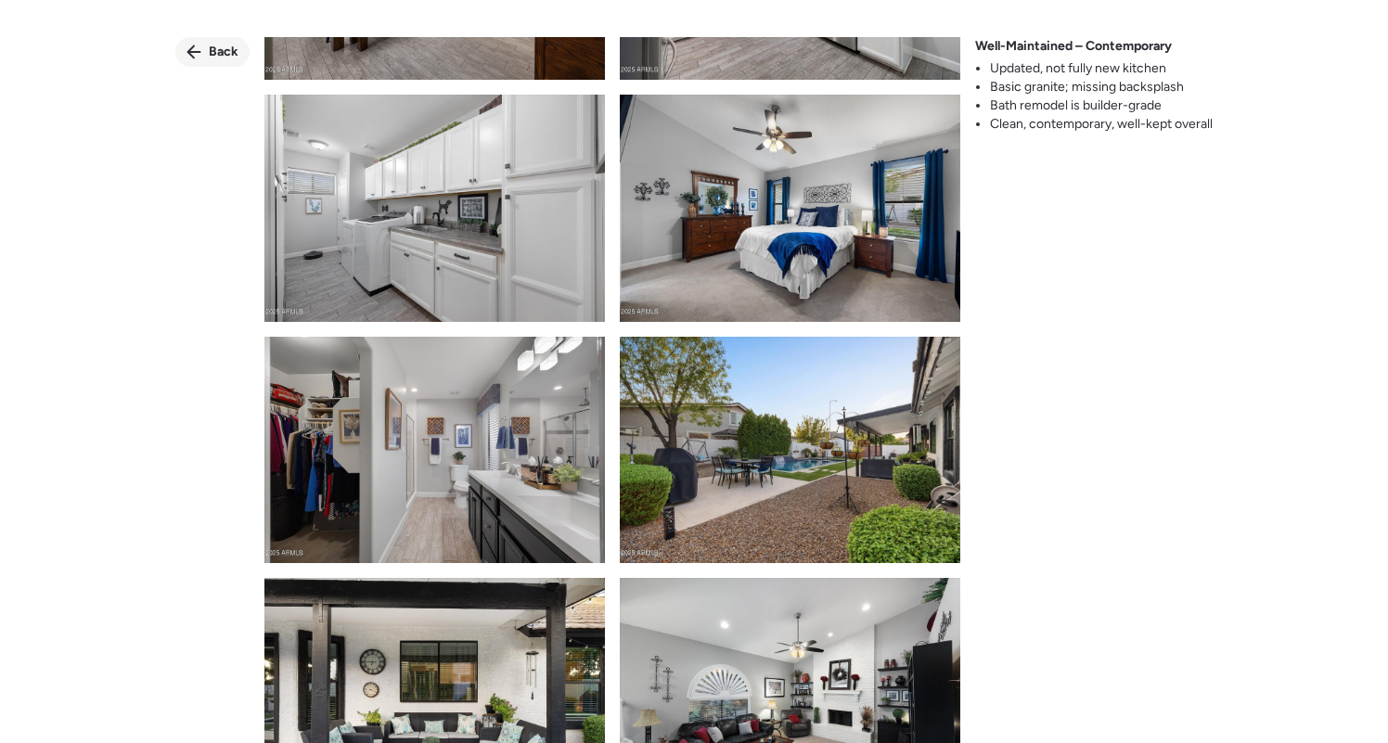
click at [192, 43] on div "Back" at bounding box center [212, 52] width 74 height 30
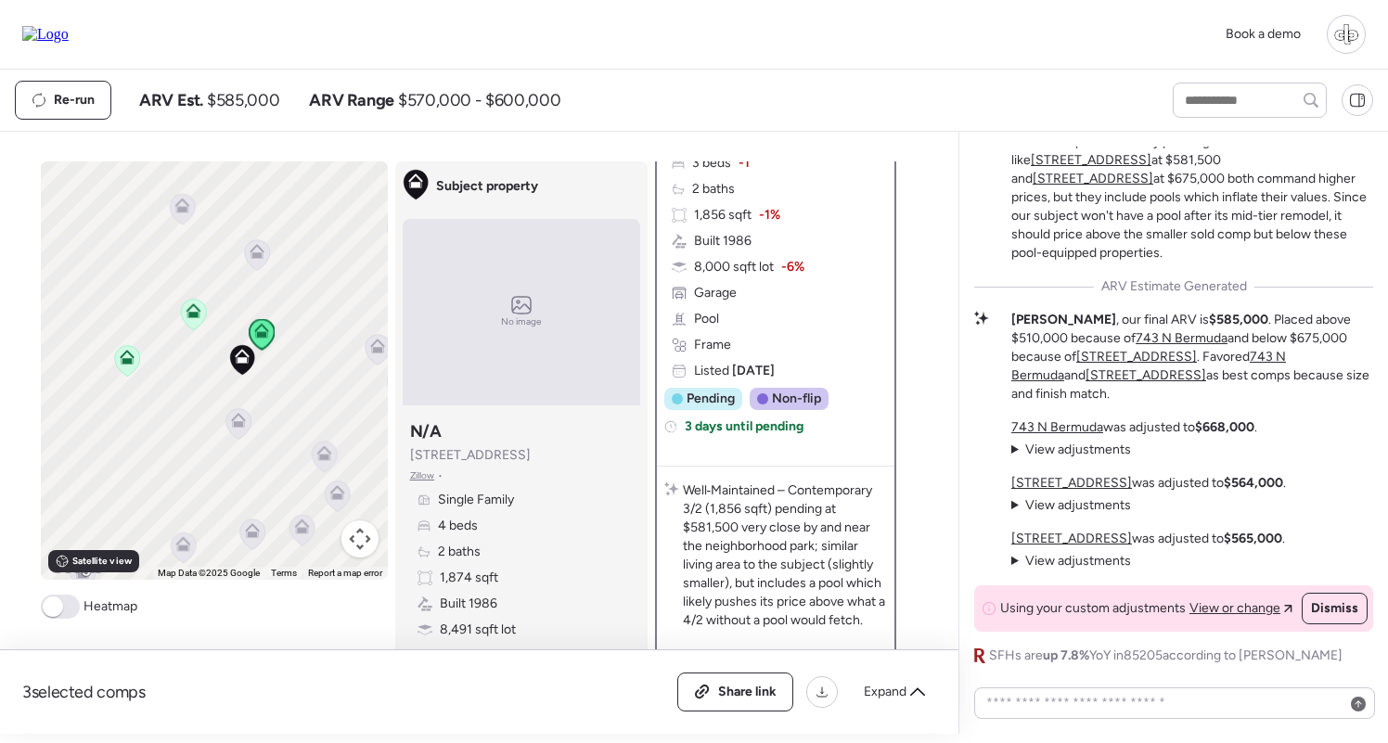
scroll to position [0, 0]
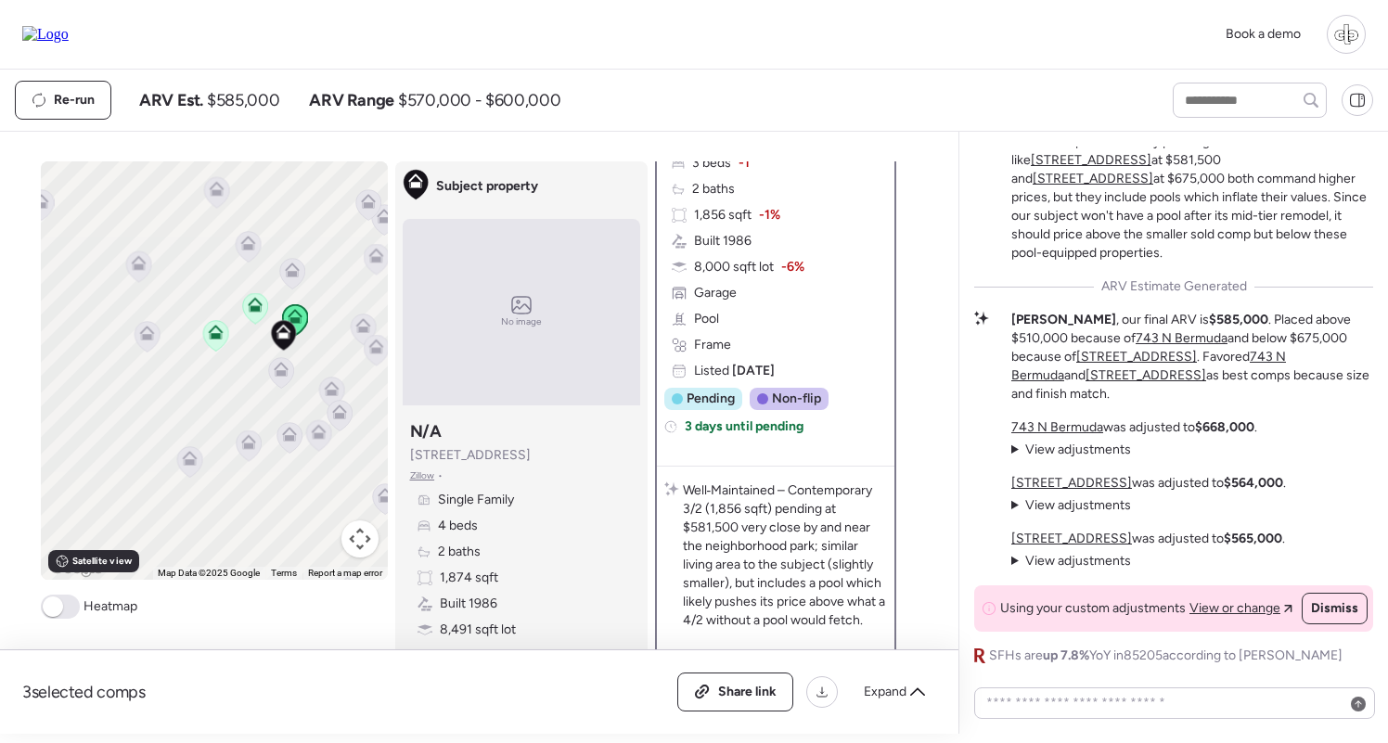
click at [200, 334] on div "To navigate, press the arrow keys. To activate drag with keyboard, press Alt + …" at bounding box center [214, 370] width 347 height 418
click at [279, 372] on icon at bounding box center [281, 373] width 12 height 6
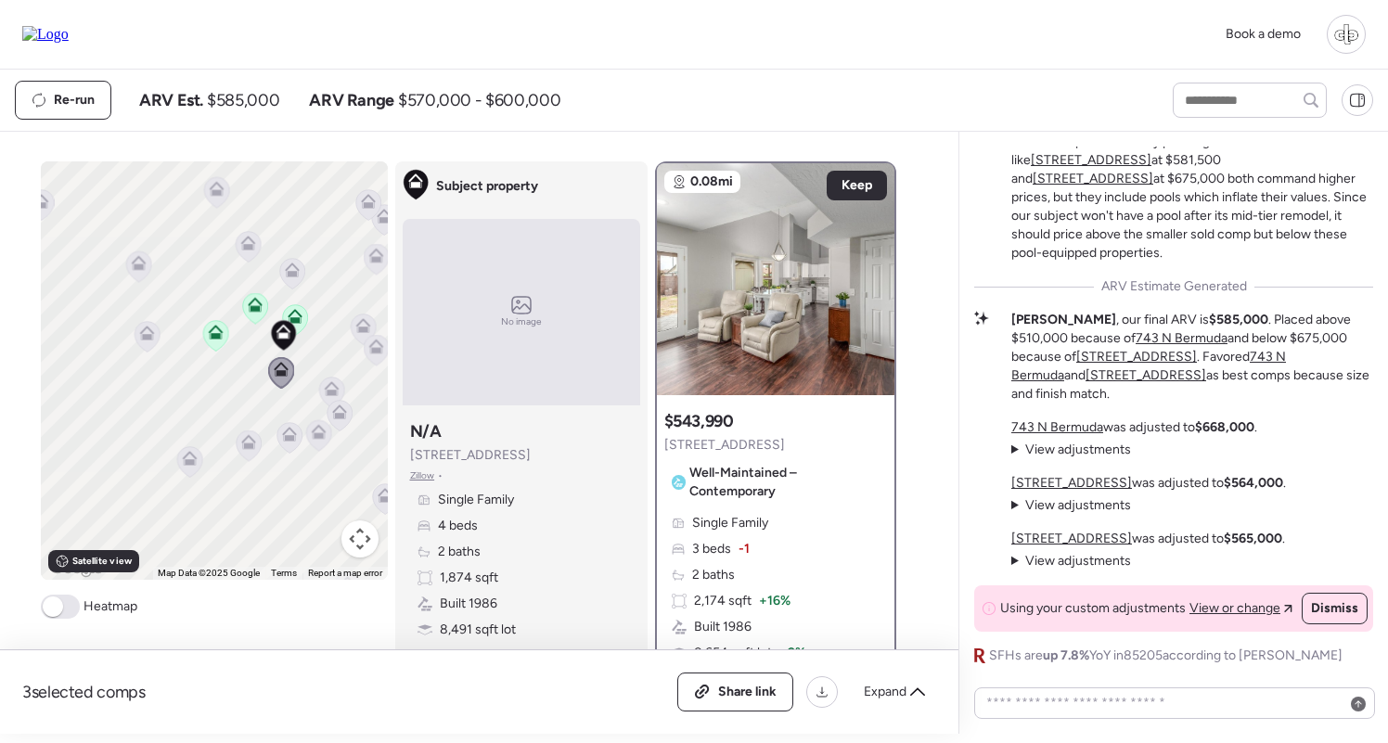
click at [343, 400] on icon at bounding box center [340, 416] width 26 height 32
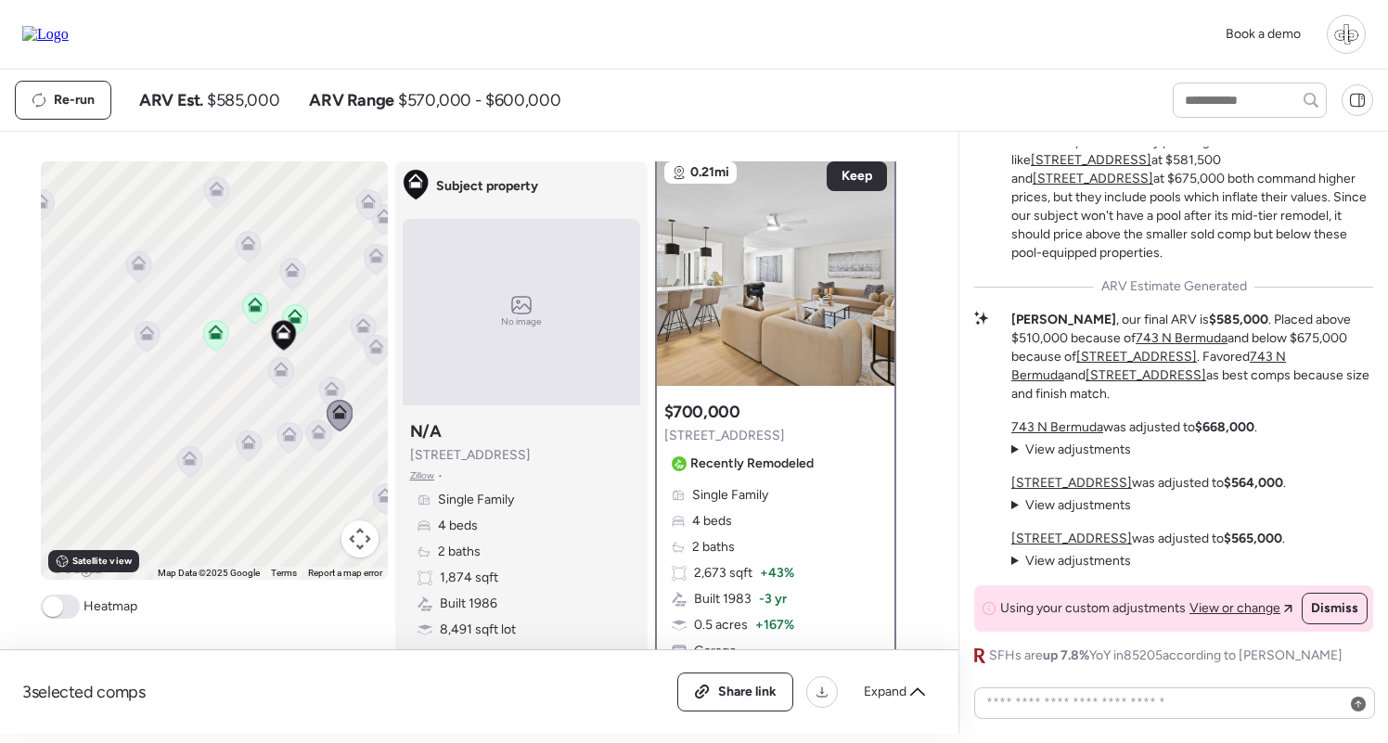
scroll to position [8, 0]
click at [814, 299] on img at bounding box center [775, 271] width 237 height 232
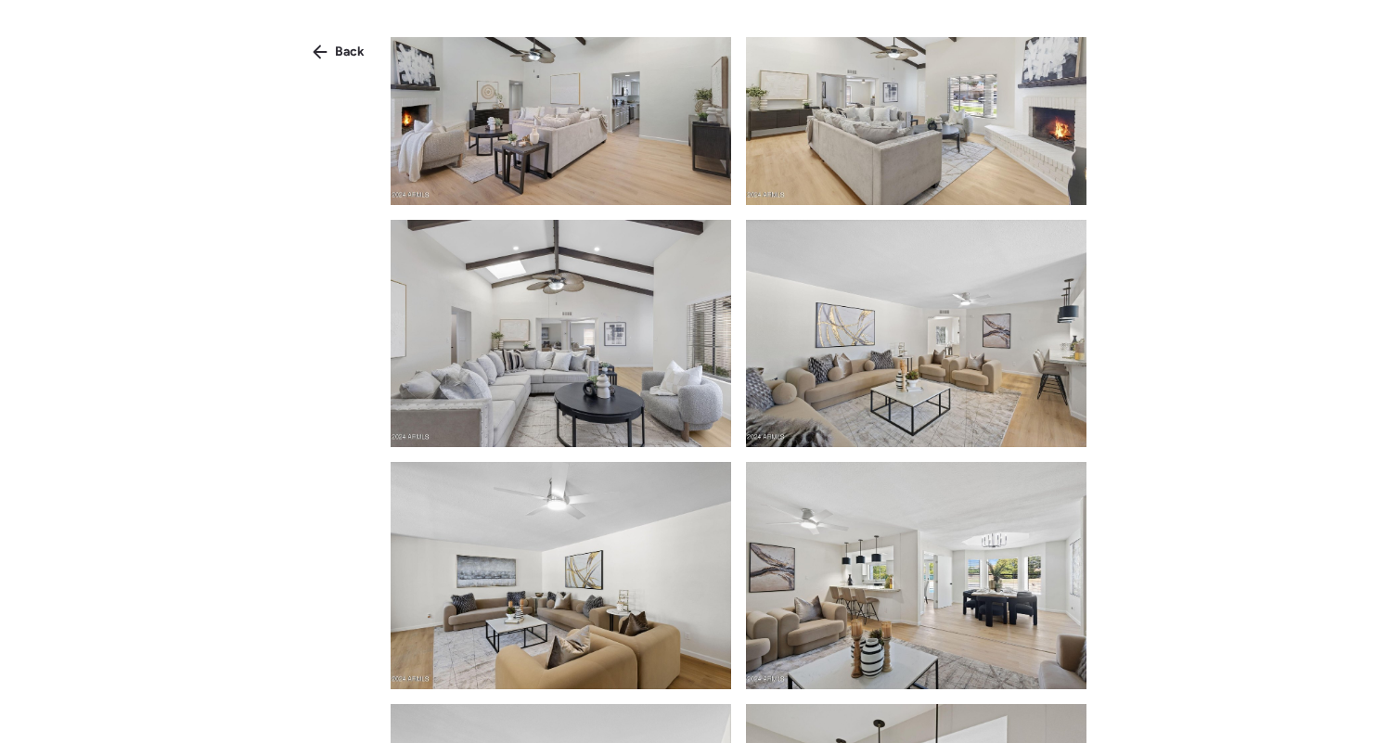
scroll to position [1376, 0]
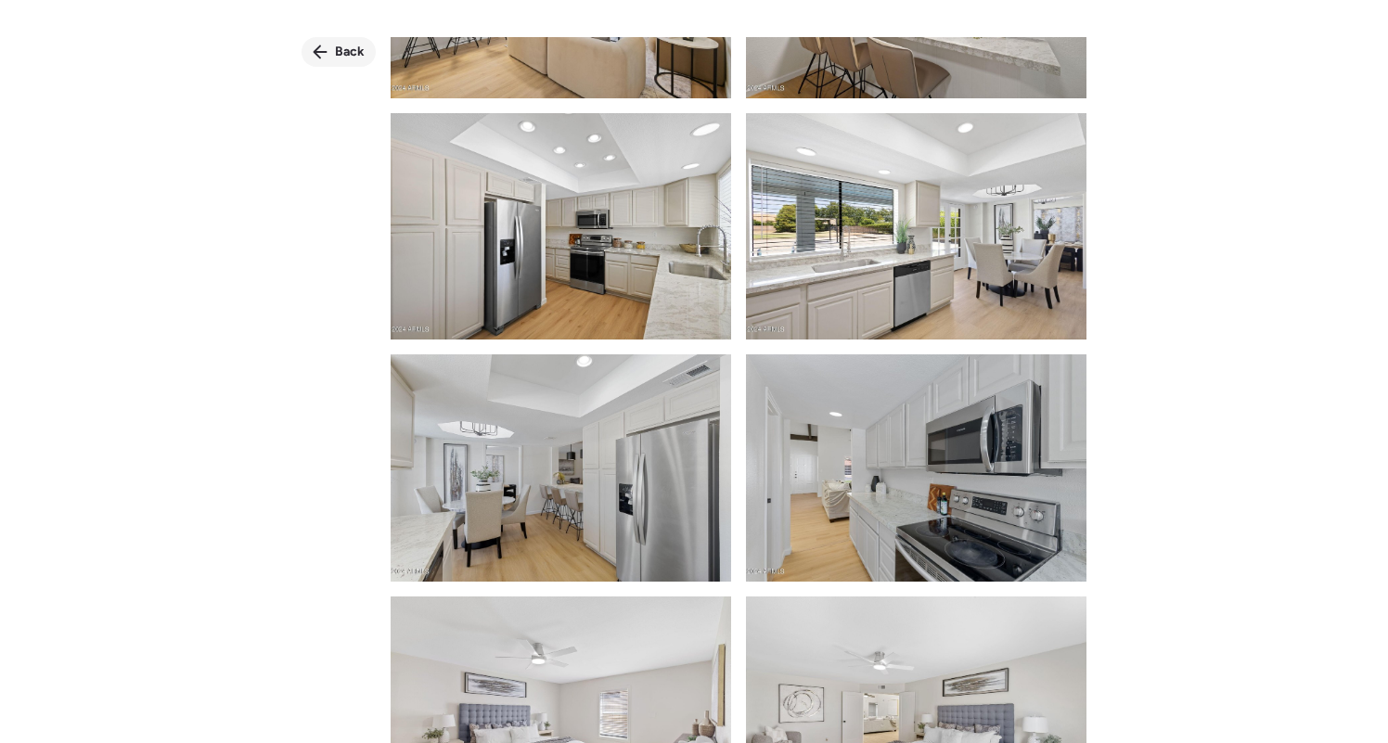
click at [334, 45] on div "Back" at bounding box center [338, 52] width 74 height 30
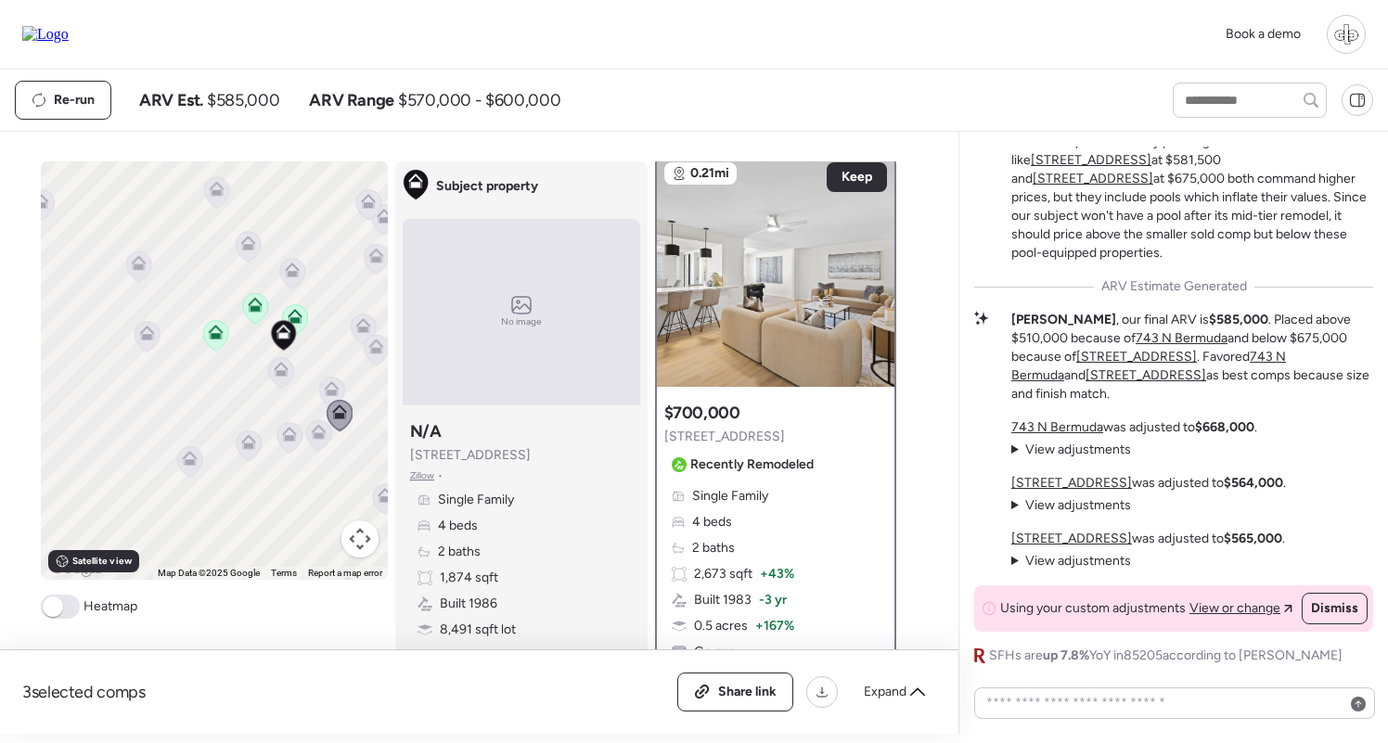
click at [181, 459] on icon at bounding box center [189, 461] width 25 height 31
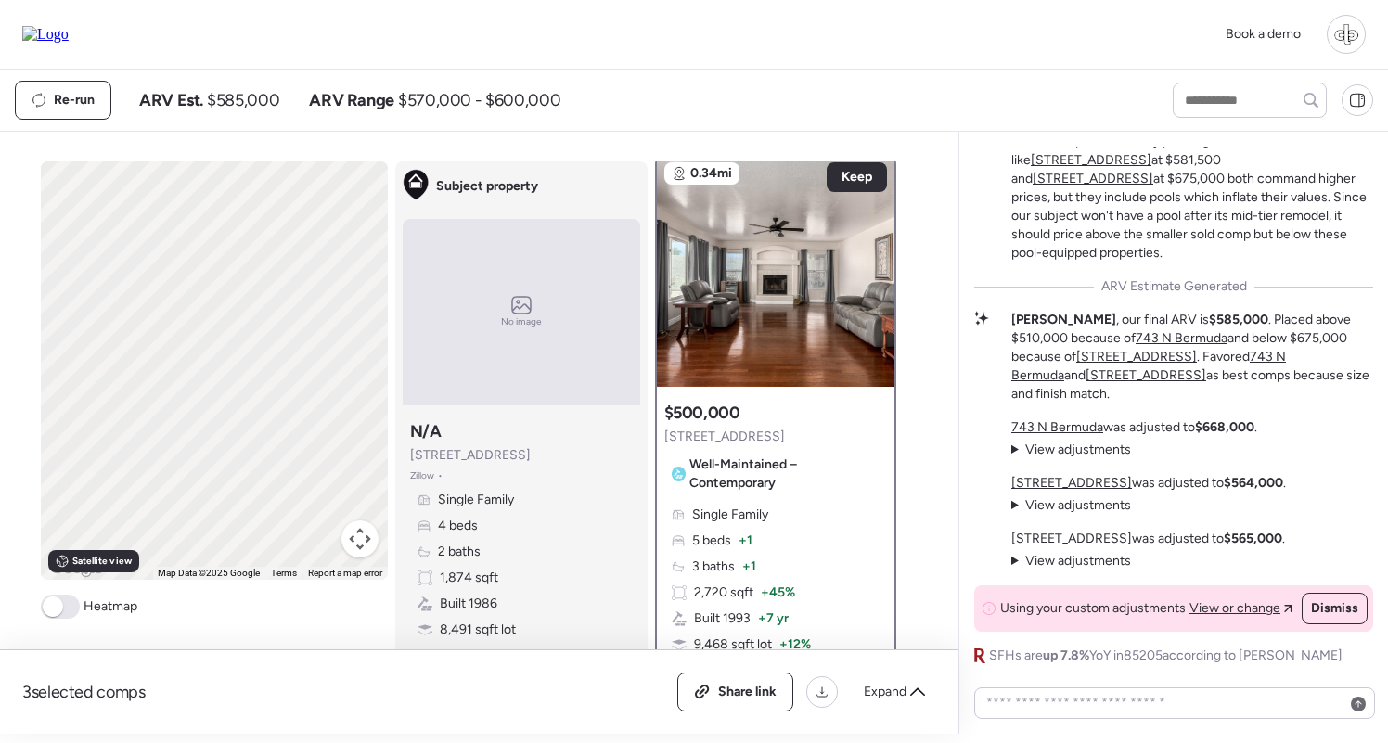
scroll to position [0, 0]
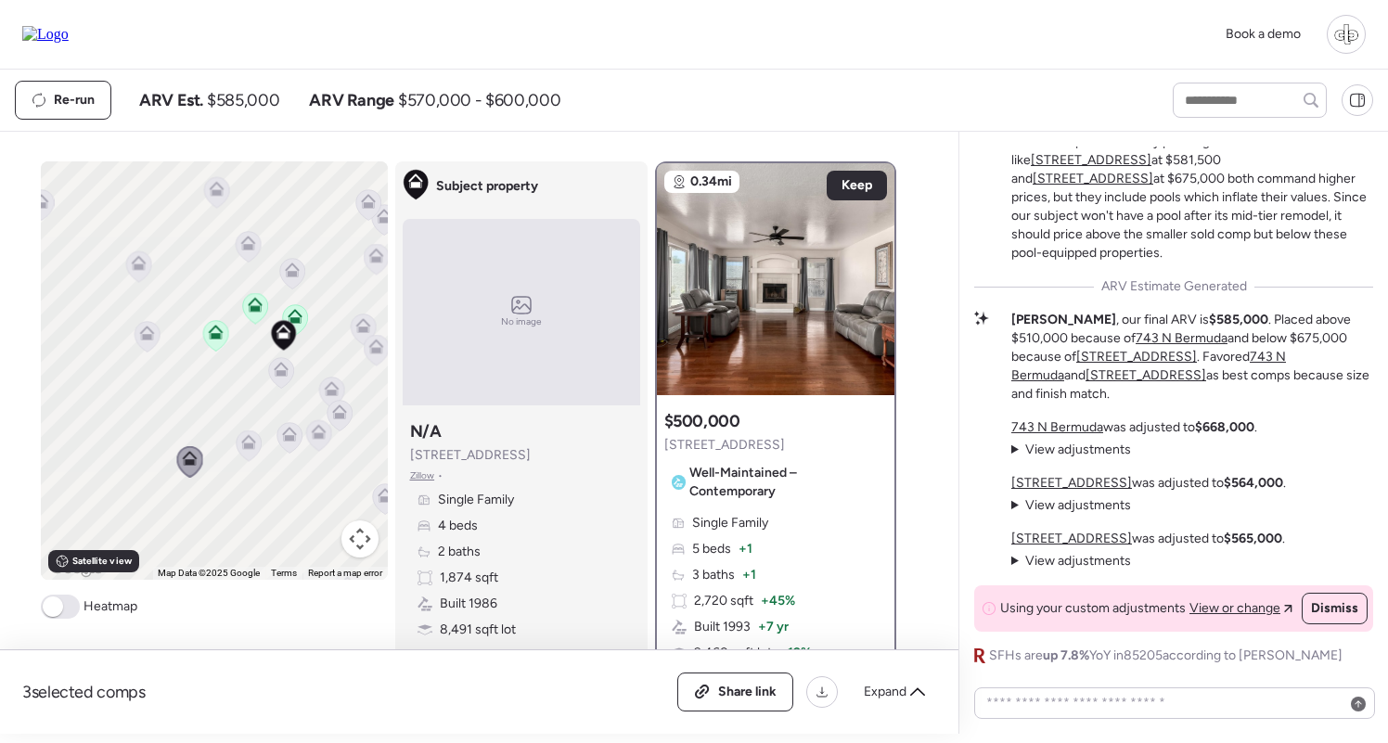
click at [242, 450] on icon at bounding box center [248, 445] width 25 height 31
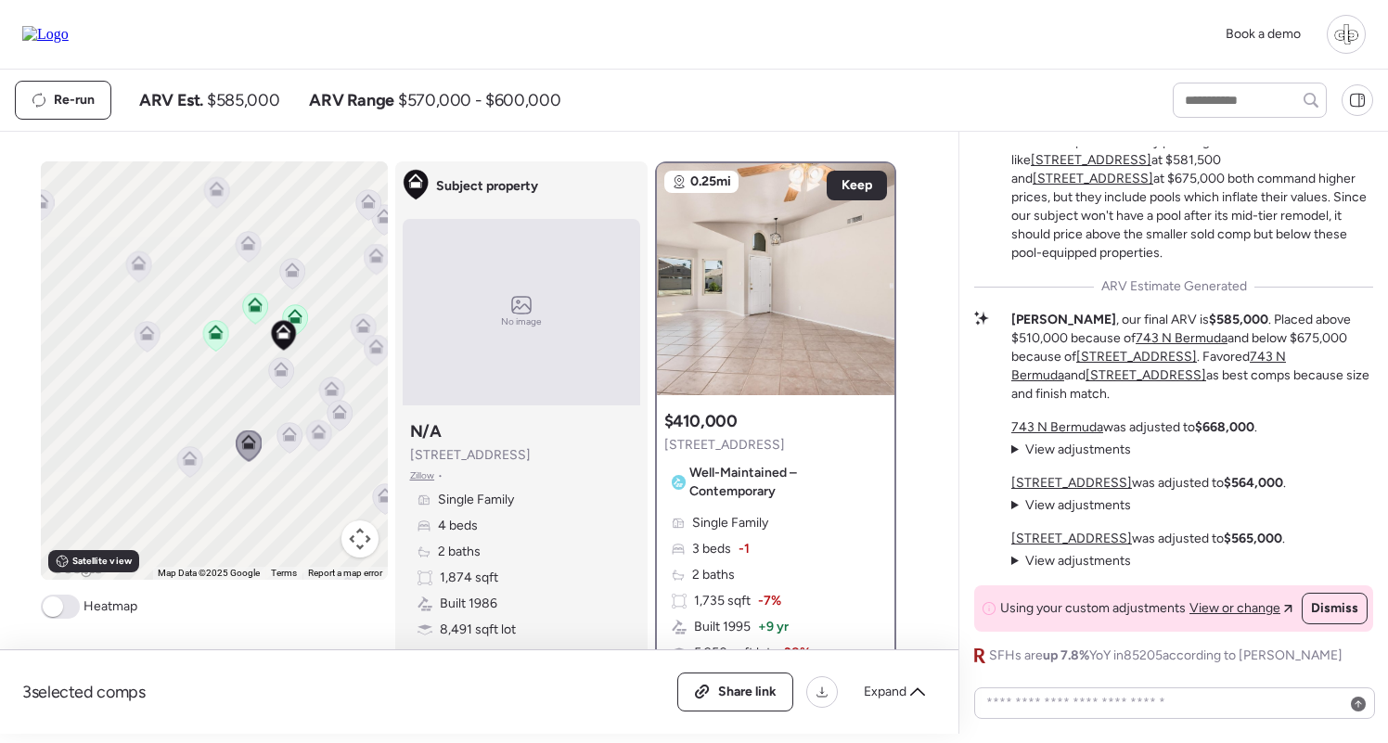
click at [286, 439] on icon at bounding box center [289, 438] width 12 height 6
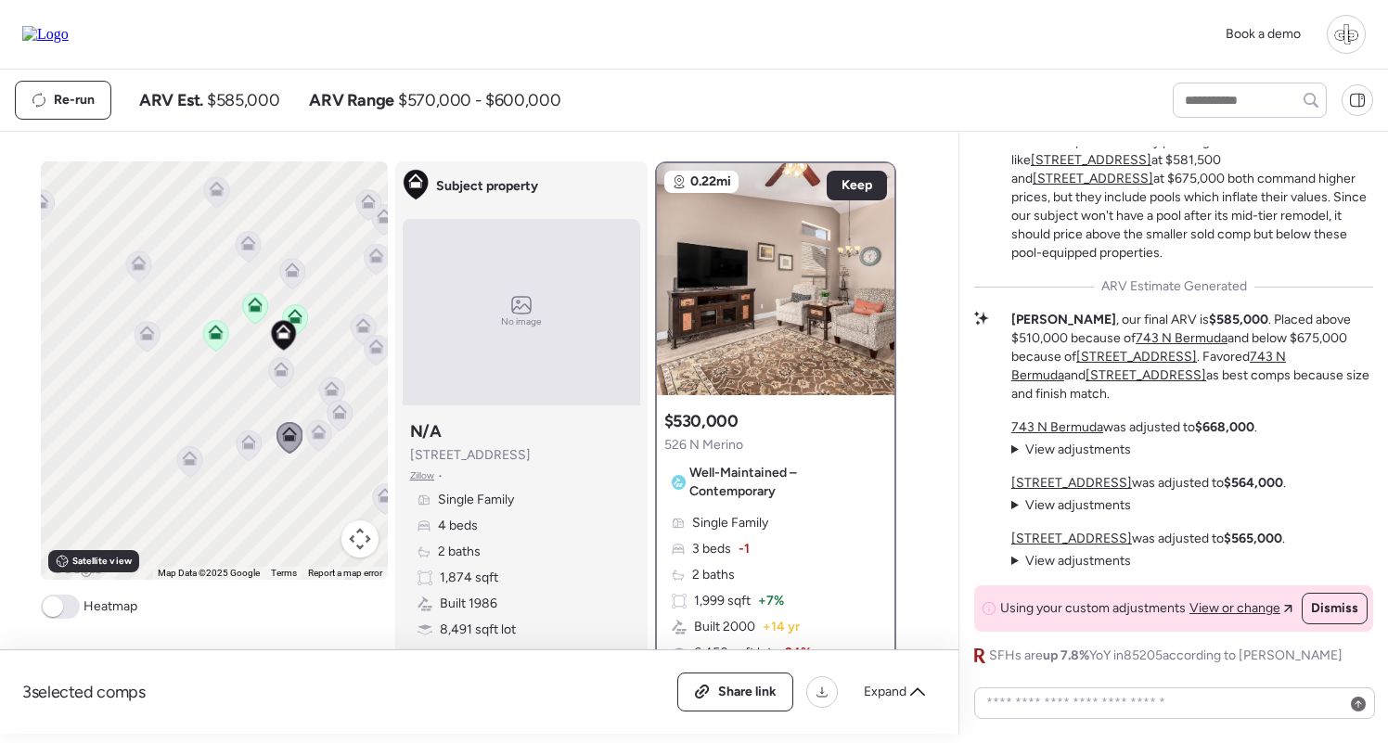
click at [326, 437] on icon at bounding box center [318, 435] width 25 height 31
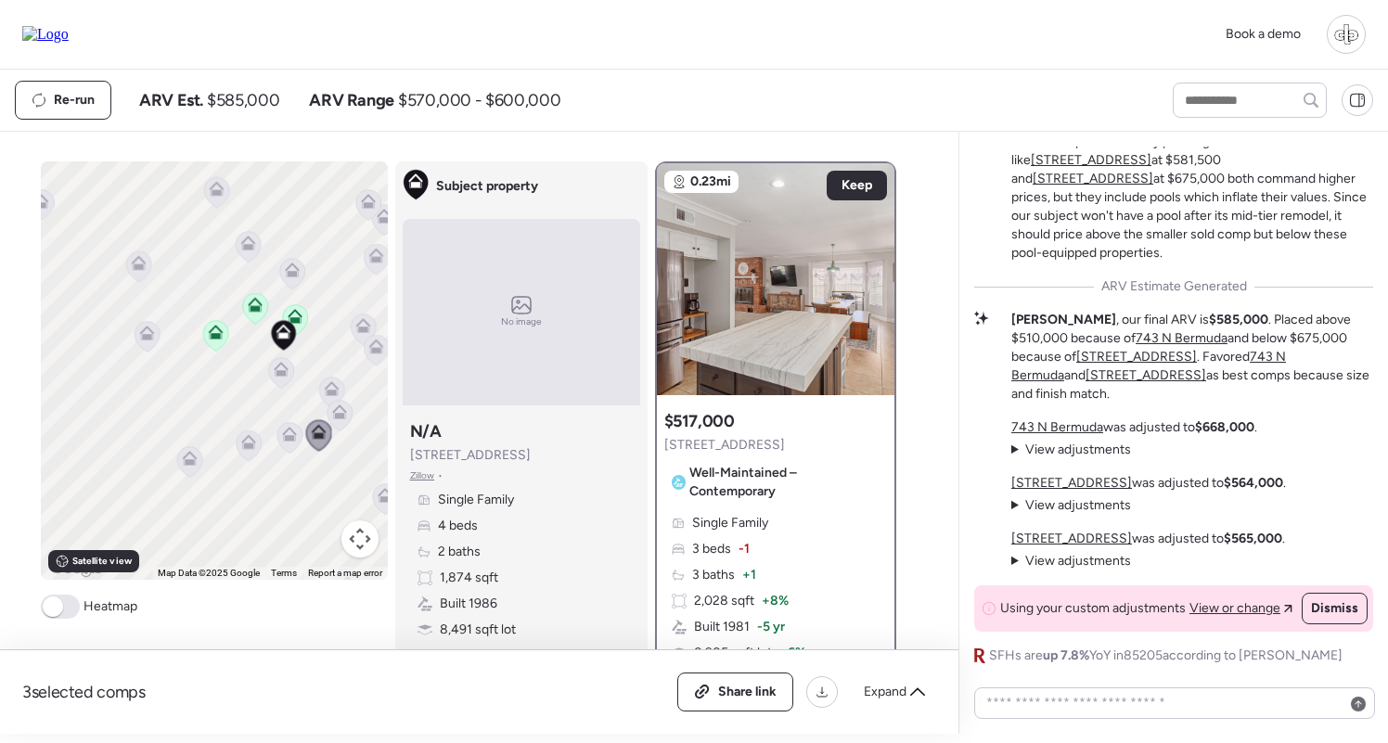
click at [139, 324] on icon at bounding box center [147, 337] width 26 height 32
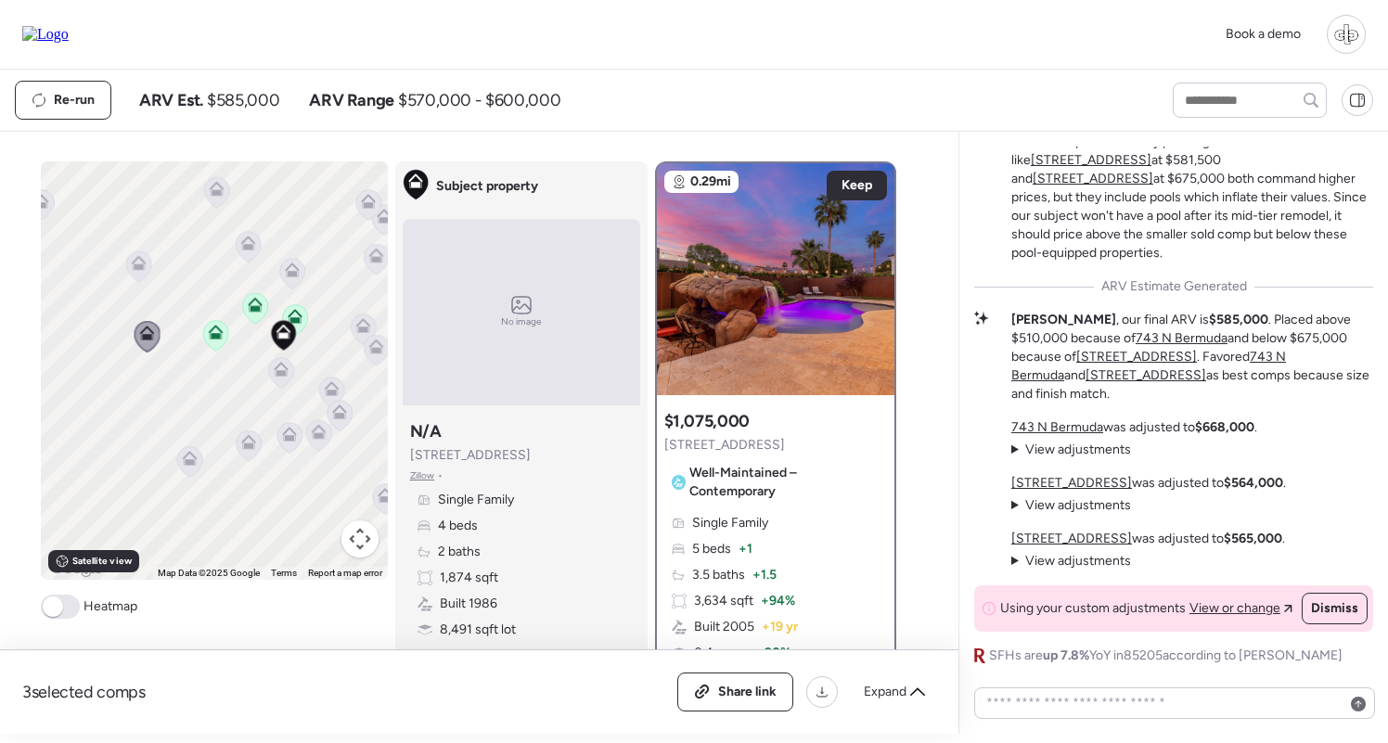
click at [141, 260] on icon at bounding box center [138, 259] width 14 height 8
